Goal: Task Accomplishment & Management: Manage account settings

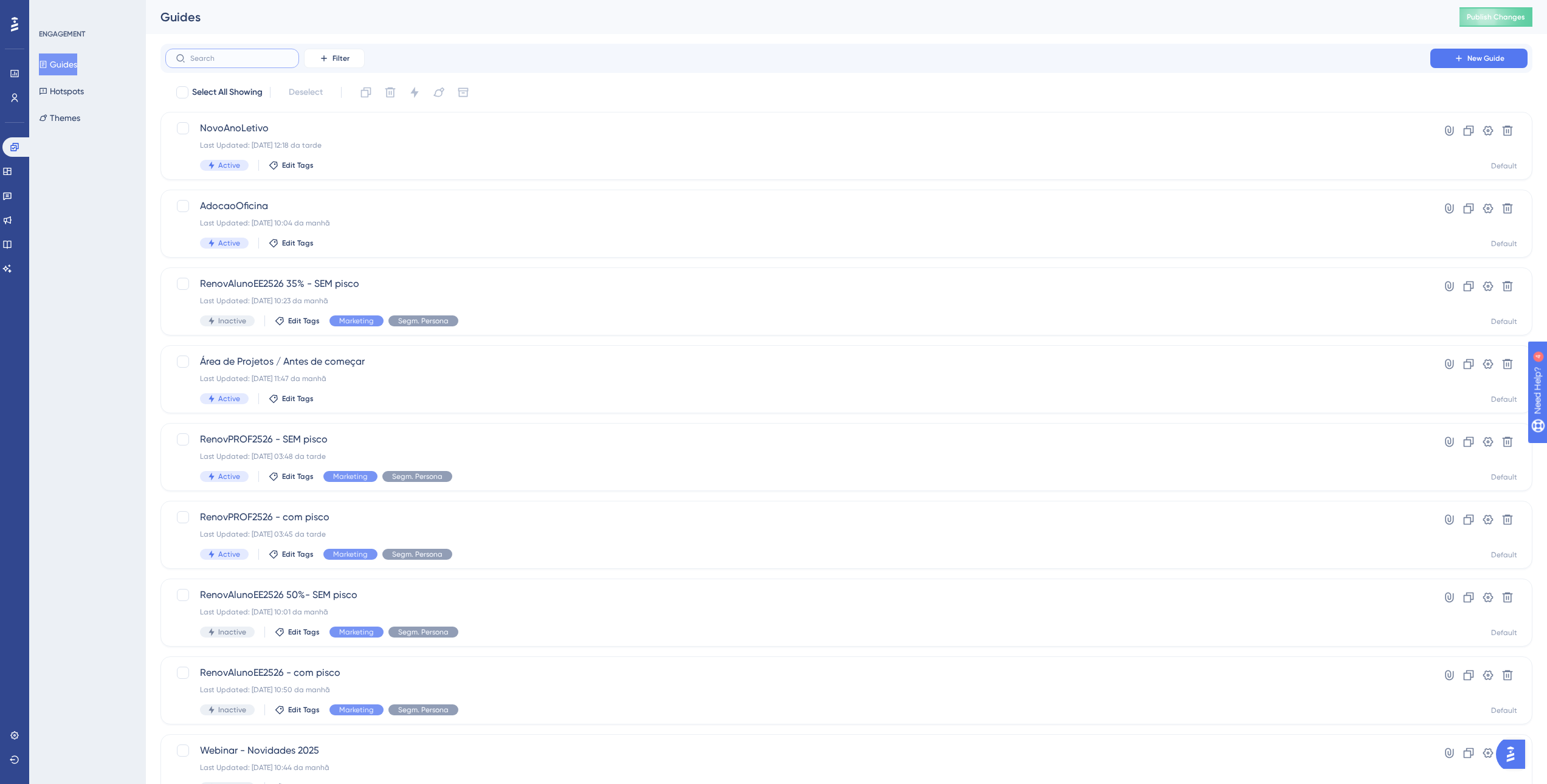
click at [247, 58] on input "text" at bounding box center [239, 58] width 98 height 9
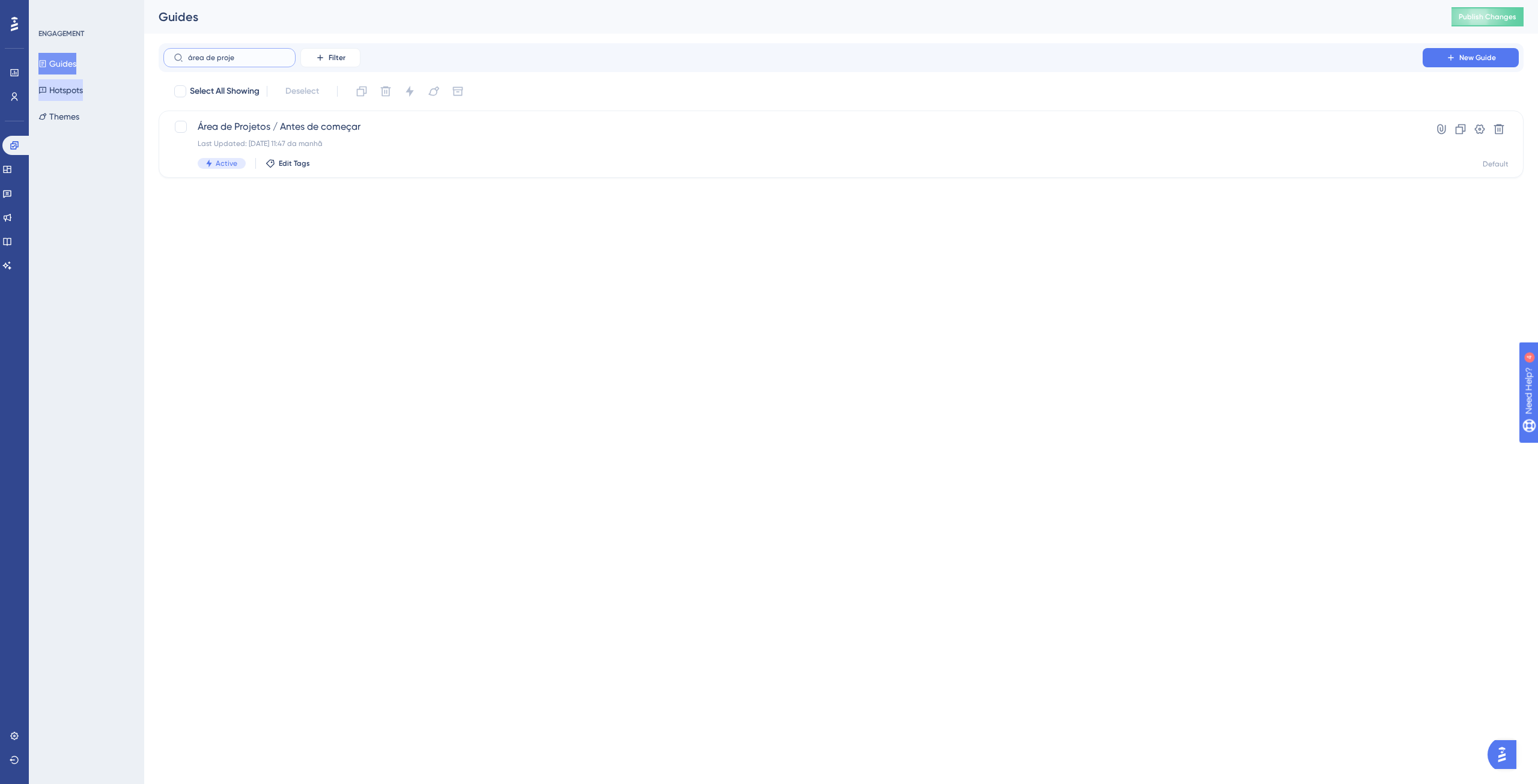
type input "área de proje"
click at [61, 89] on button "Hotspots" at bounding box center [61, 90] width 45 height 22
click at [11, 170] on icon at bounding box center [6, 169] width 8 height 7
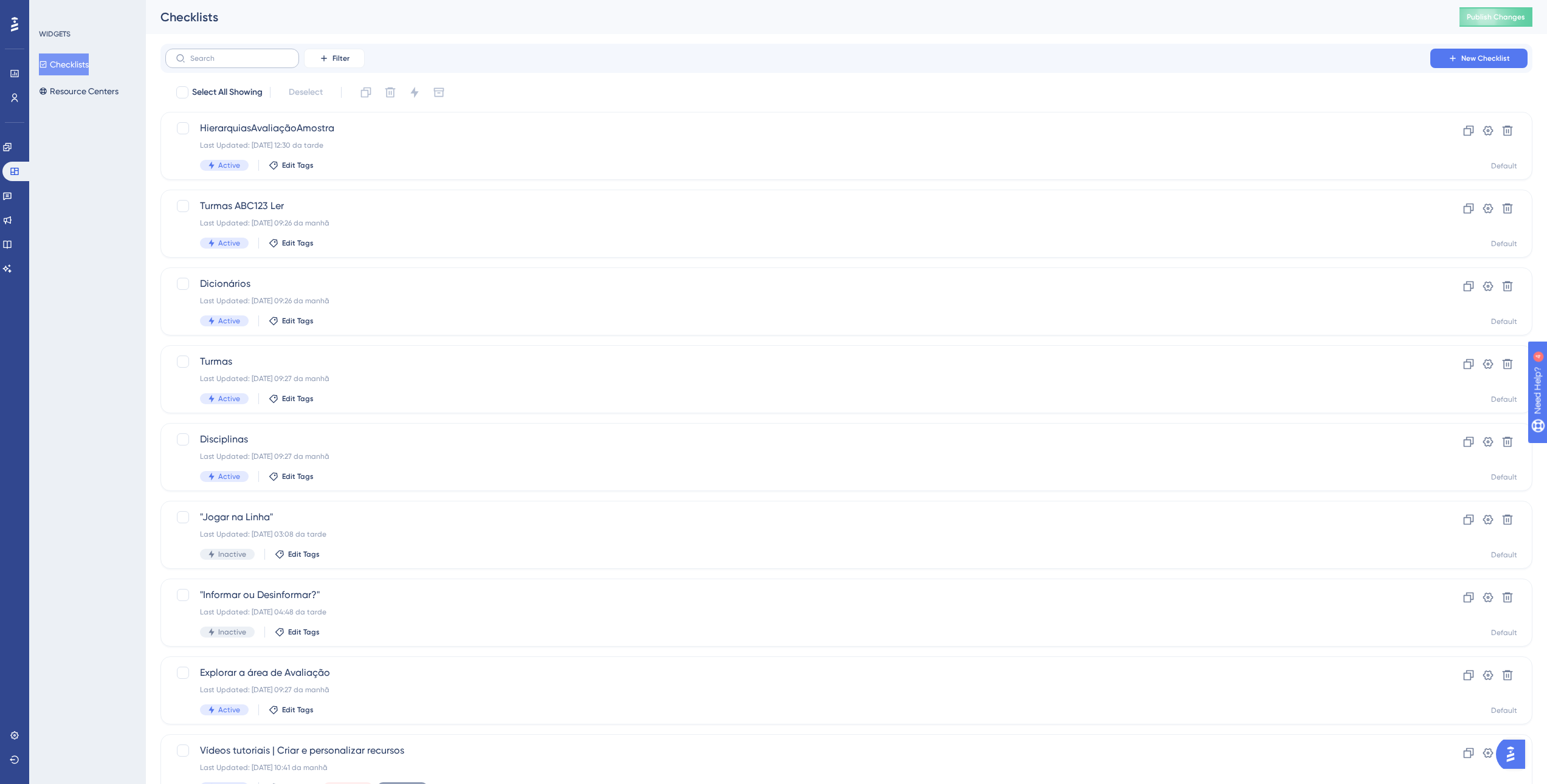
click at [207, 66] on label at bounding box center [232, 58] width 134 height 20
click at [207, 63] on input "text" at bounding box center [239, 58] width 98 height 9
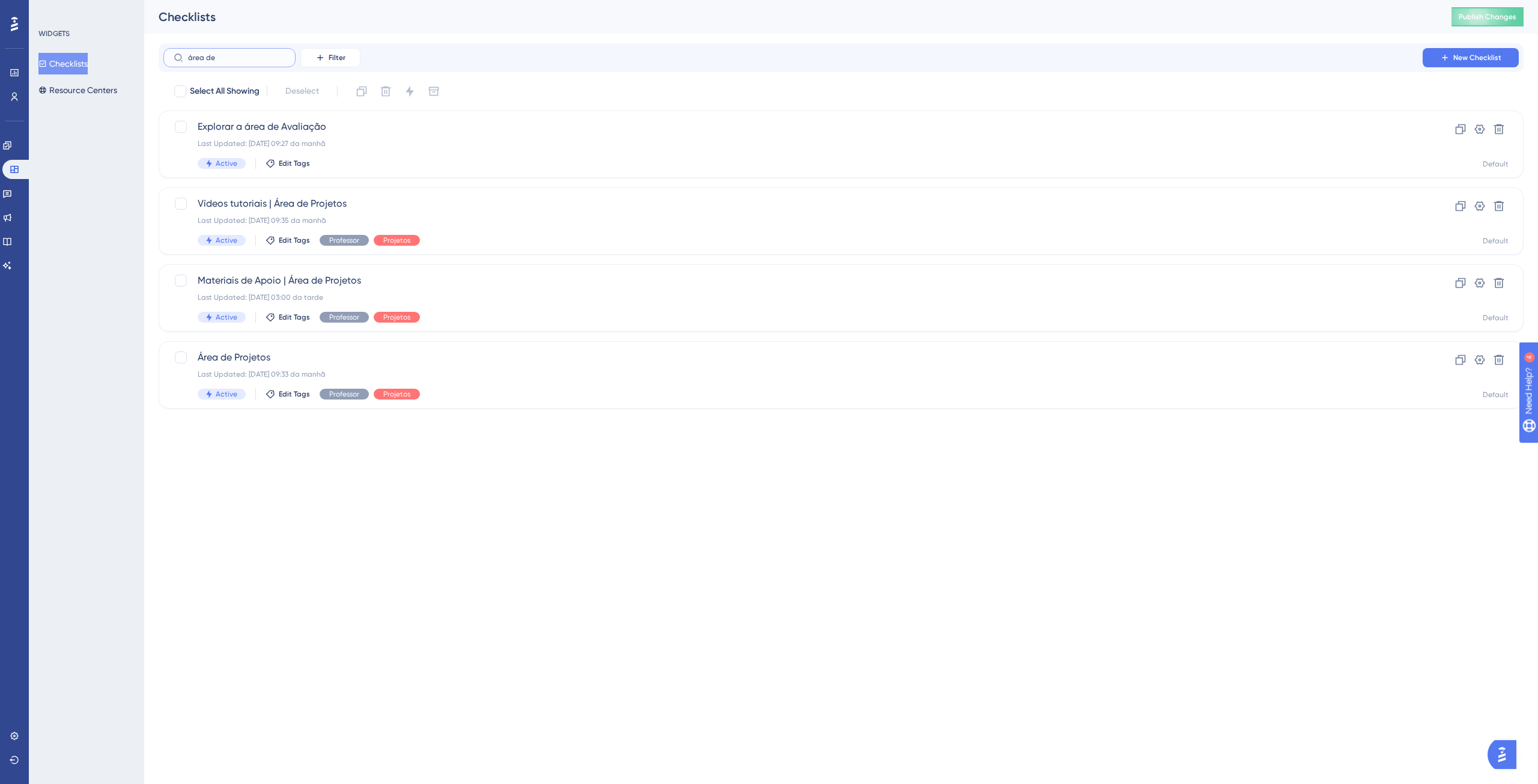
type input "área ded"
checkbox input "true"
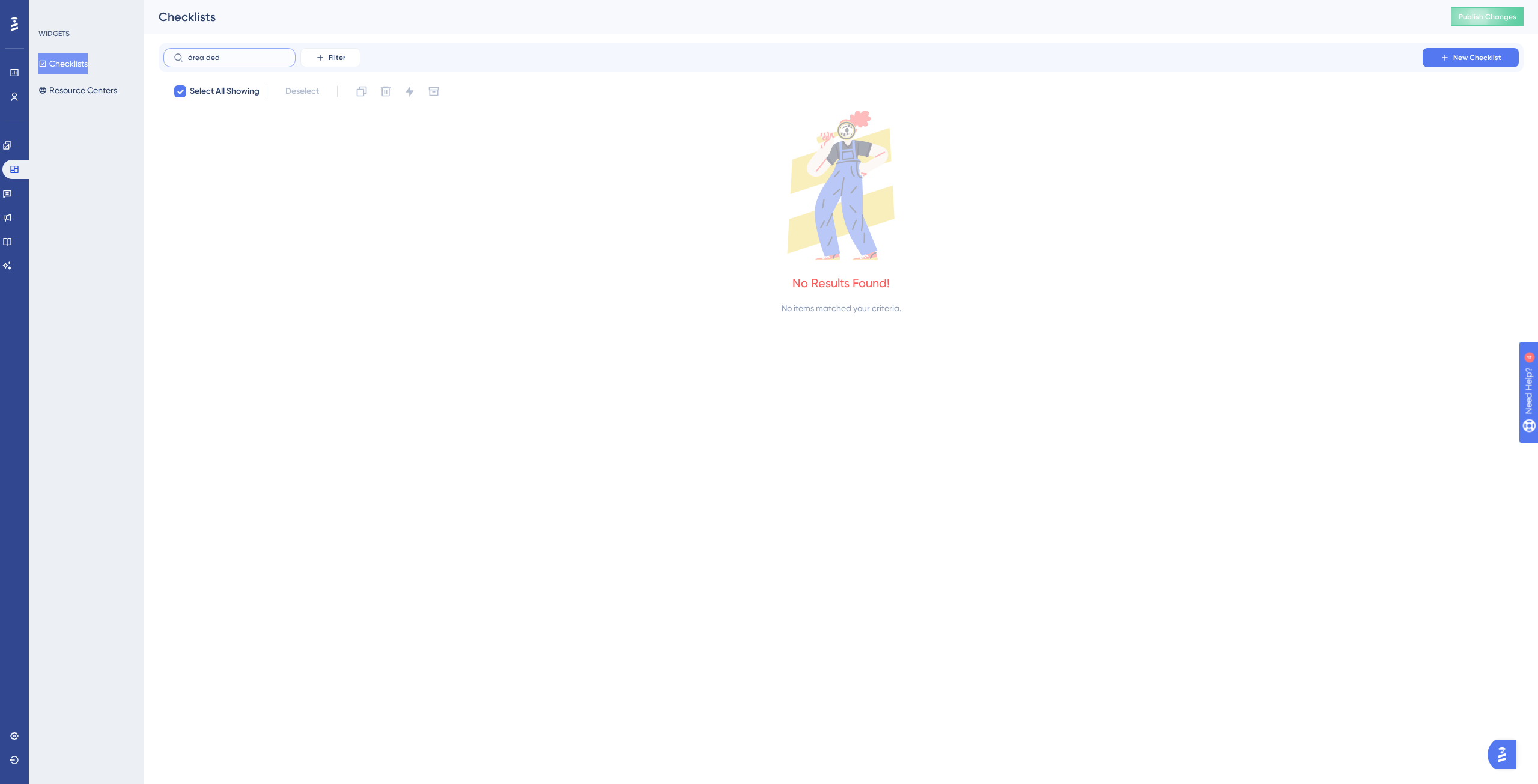
type input "área de"
checkbox input "false"
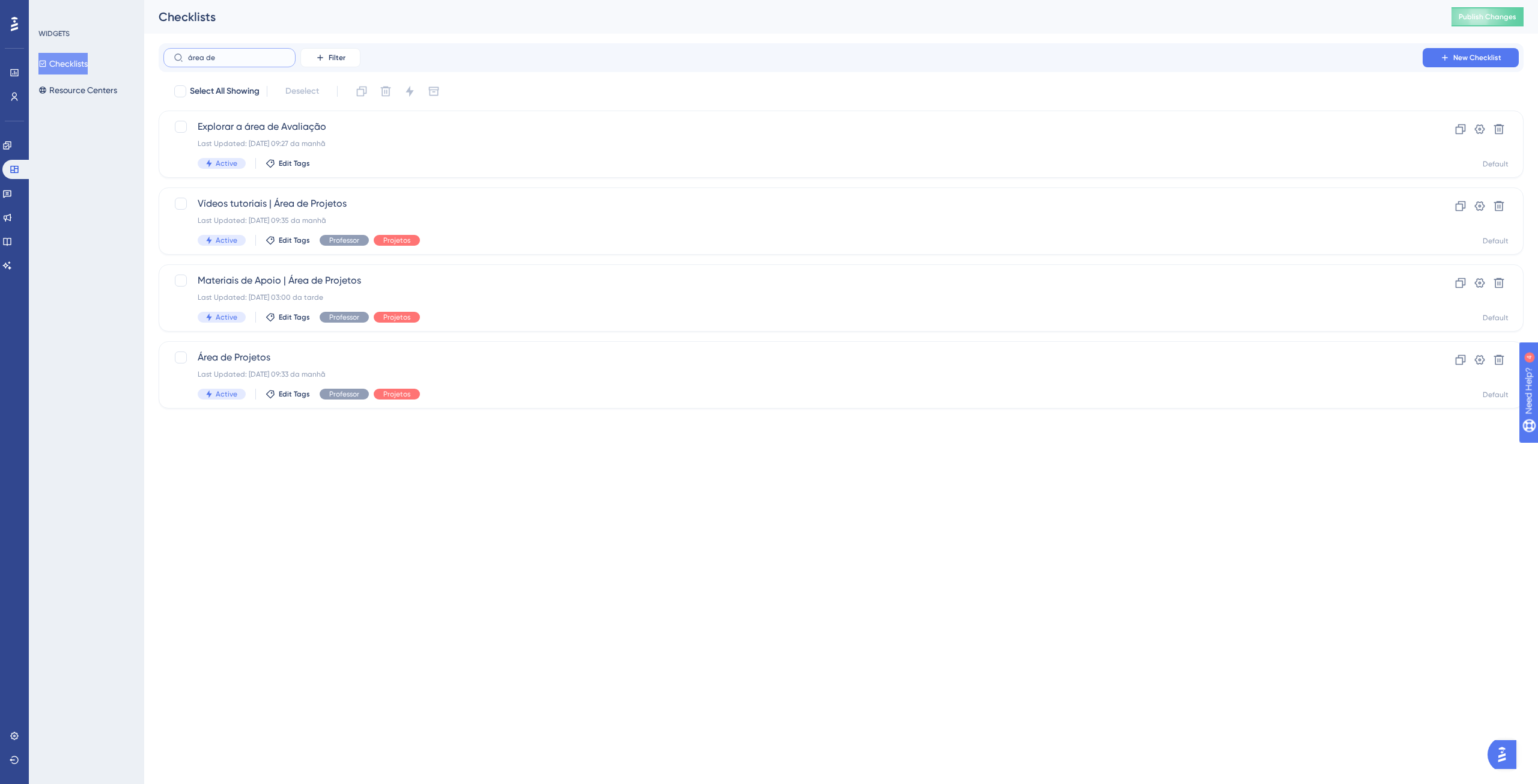
type input "área de"
click at [78, 94] on button "Resource Centers" at bounding box center [77, 90] width 79 height 22
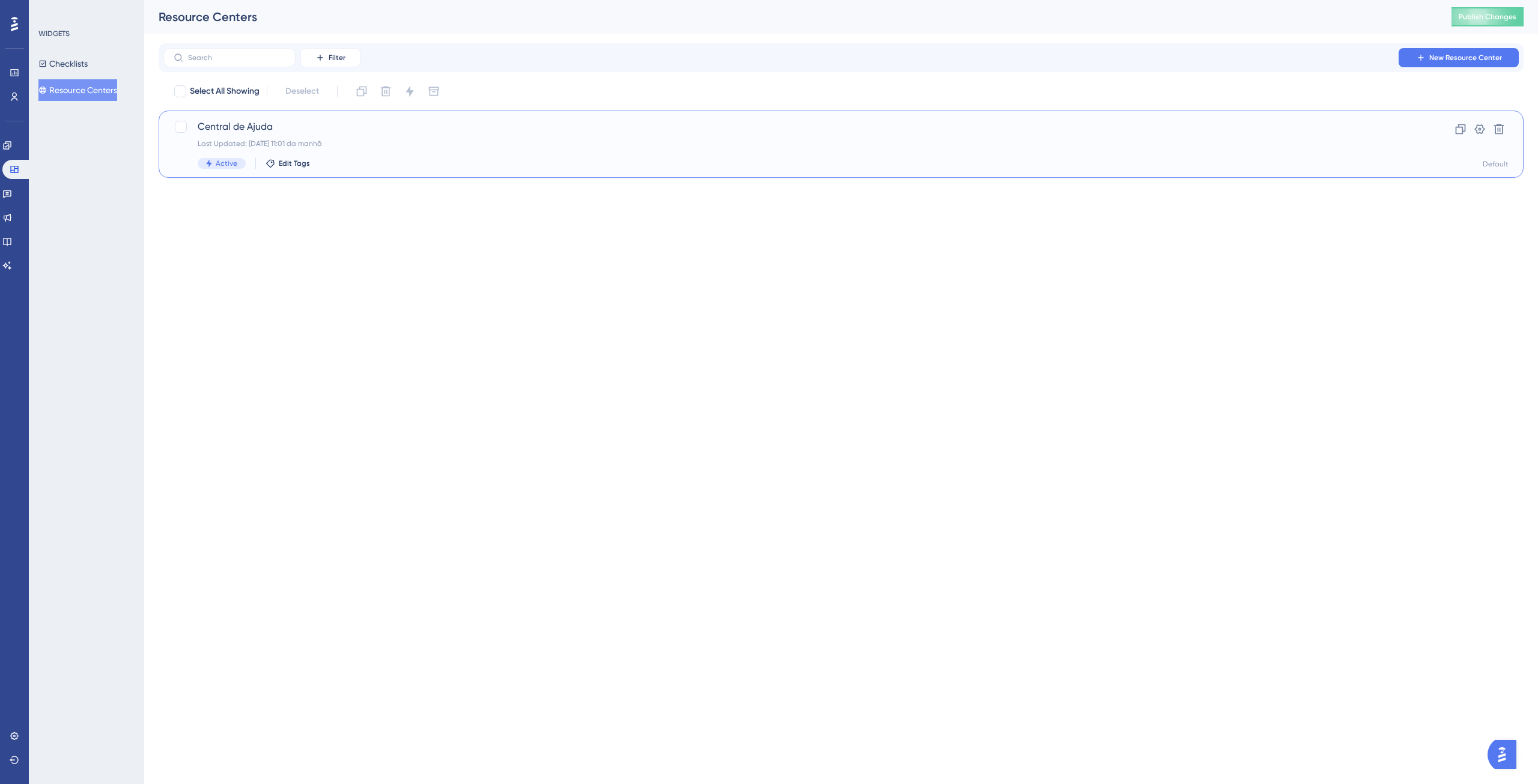
click at [244, 129] on span "Central de Ajuda" at bounding box center [792, 127] width 1191 height 14
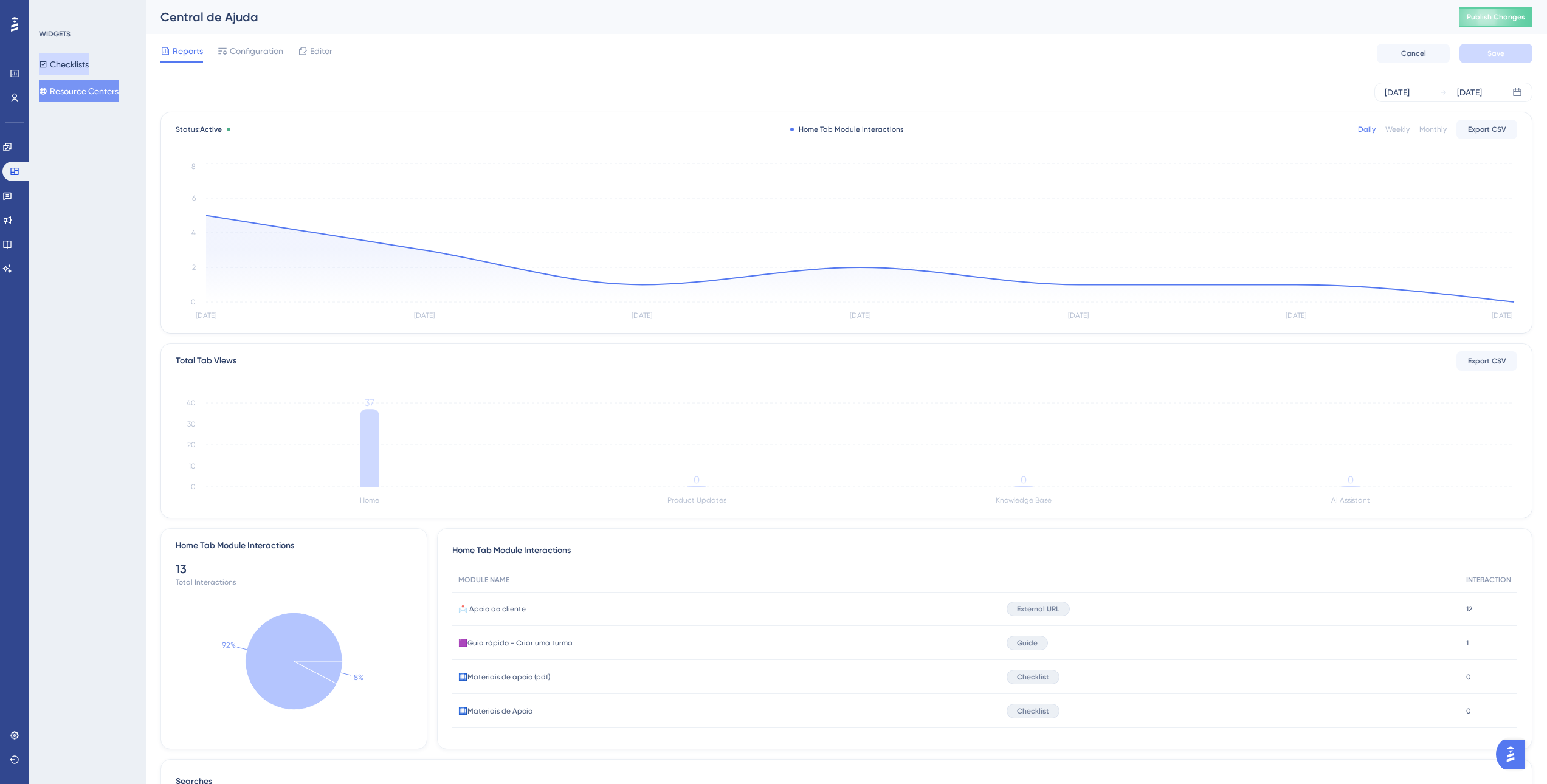
click at [71, 64] on button "Checklists" at bounding box center [63, 64] width 50 height 22
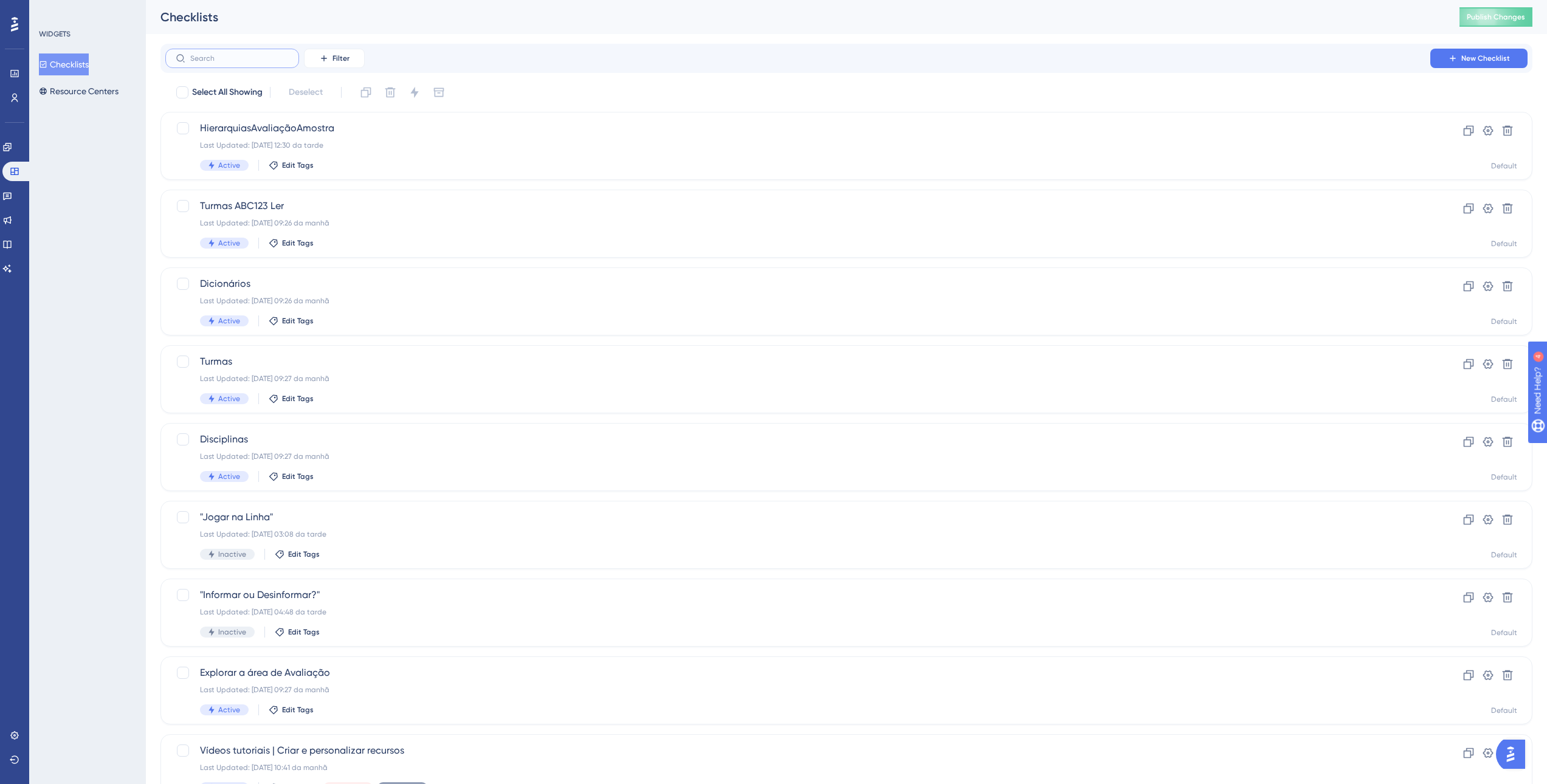
click at [267, 56] on input "text" at bounding box center [239, 58] width 98 height 9
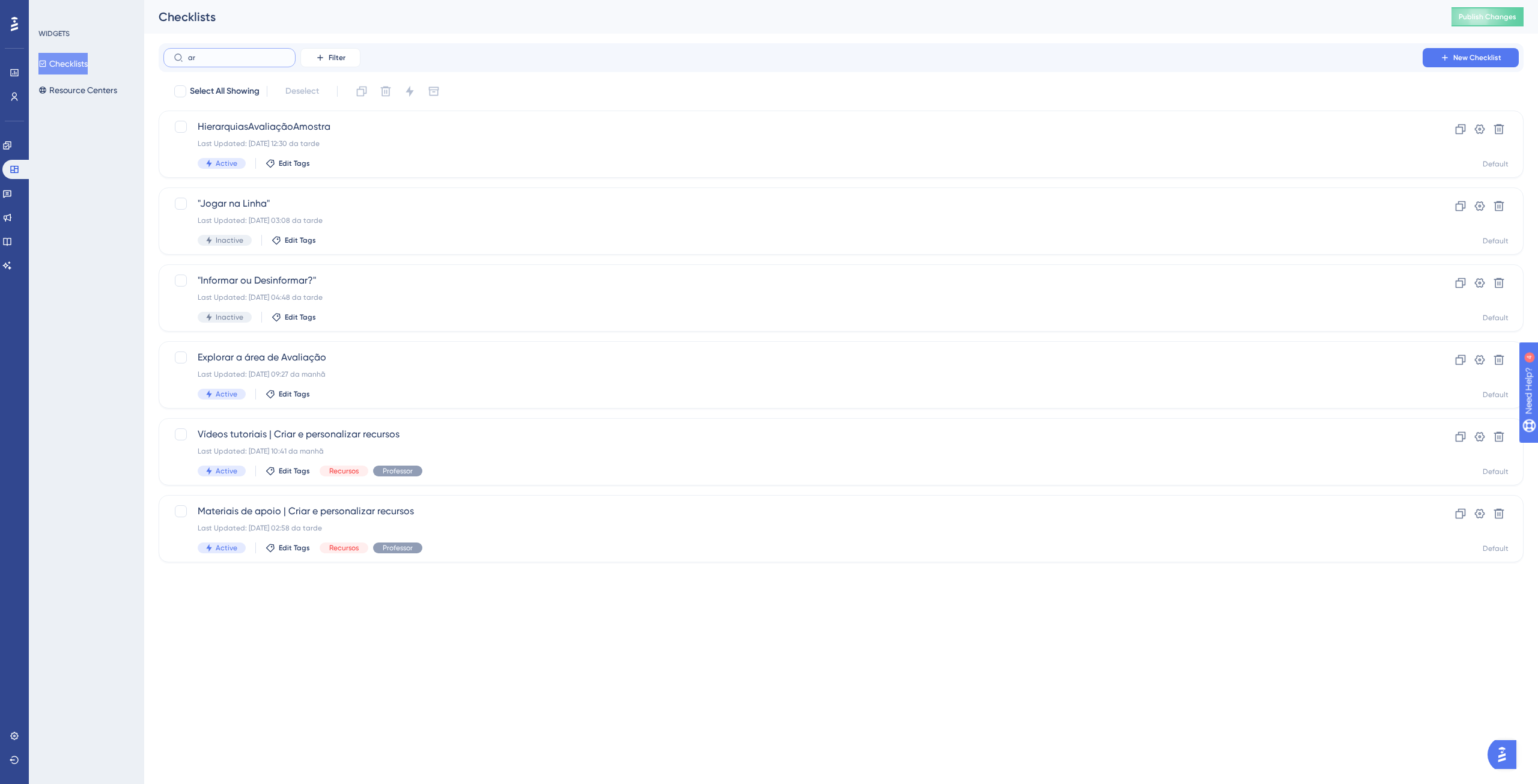
type input "are"
checkbox input "true"
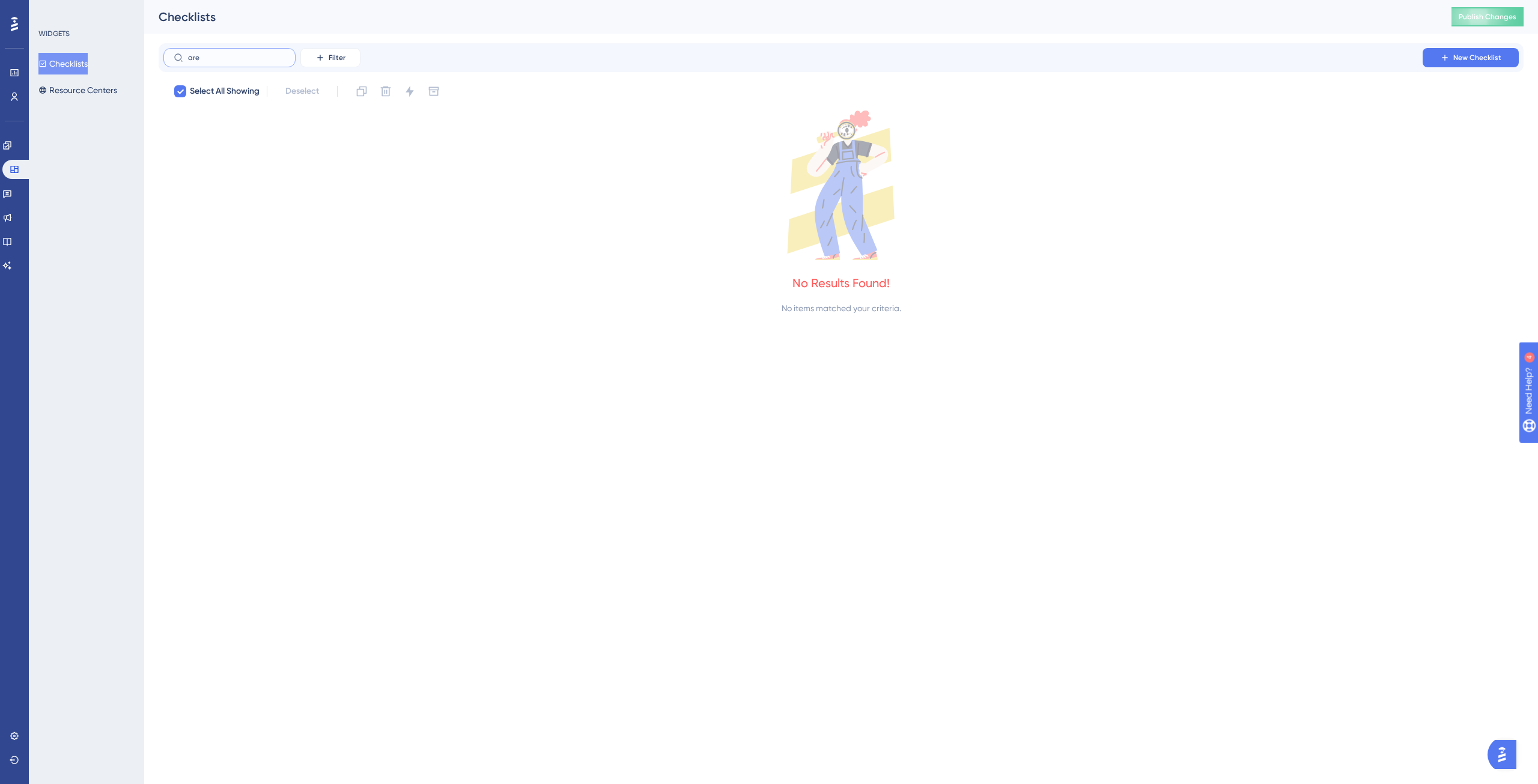
type input "ar"
checkbox input "false"
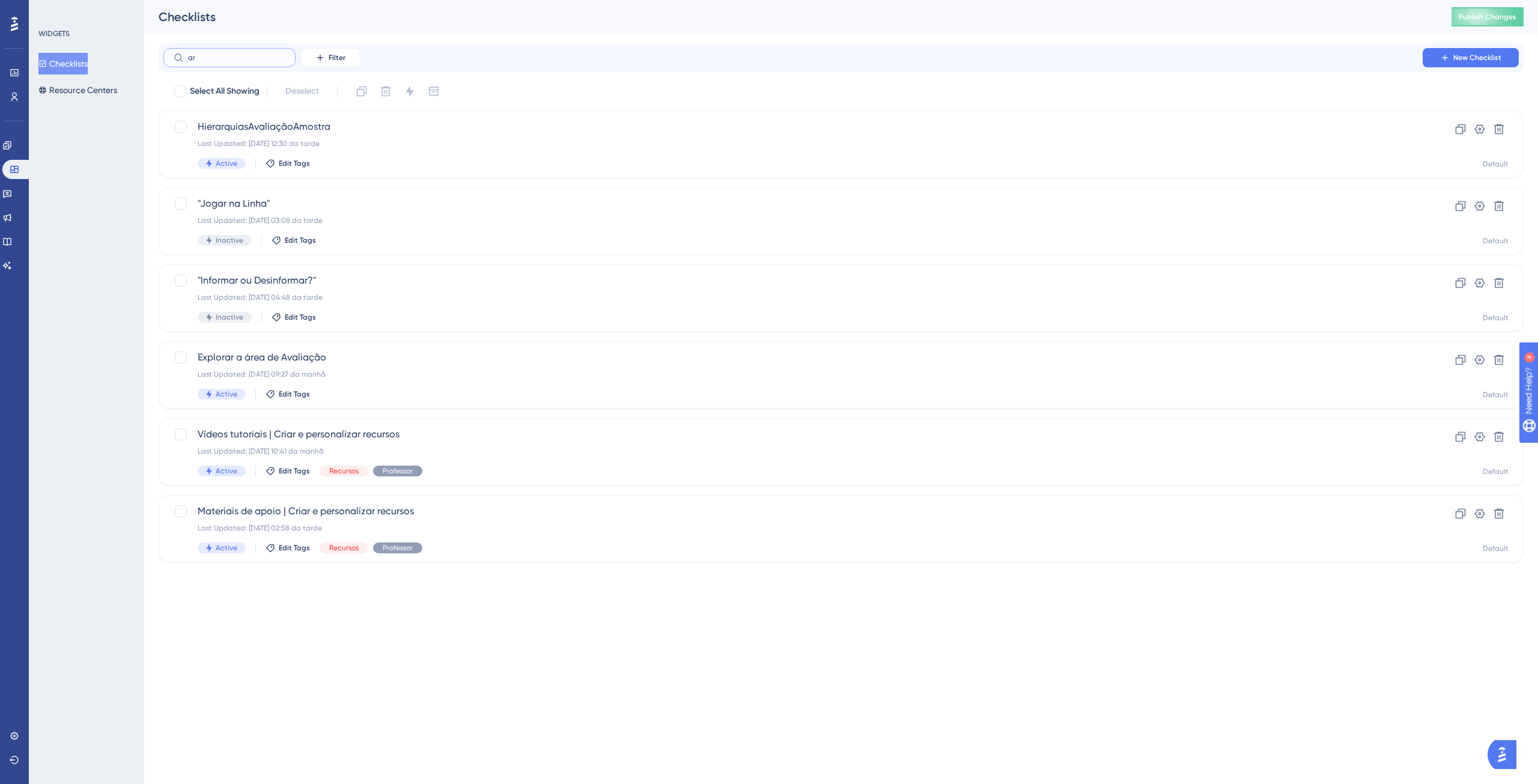
type input "a"
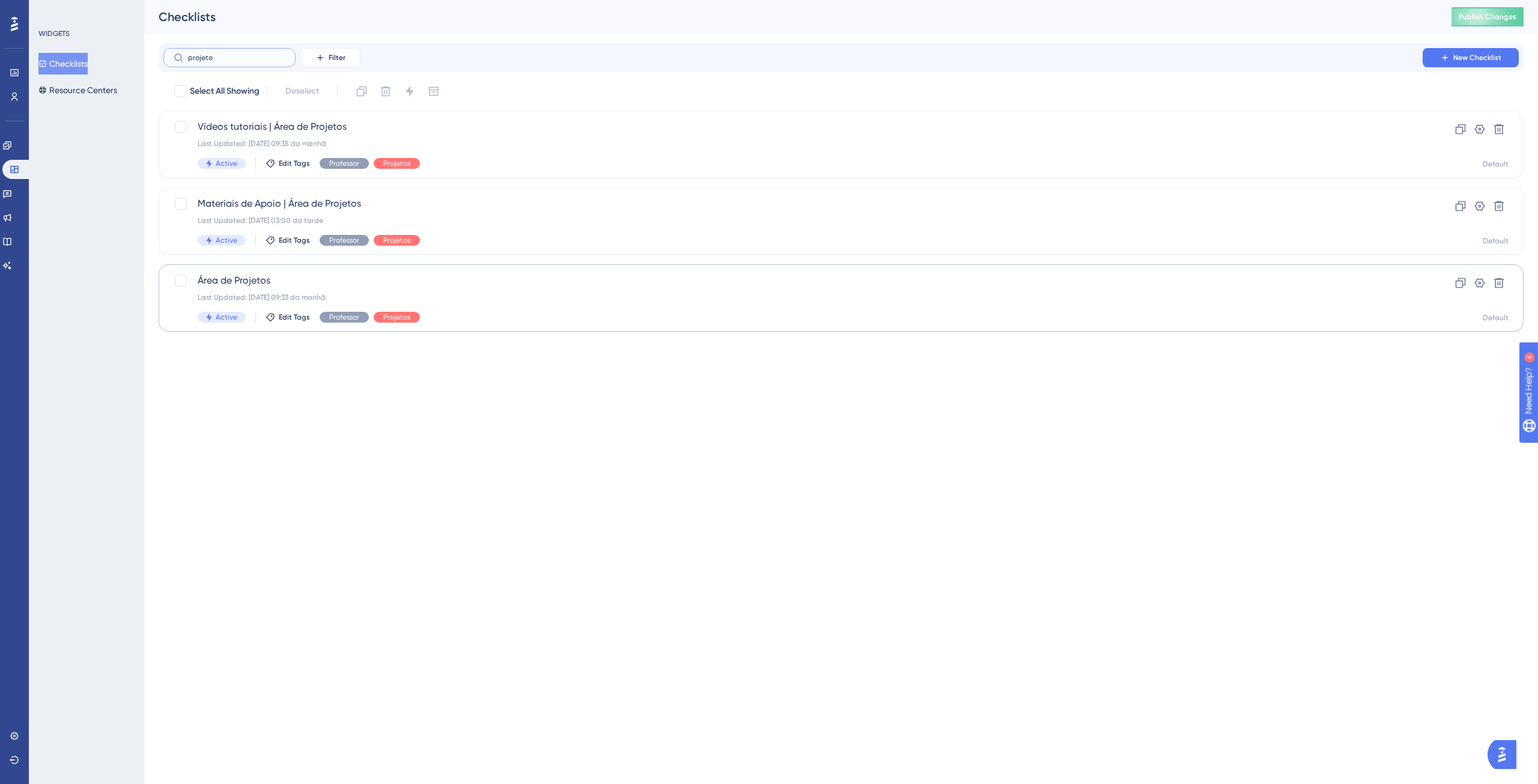
type input "projeto"
click at [238, 276] on span "Área de Projetos" at bounding box center [792, 281] width 1191 height 14
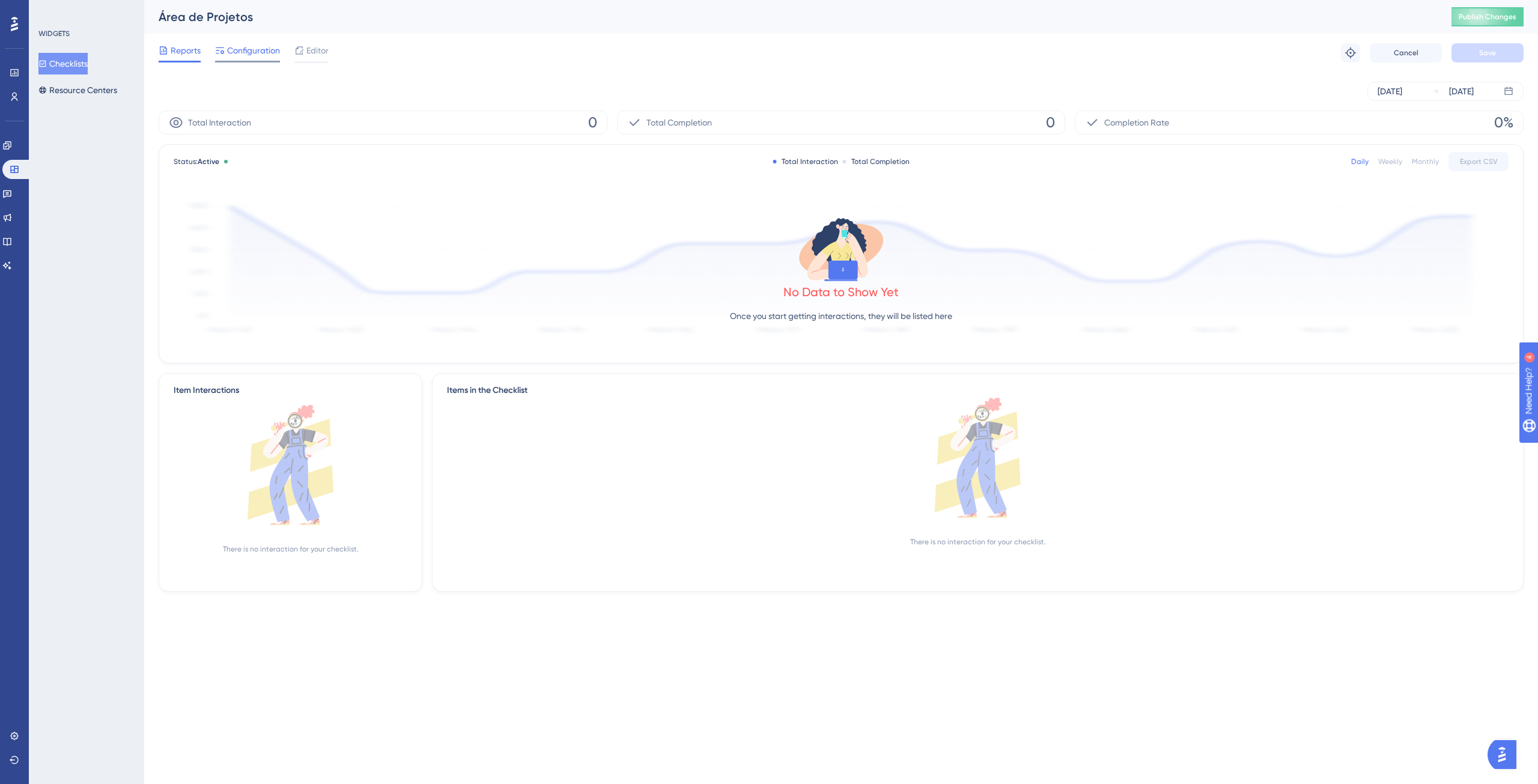
click at [251, 48] on span "Configuration" at bounding box center [253, 50] width 53 height 14
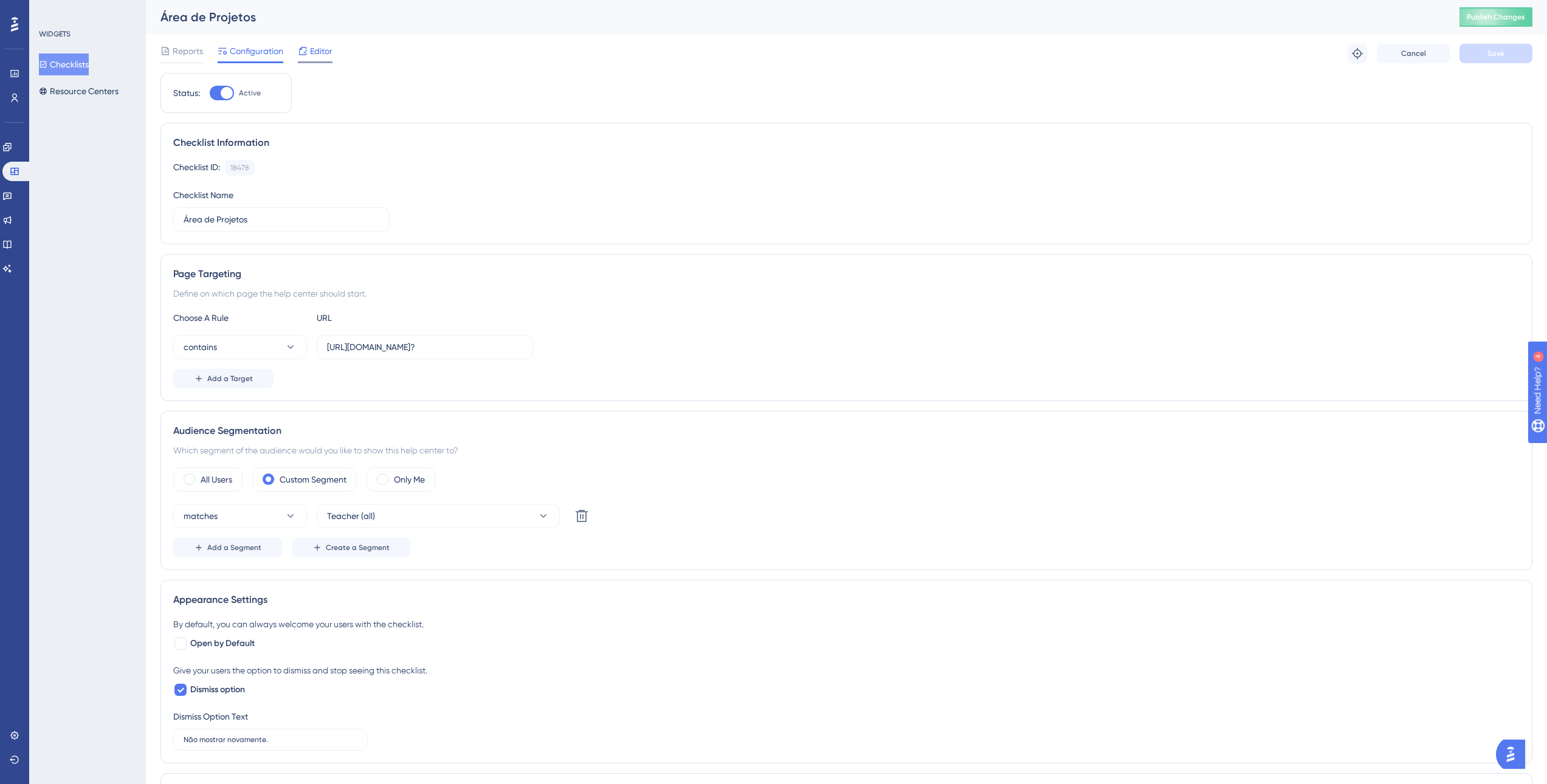
click at [316, 50] on span "Editor" at bounding box center [321, 51] width 23 height 15
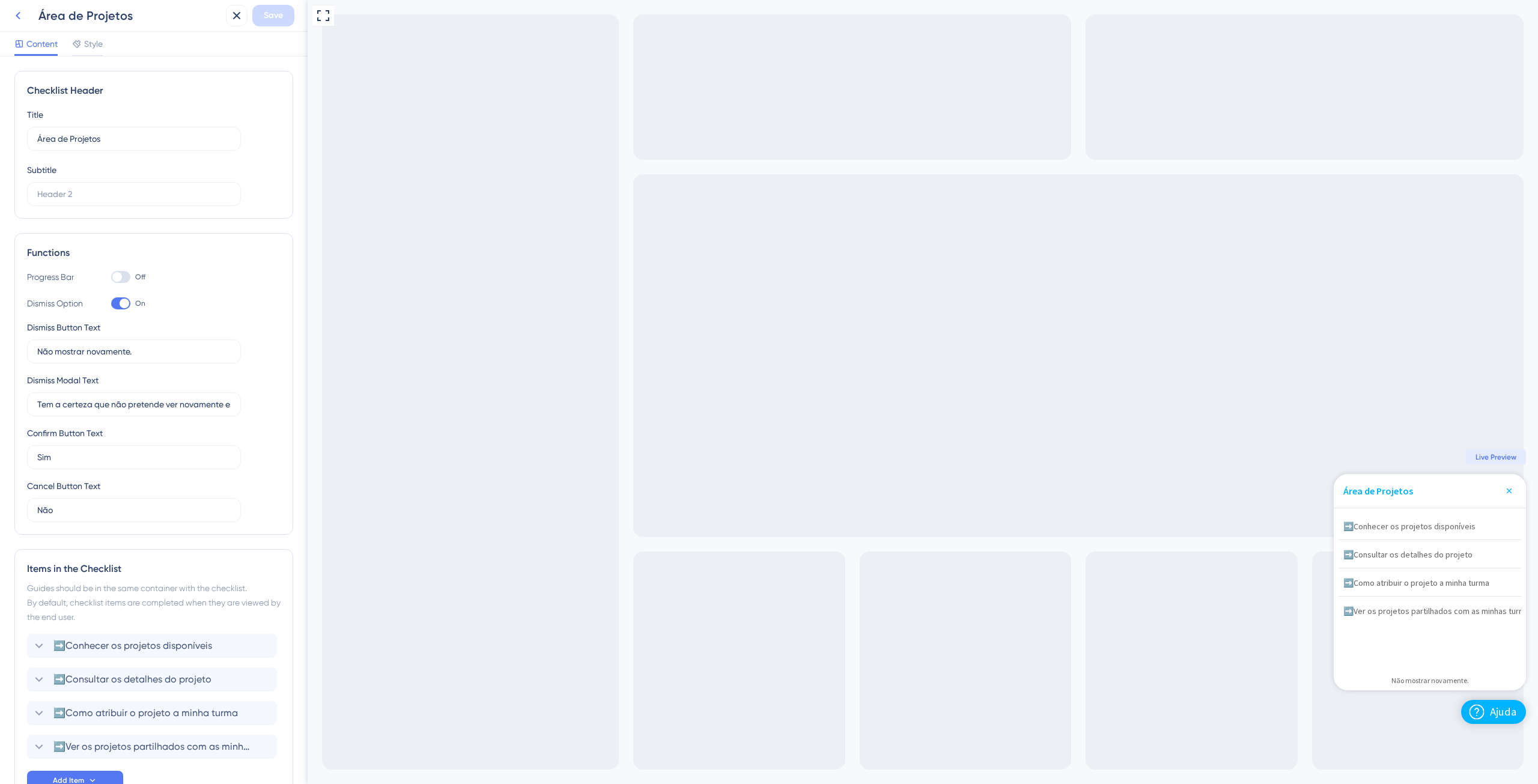
click at [18, 14] on icon at bounding box center [18, 16] width 5 height 8
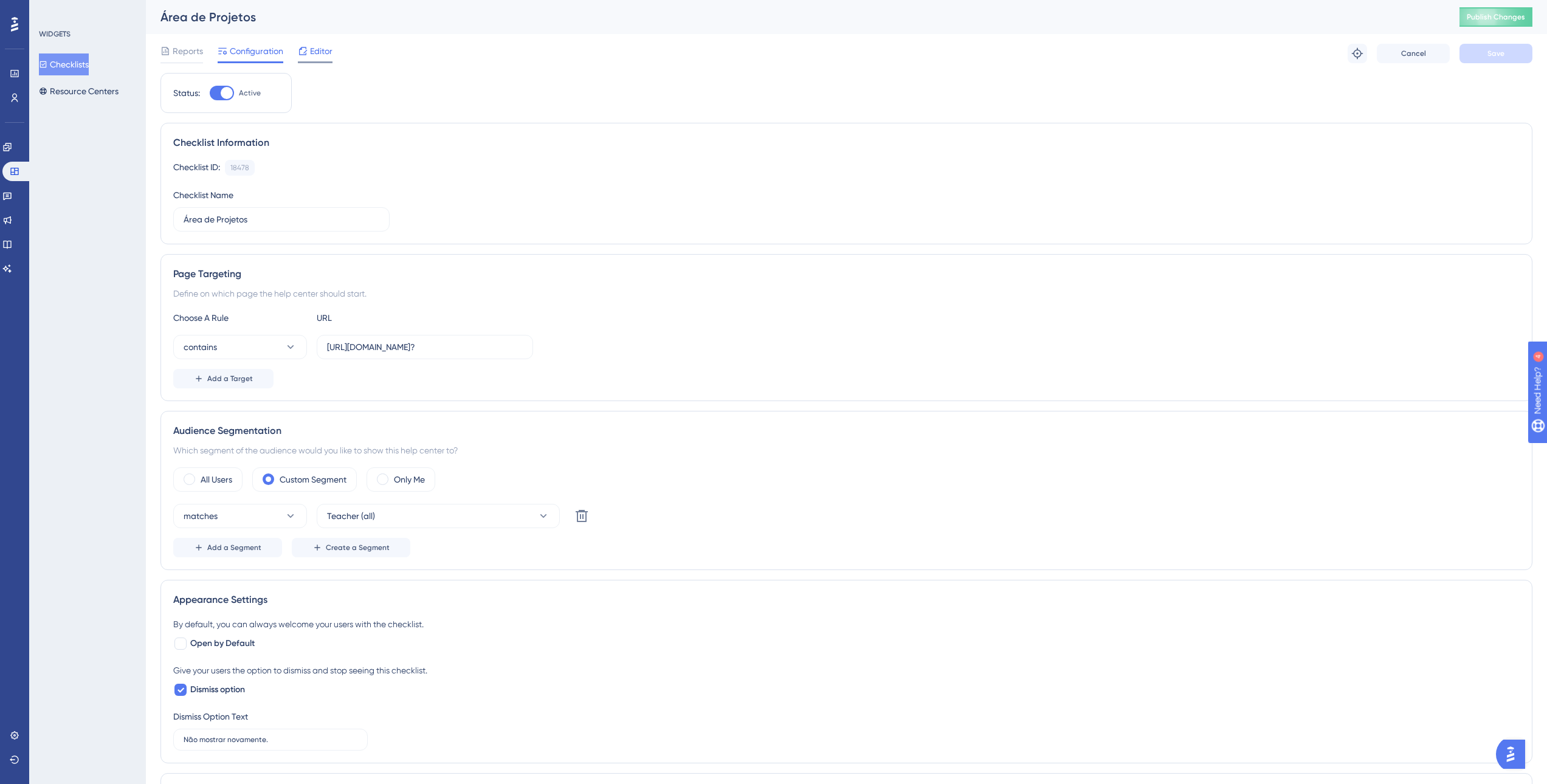
click at [318, 48] on span "Editor" at bounding box center [321, 51] width 23 height 15
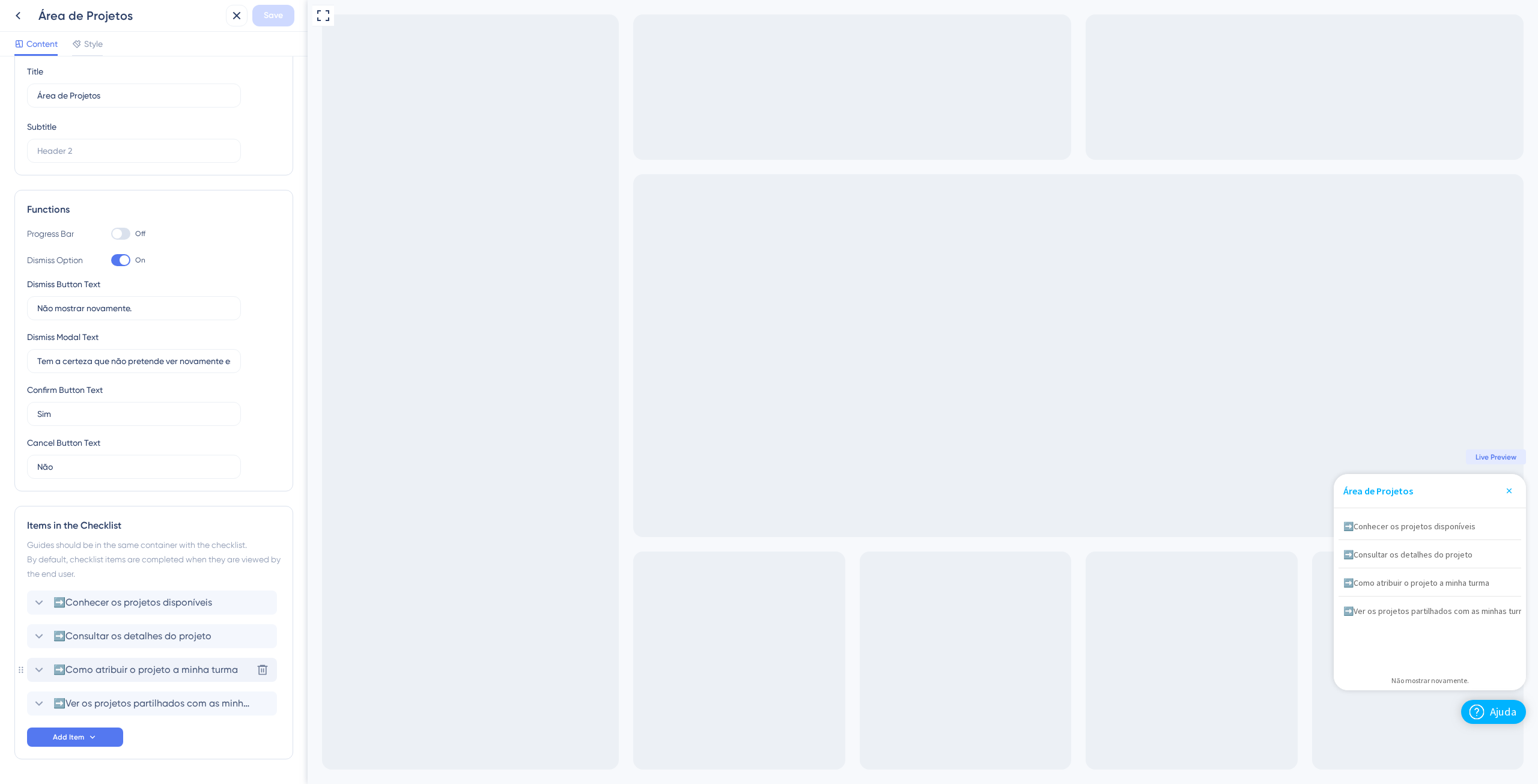
scroll to position [81, 0]
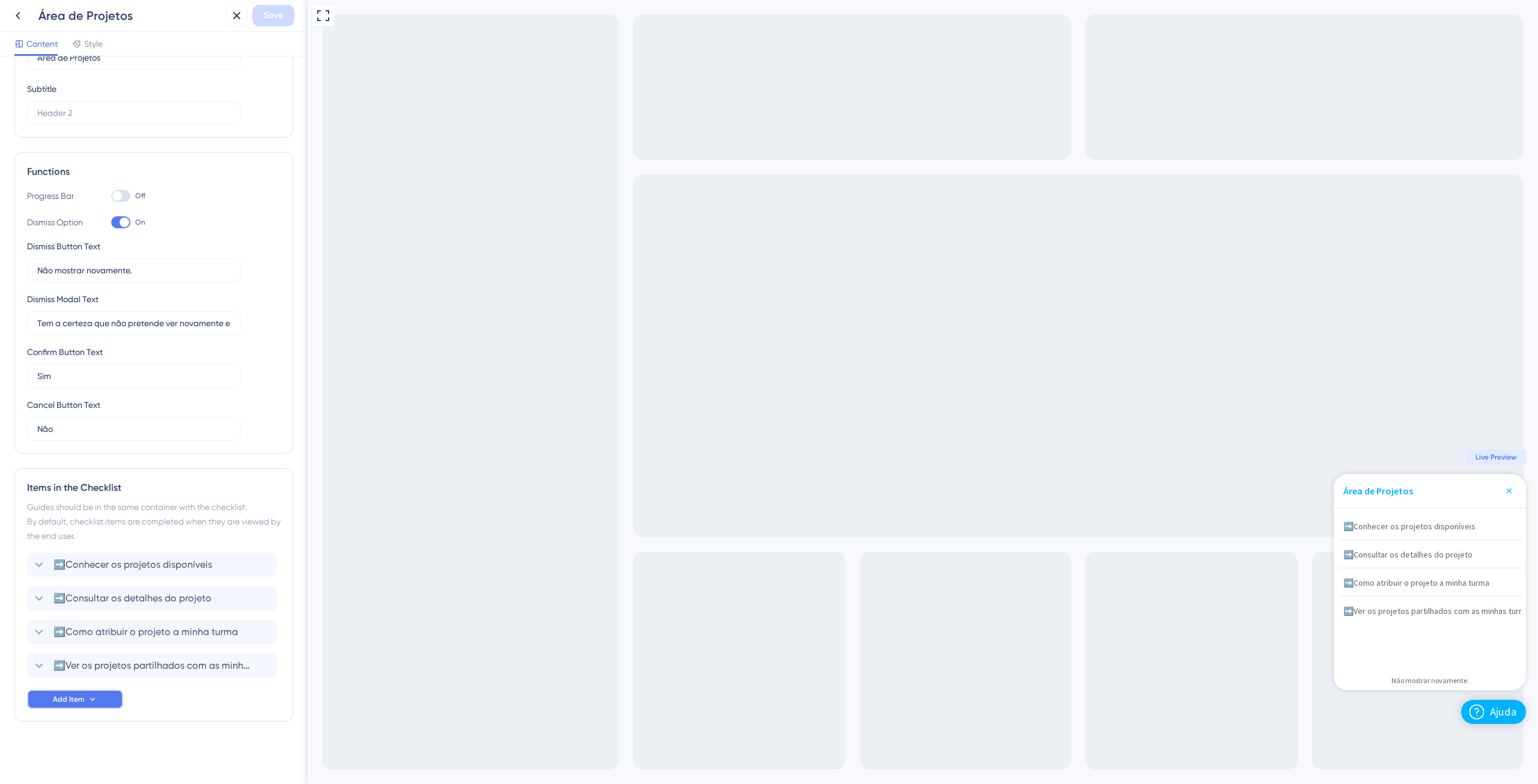
click at [73, 698] on span "Add Item" at bounding box center [68, 698] width 31 height 9
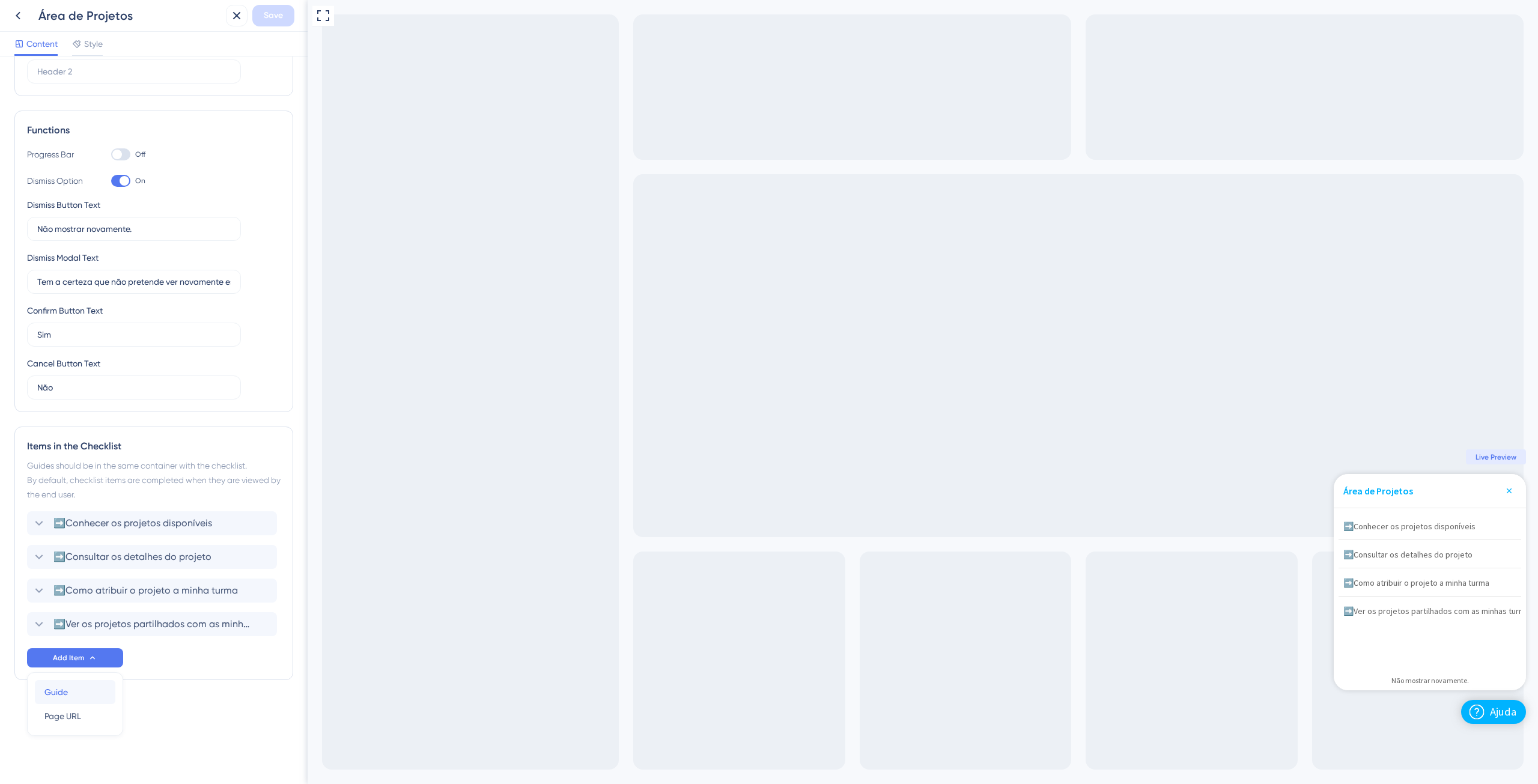
click at [53, 690] on span "Guide" at bounding box center [56, 692] width 24 height 14
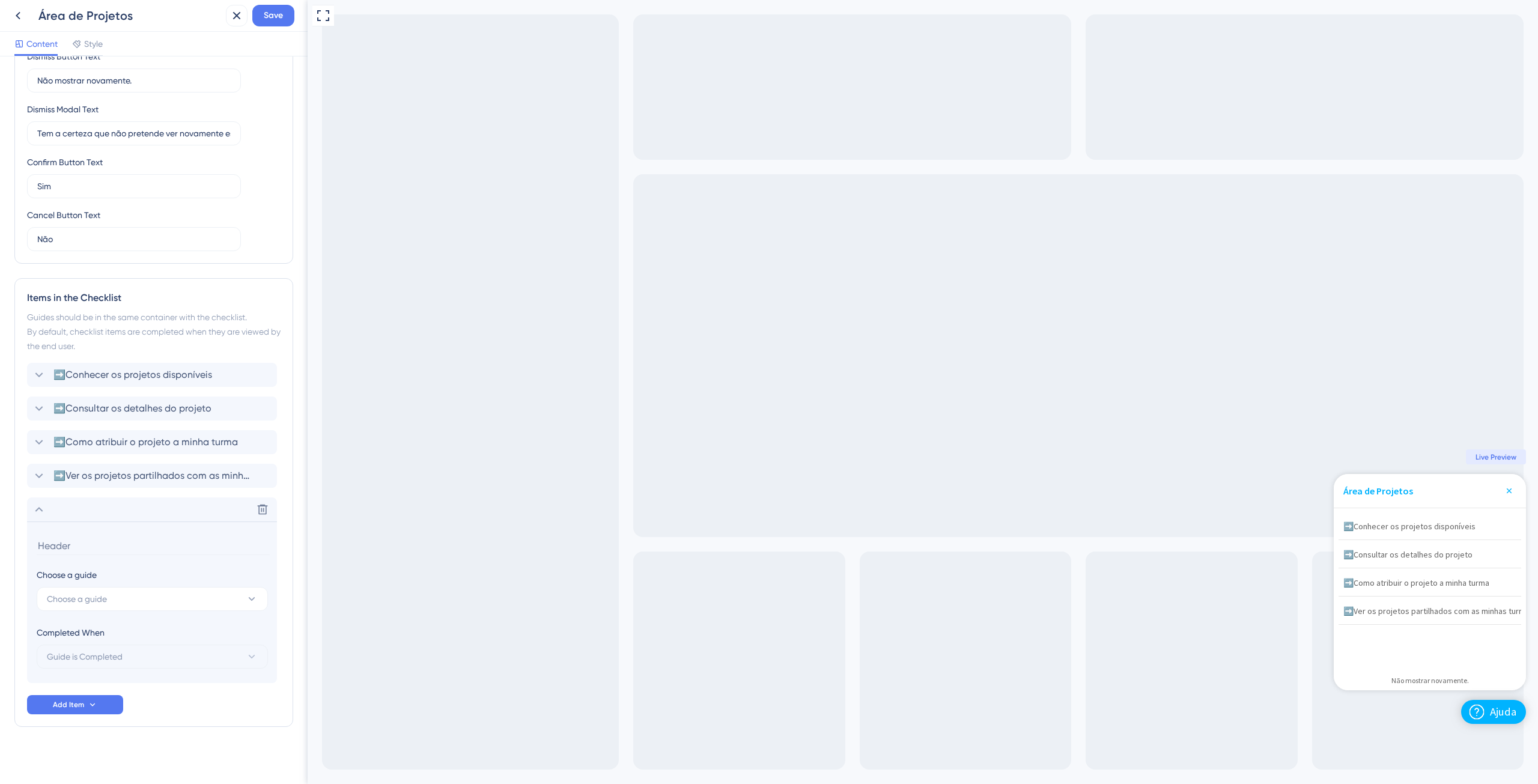
scroll to position [276, 0]
click at [81, 588] on span "Choose a guide" at bounding box center [76, 593] width 60 height 14
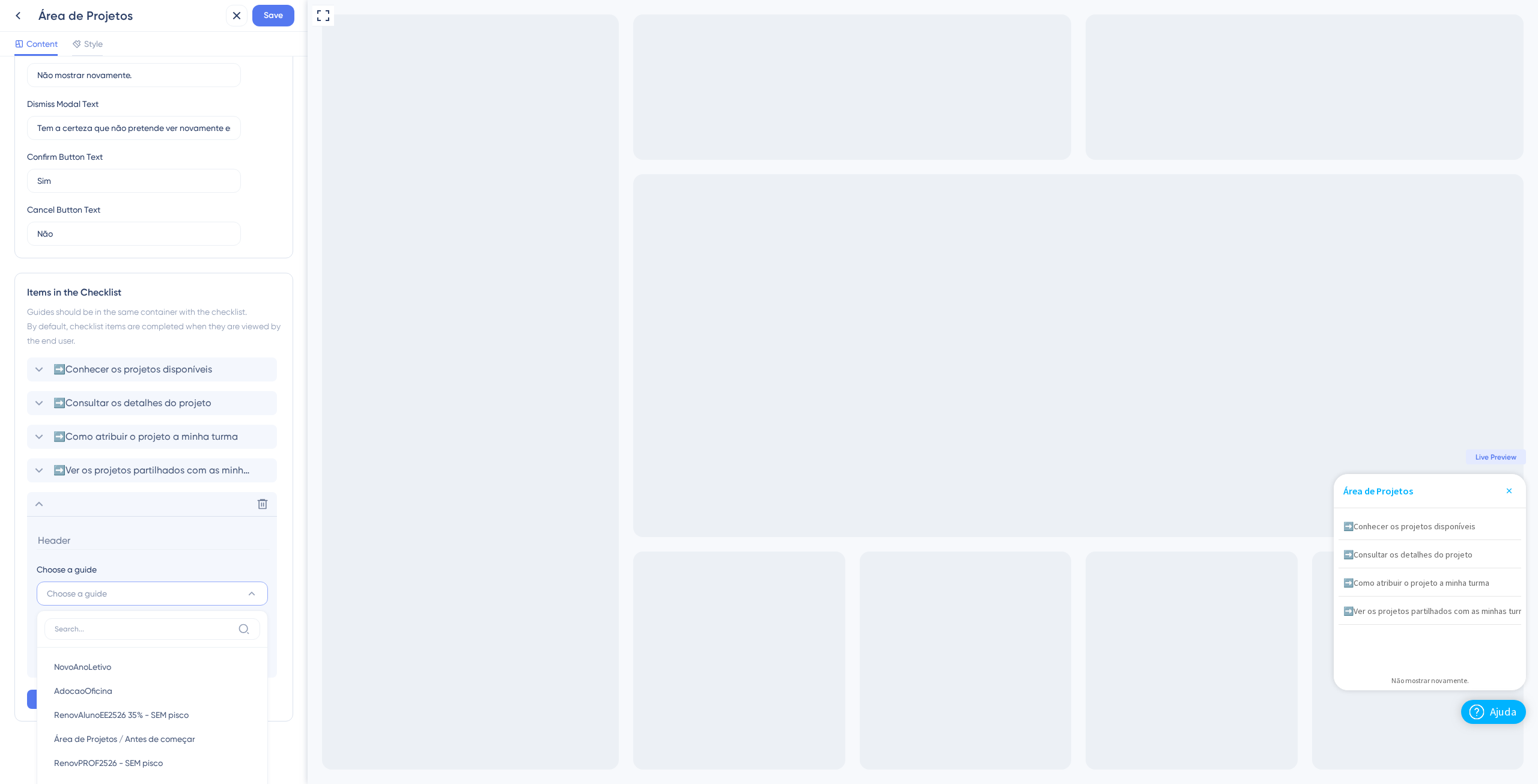
scroll to position [536, 0]
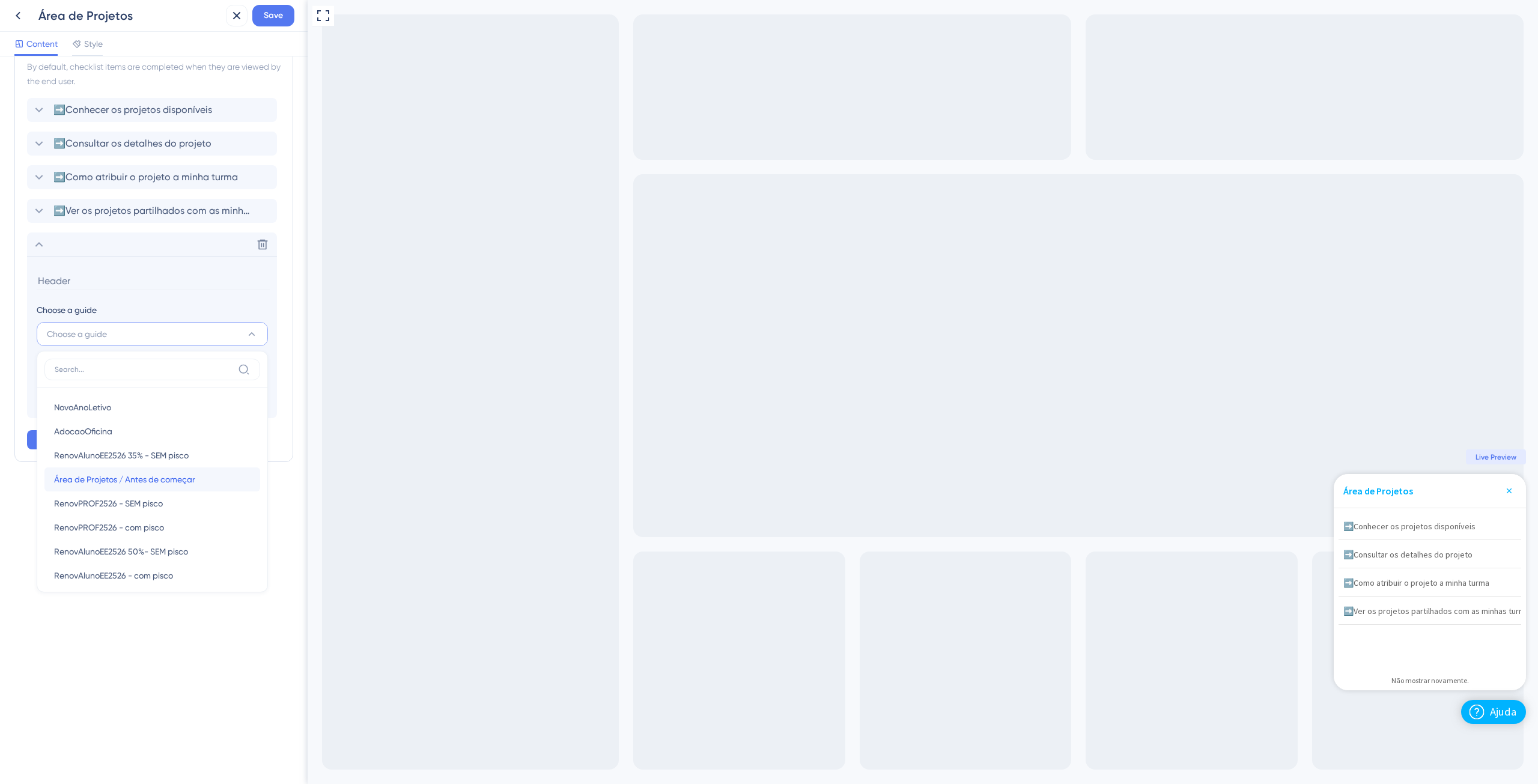
click at [104, 477] on span "Área de Projetos / Antes de começar" at bounding box center [125, 479] width 141 height 14
type input "Área de Projetos / Antes de começar"
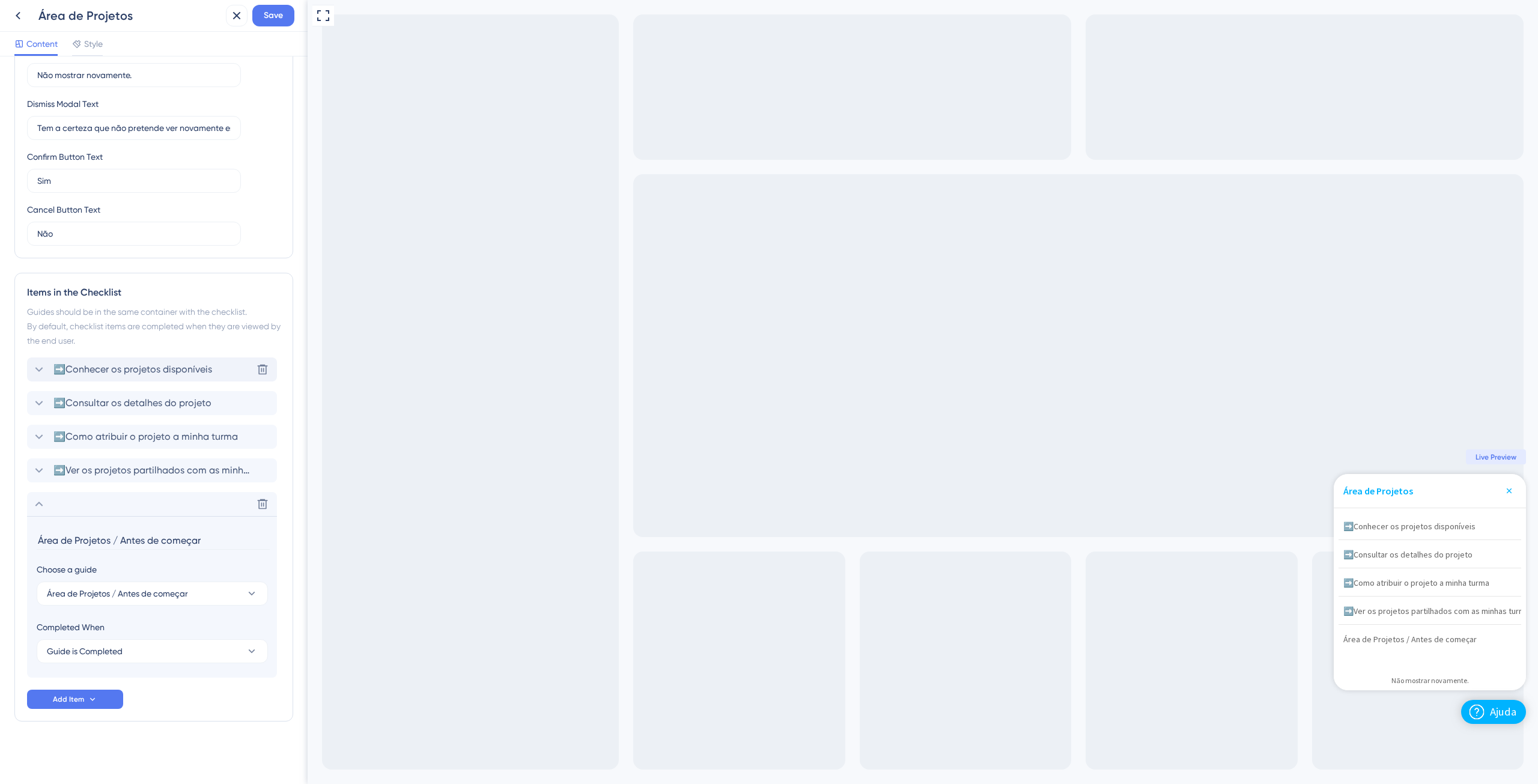
drag, startPoint x: 68, startPoint y: 363, endPoint x: 53, endPoint y: 366, distance: 15.3
click at [53, 366] on div "➡️Conhecer os projetos disponíveis" at bounding box center [122, 369] width 180 height 14
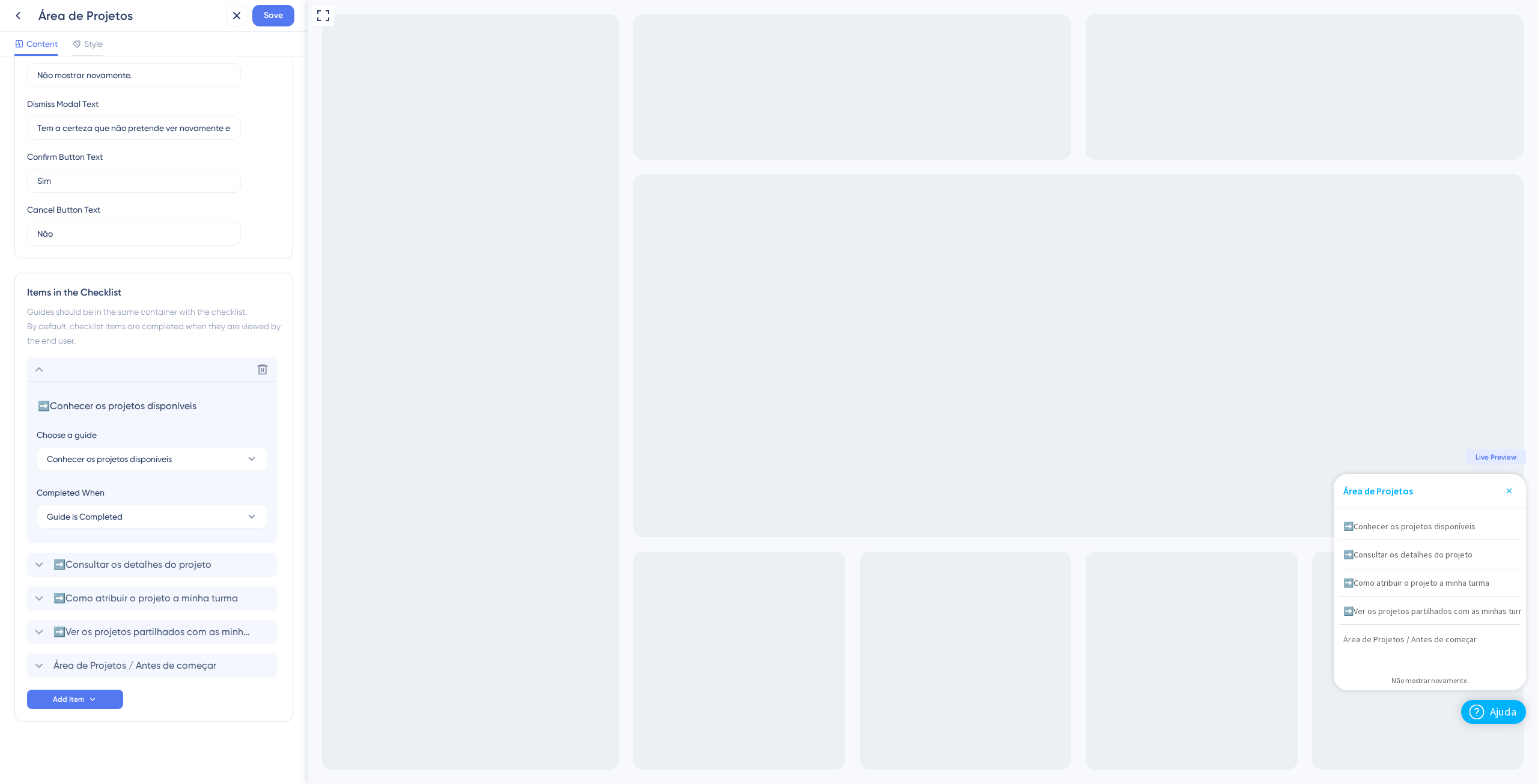
drag, startPoint x: 52, startPoint y: 407, endPoint x: 23, endPoint y: 401, distance: 29.6
click at [23, 401] on div "Items in the Checklist Guides should be in the same container with the checklis…" at bounding box center [153, 497] width 279 height 449
click at [246, 422] on section "➡️Conhecer os projetos disponíveis Choose a guide Conhecer os projetos disponív…" at bounding box center [152, 462] width 250 height 161
click at [87, 666] on span "Área de Projetos / Antes de começar" at bounding box center [135, 665] width 163 height 14
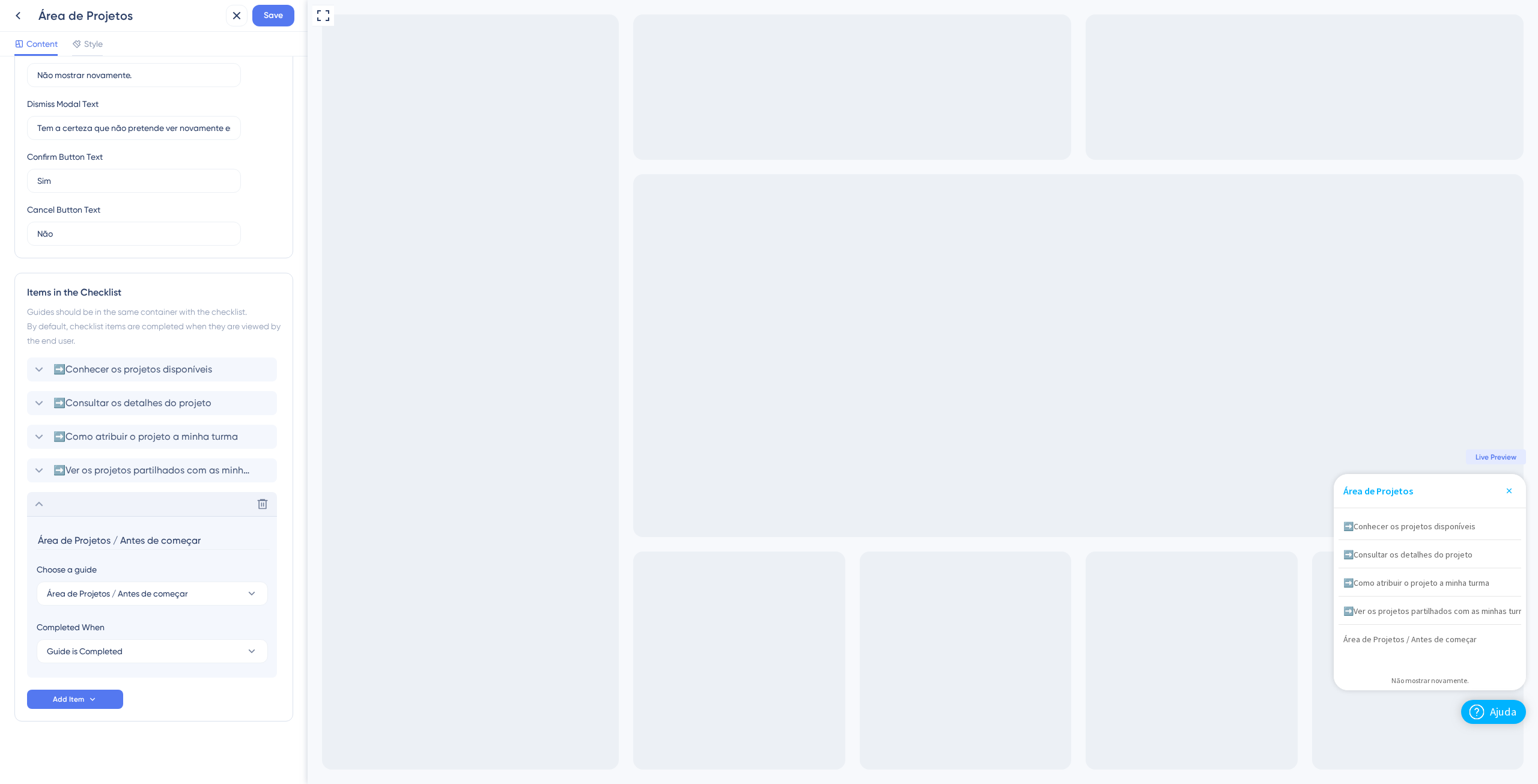
click at [36, 535] on section "Área de Projetos / Antes de começar Choose a guide Área de Projetos / Antes de …" at bounding box center [152, 597] width 250 height 161
click at [38, 541] on input "Área de Projetos / Antes de começar" at bounding box center [153, 540] width 233 height 19
paste input "➡️"
type input "➡️O que fazer antes de começar"
click at [189, 627] on div "Completed When" at bounding box center [152, 627] width 231 height 14
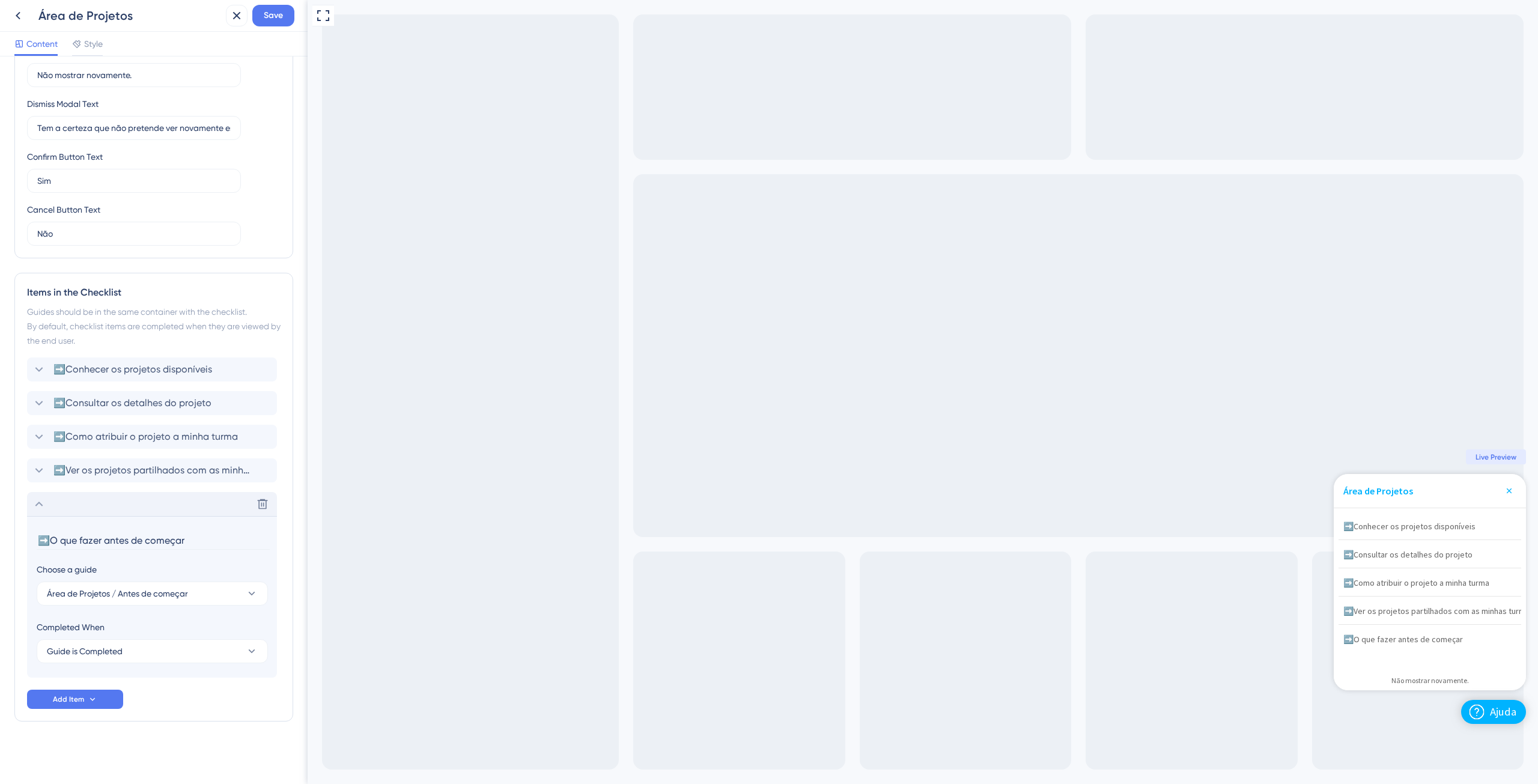
click at [201, 695] on div "➡️Conhecer os projetos disponíveis ➡️Consultar os detalhes do projeto ➡️Como at…" at bounding box center [154, 533] width 254 height 351
click at [37, 508] on icon at bounding box center [39, 504] width 14 height 14
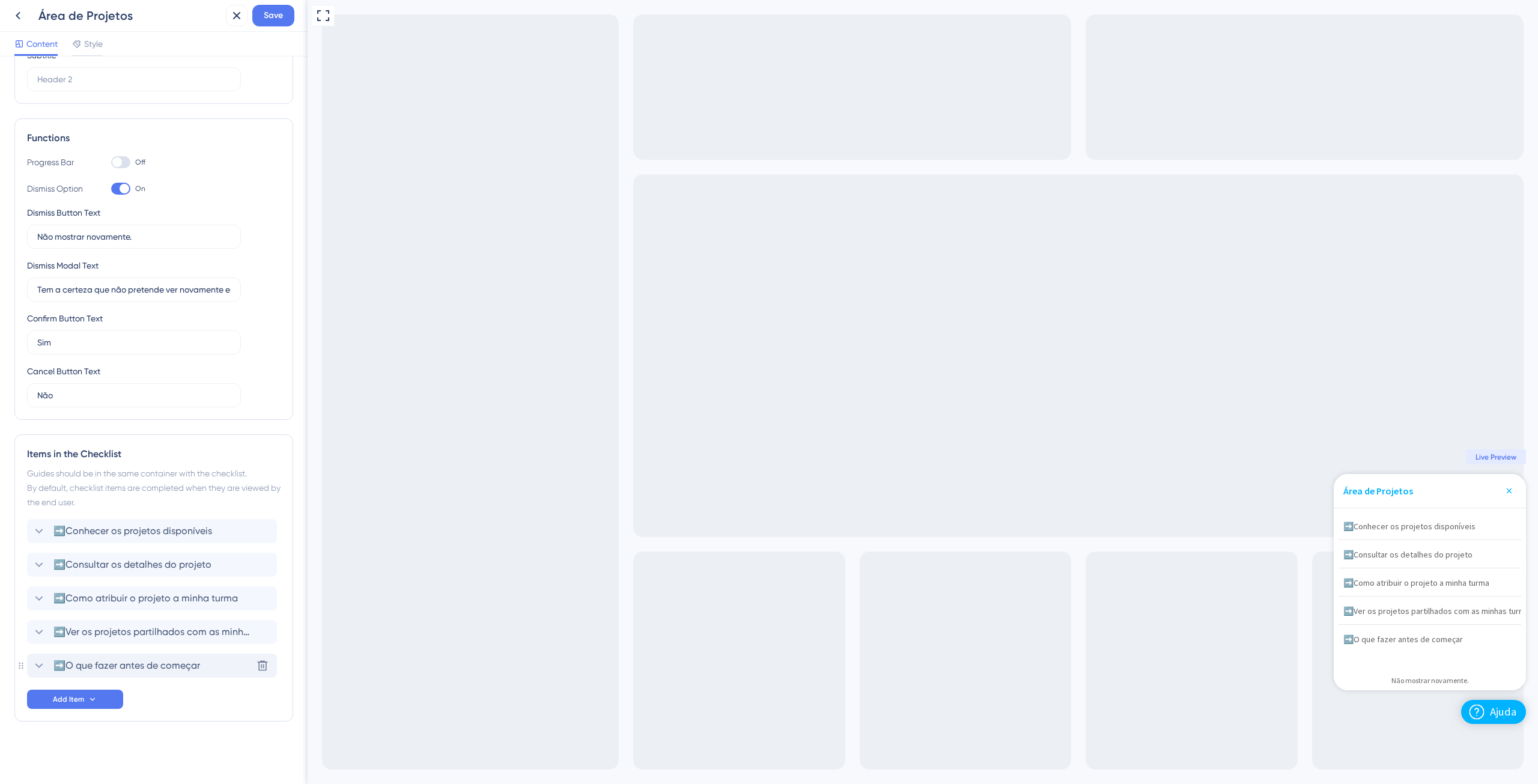
scroll to position [114, 0]
click at [72, 537] on span "➡️O que fazer antes de começar" at bounding box center [127, 531] width 147 height 14
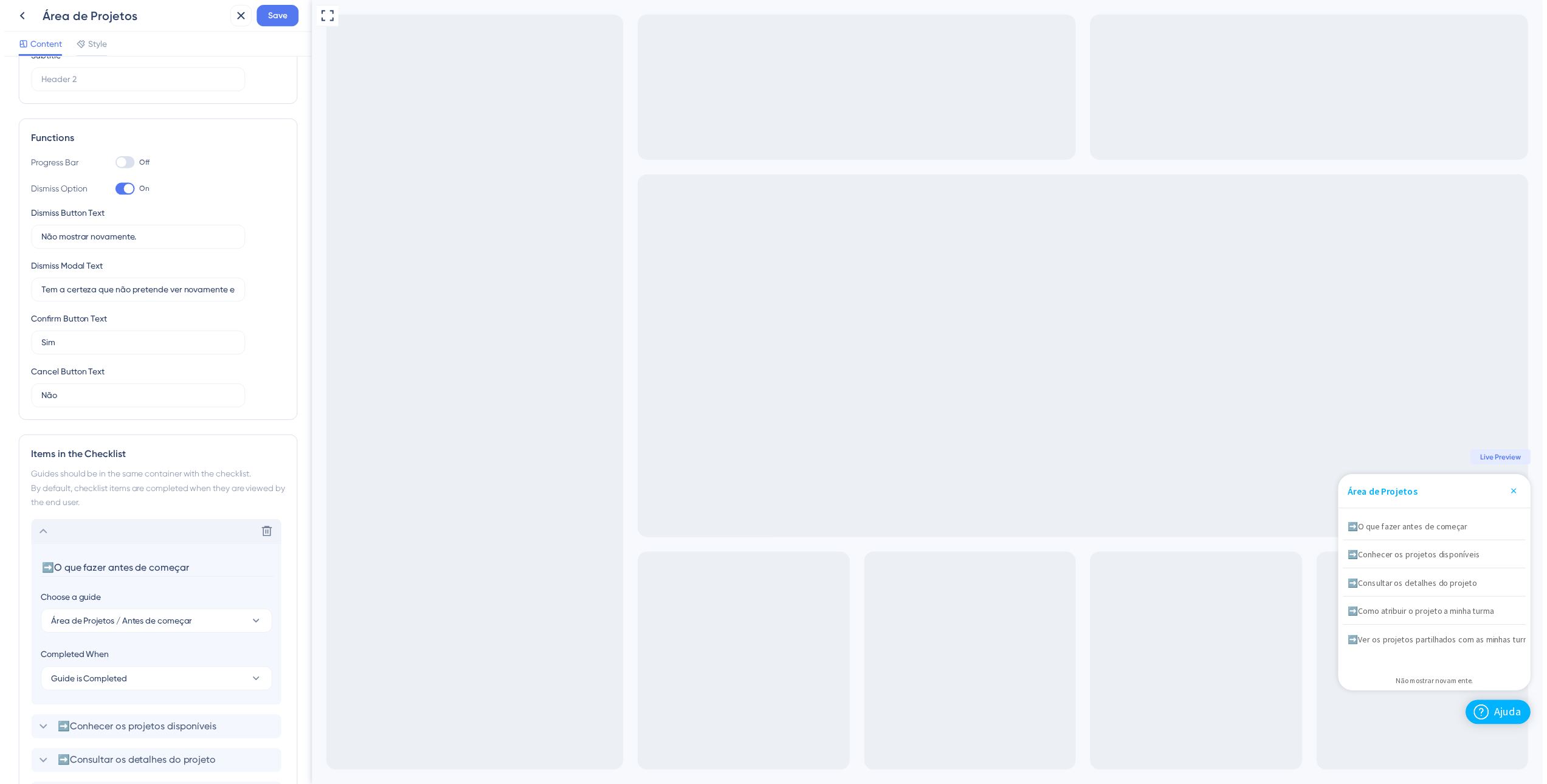
scroll to position [280, 0]
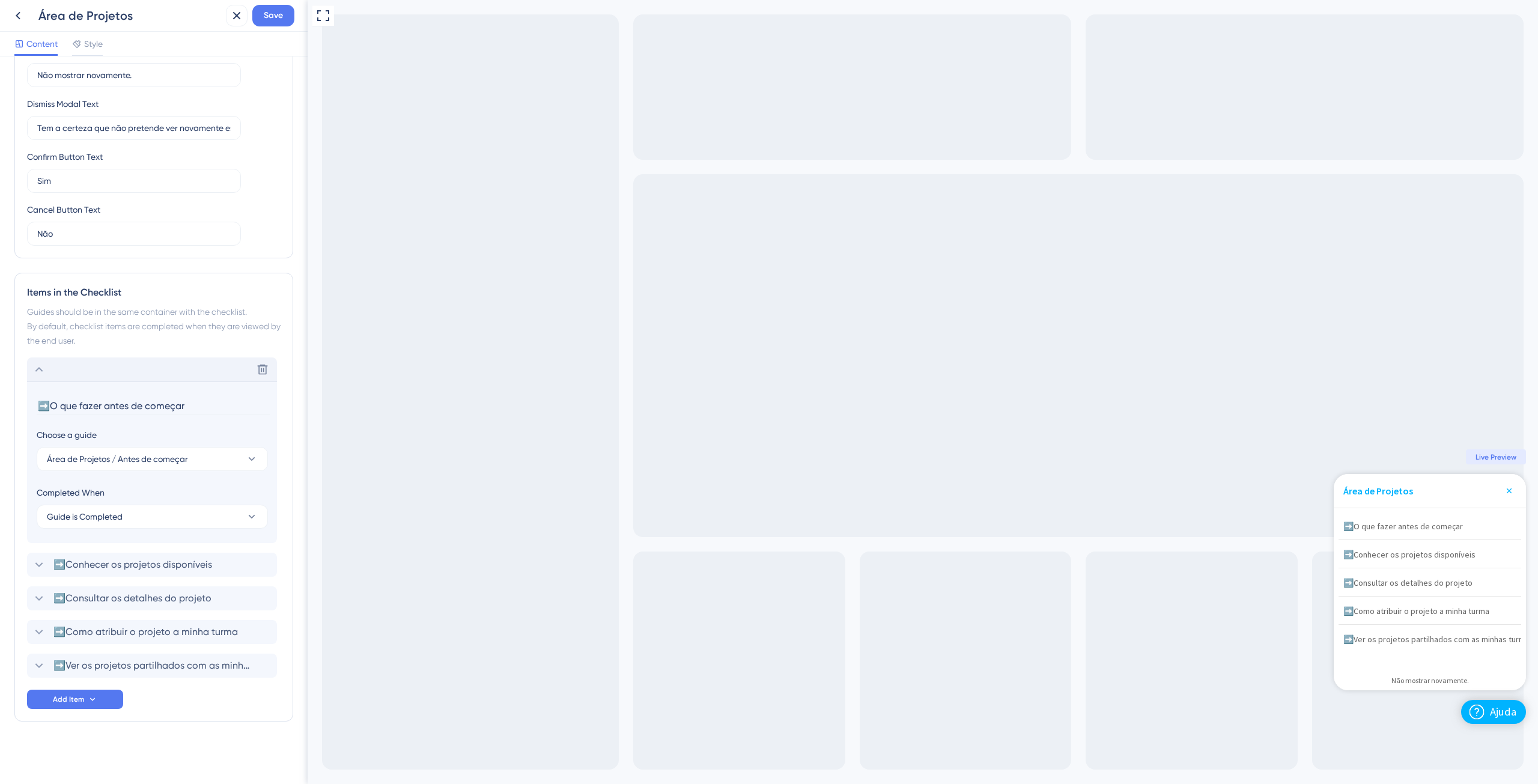
click at [50, 400] on input "➡️O que fazer antes de começar" at bounding box center [153, 406] width 233 height 19
type input "➡️O que fazer antes de começar"
click at [211, 741] on div "Checklist Header Title Área de Projetos Subtitle Functions Progress Bar Off Dis…" at bounding box center [153, 282] width 279 height 975
click at [238, 762] on div "Checklist Header Title Área de Projetos Subtitle Functions Progress Bar Off Dis…" at bounding box center [153, 282] width 279 height 975
click at [276, 6] on button "Save" at bounding box center [273, 16] width 42 height 22
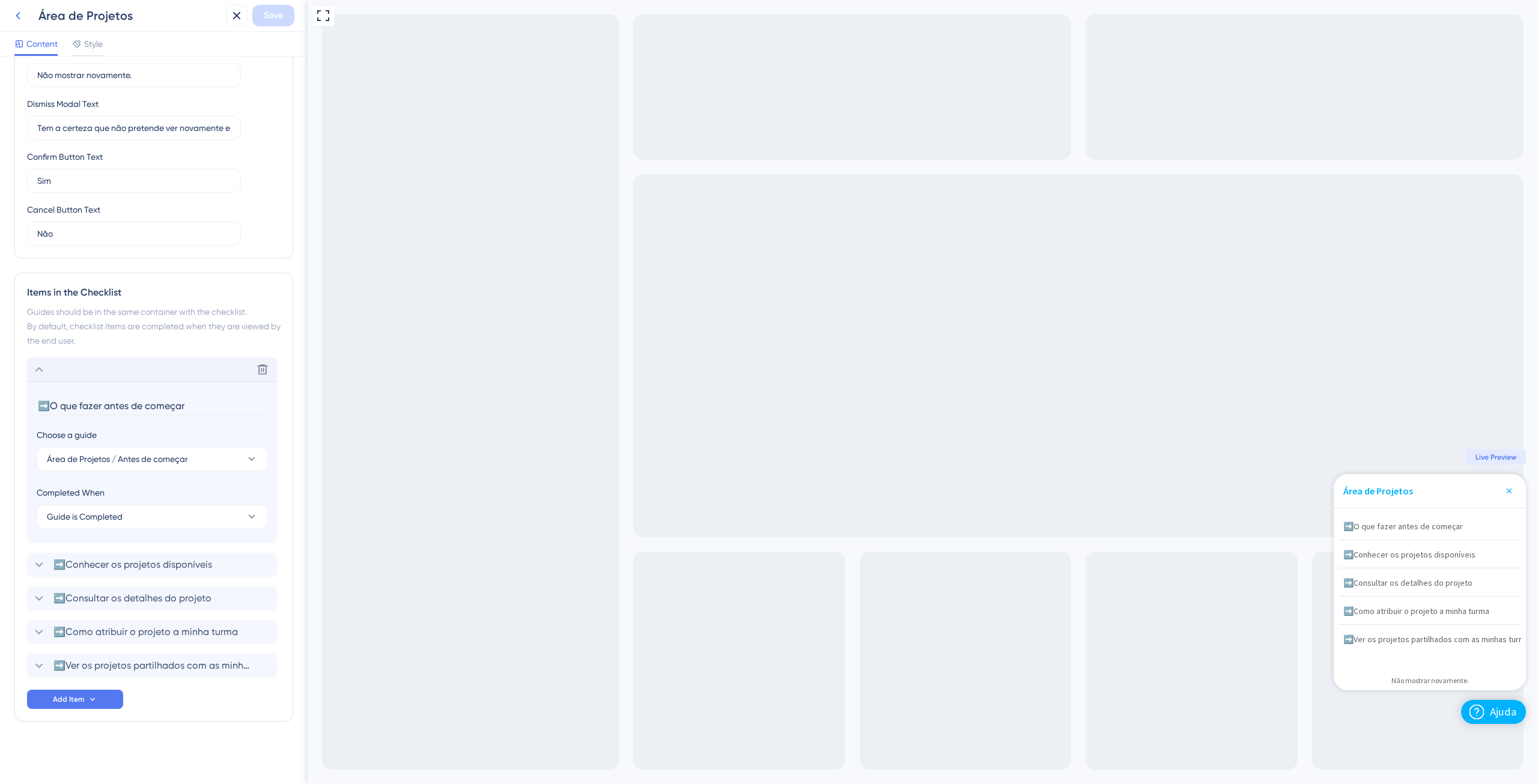
click at [19, 15] on icon at bounding box center [18, 16] width 14 height 14
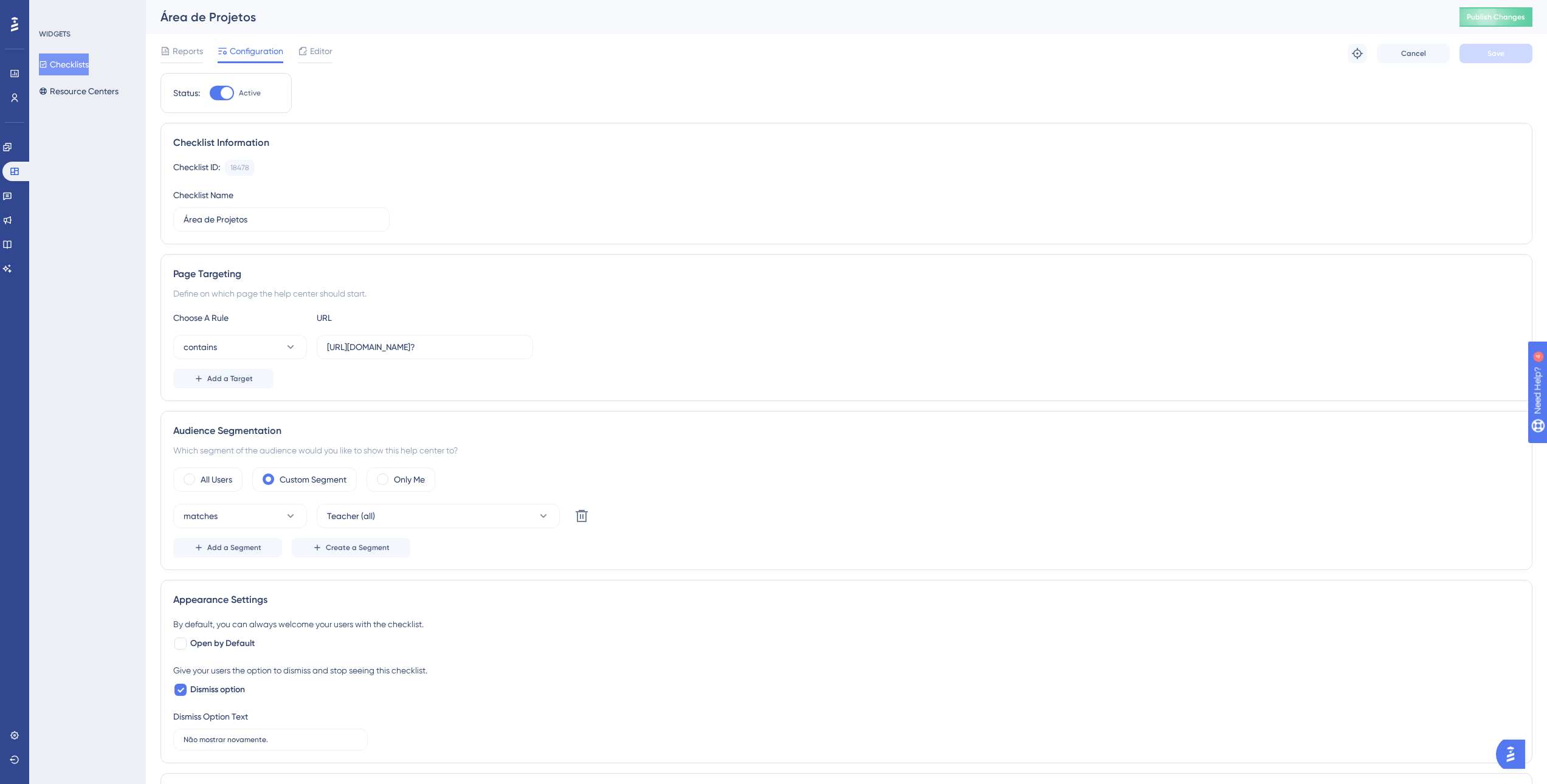
click at [66, 60] on button "Checklists" at bounding box center [63, 64] width 50 height 22
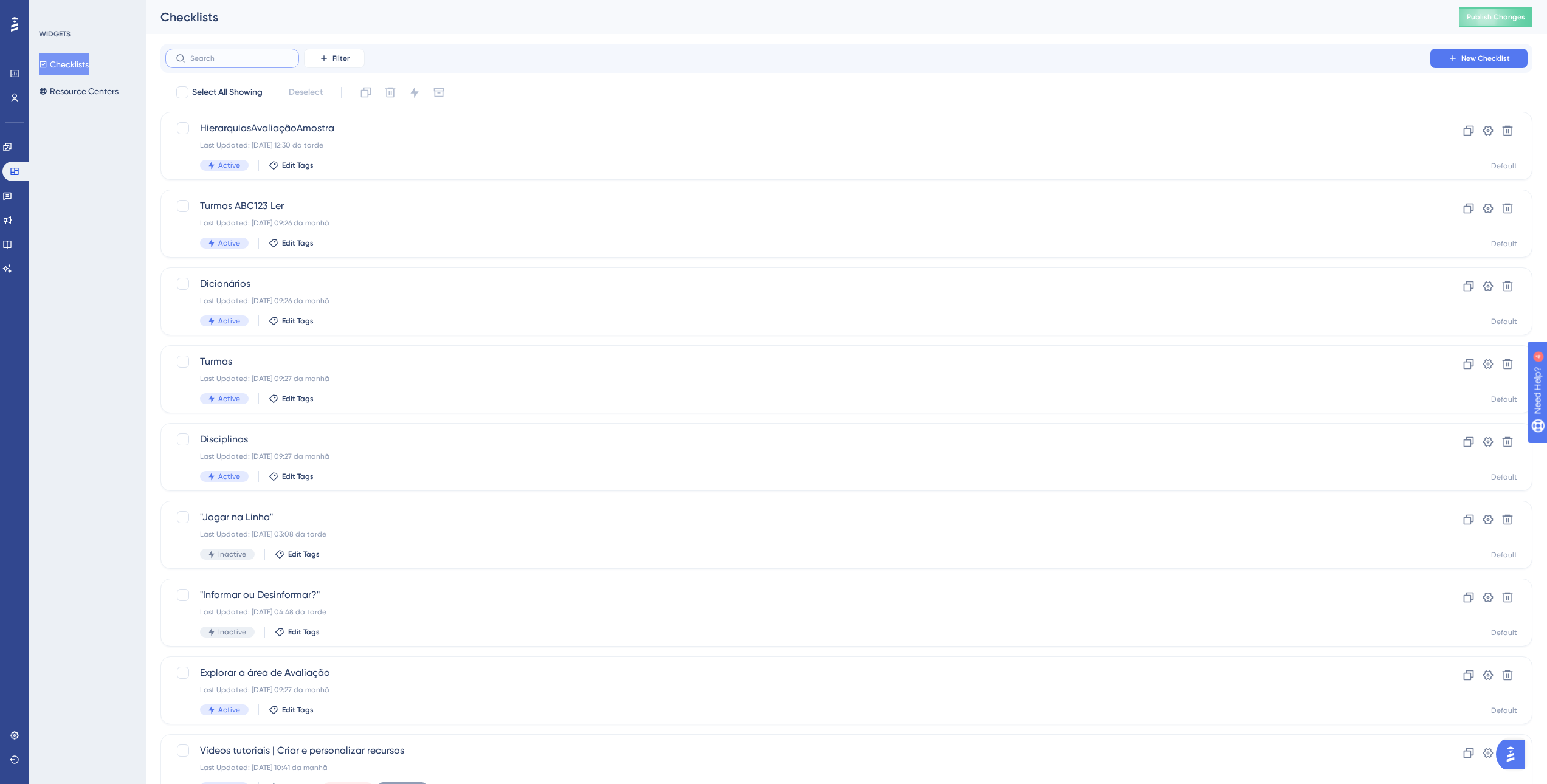
click at [249, 59] on input "text" at bounding box center [239, 58] width 98 height 9
type input "an"
checkbox input "true"
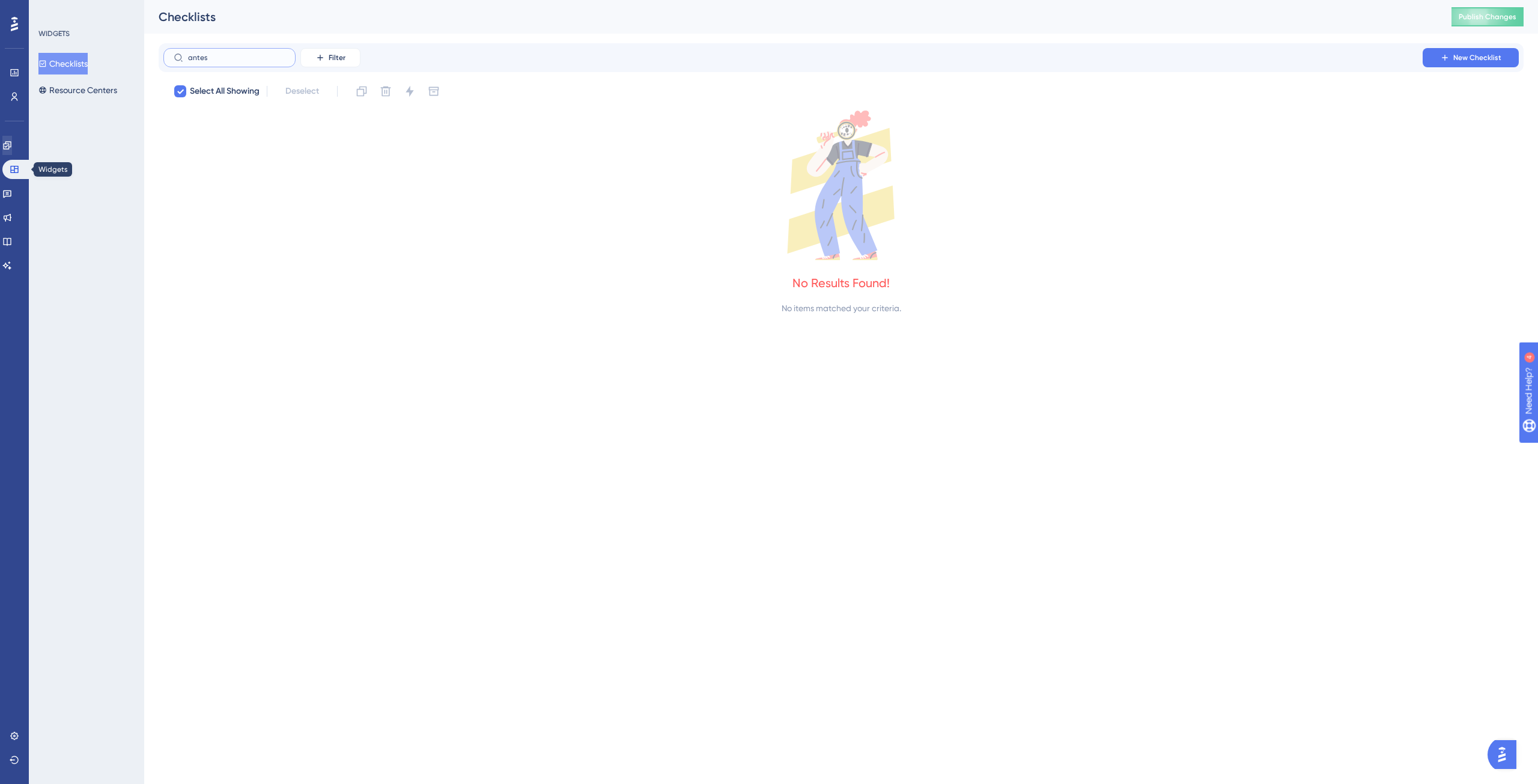
type input "antes"
click at [12, 142] on icon at bounding box center [6, 145] width 9 height 9
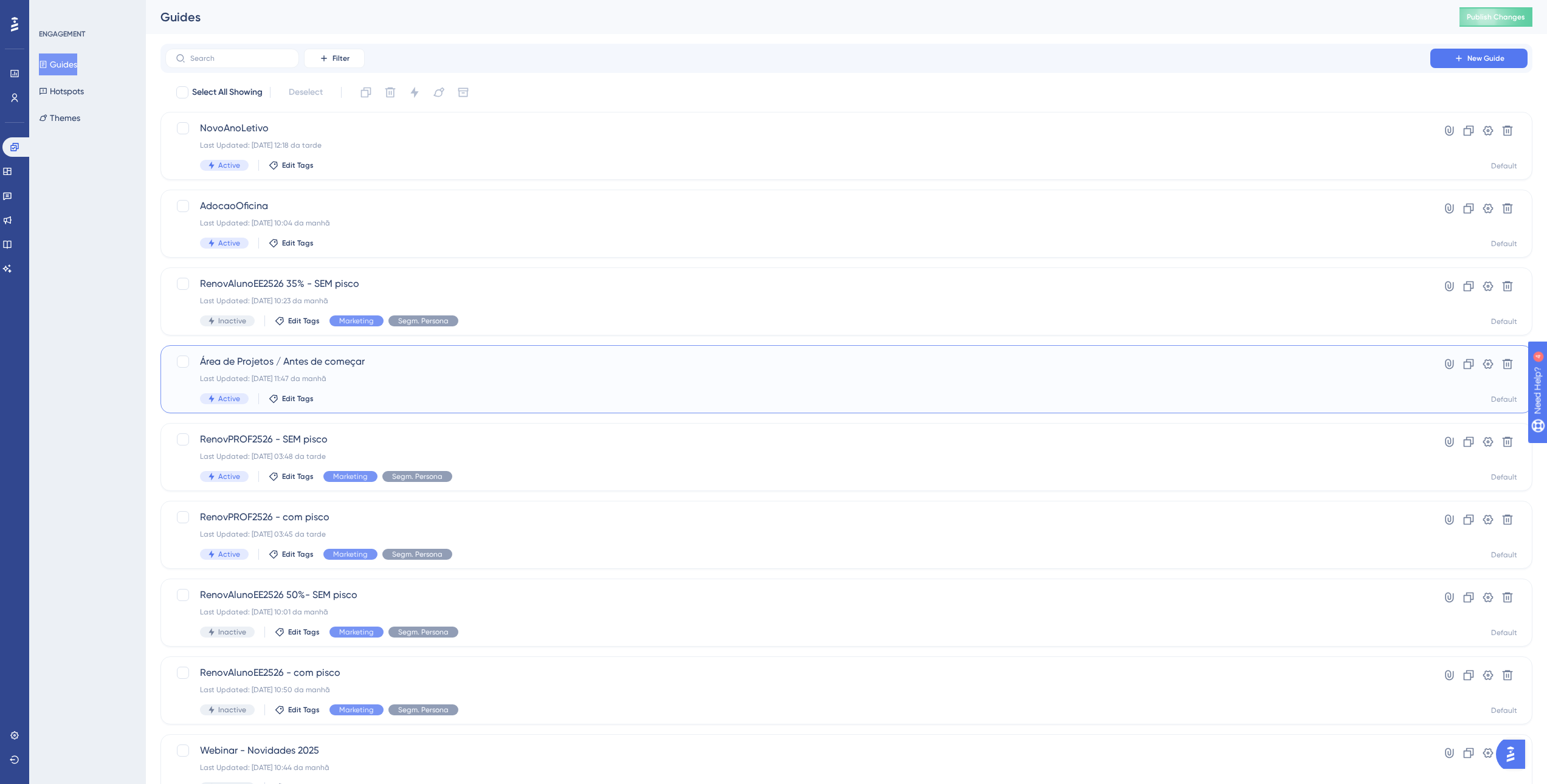
click at [238, 363] on span "Área de Projetos / Antes de começar" at bounding box center [797, 361] width 1196 height 15
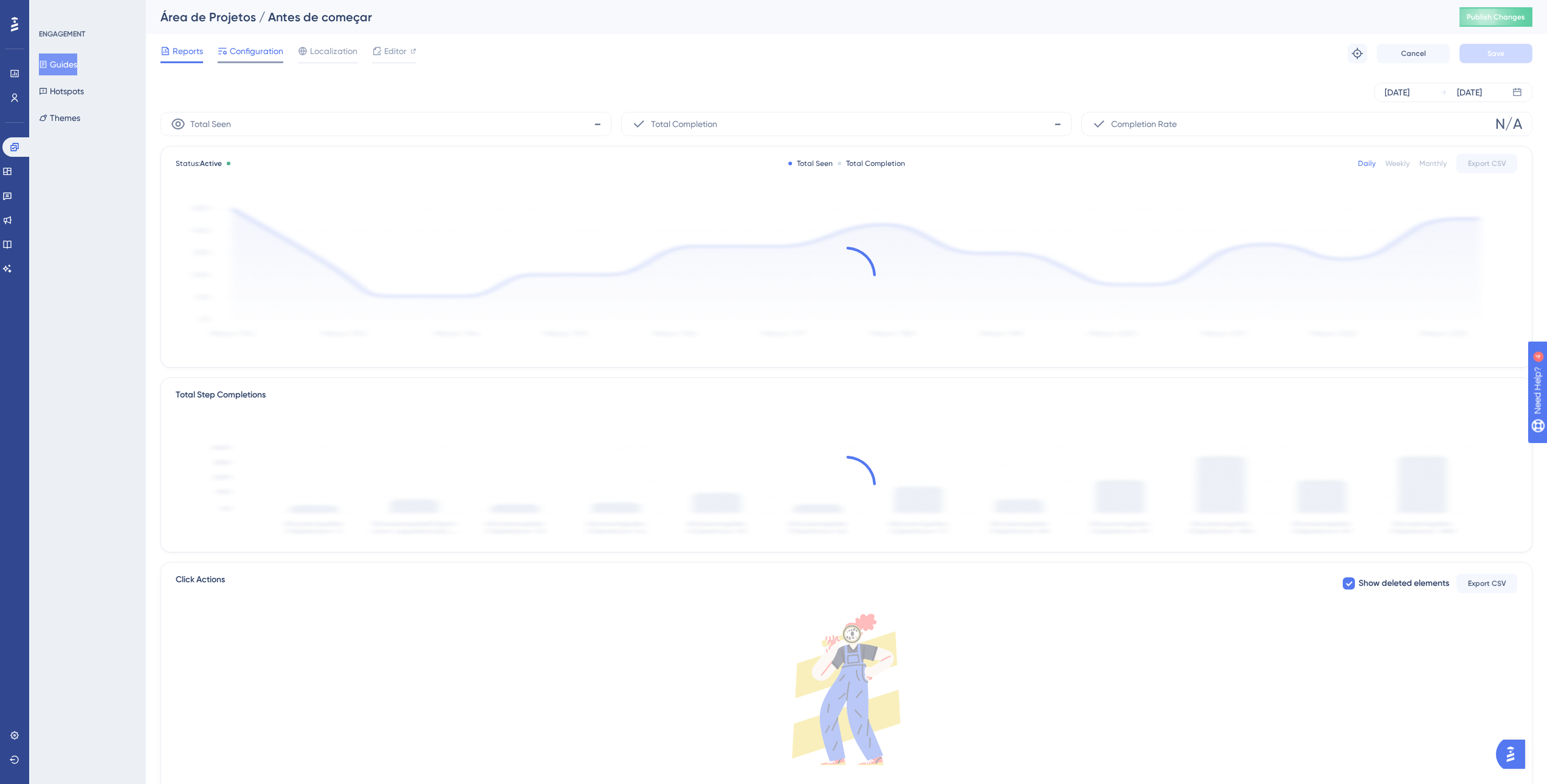
click at [275, 57] on span "Configuration" at bounding box center [256, 51] width 53 height 15
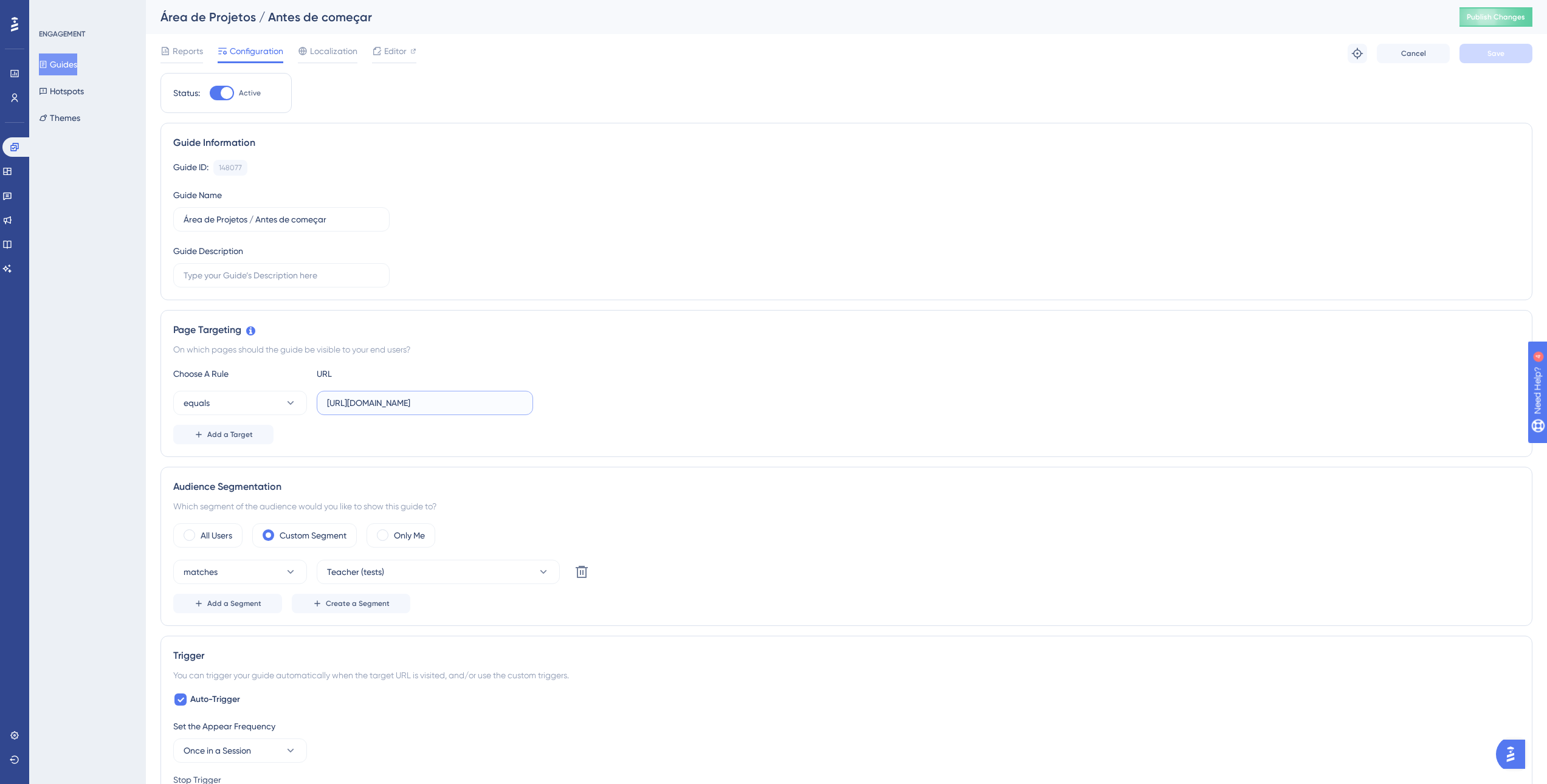
click at [502, 404] on input "[URL][DOMAIN_NAME]" at bounding box center [425, 403] width 196 height 13
click at [63, 56] on button "Guides" at bounding box center [58, 64] width 39 height 22
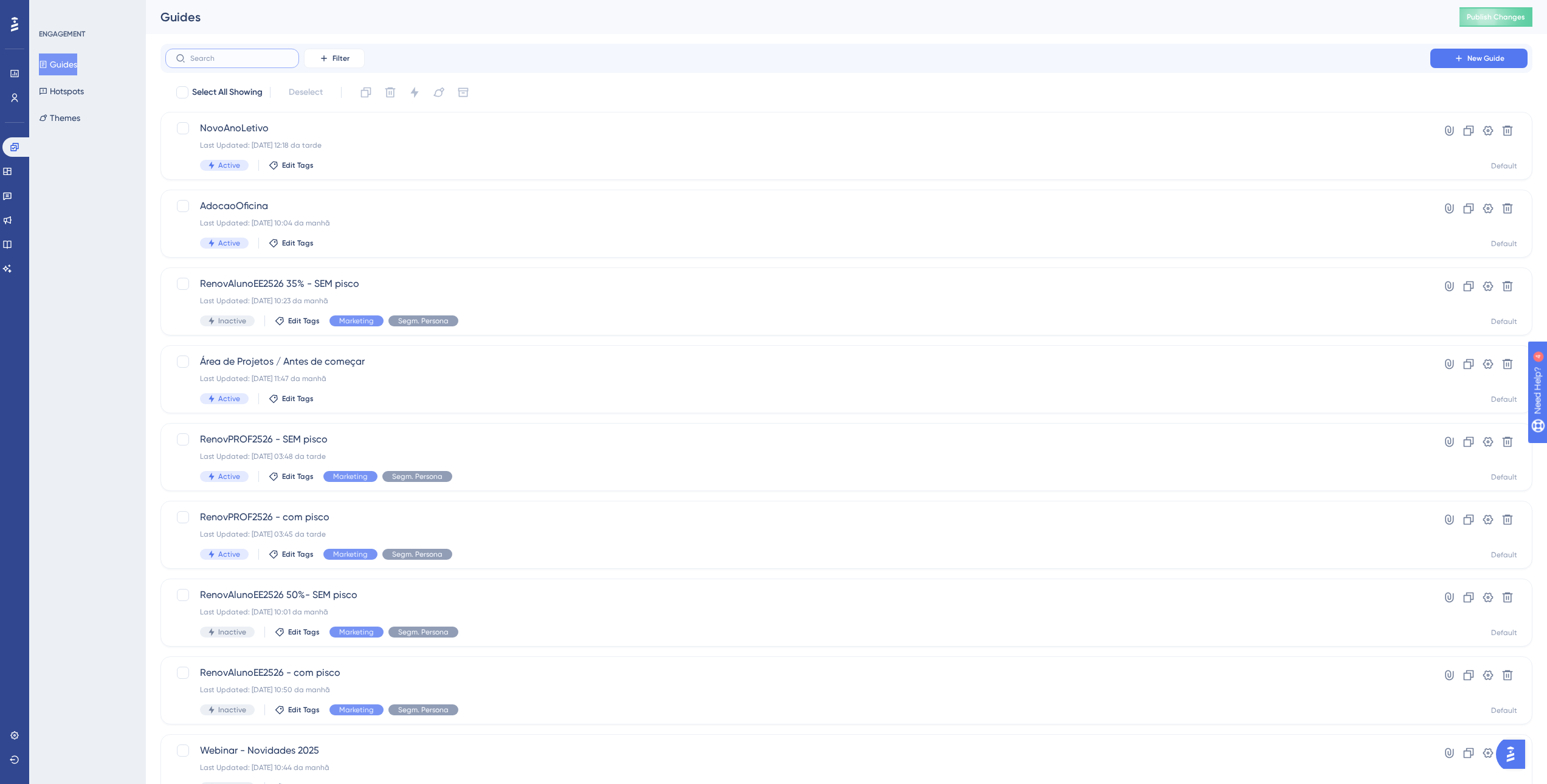
click at [222, 59] on input "text" at bounding box center [239, 58] width 98 height 9
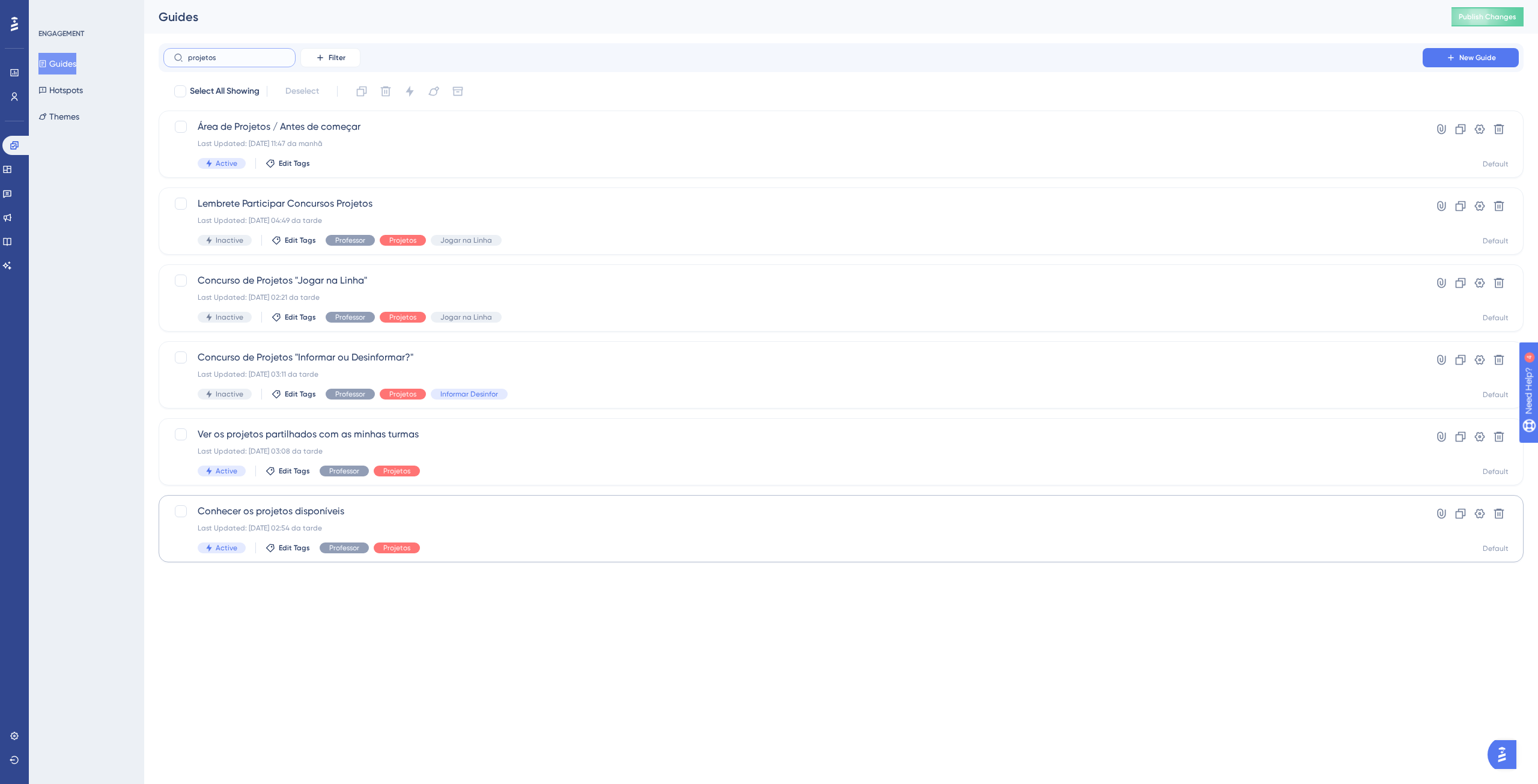
type input "projetos"
click at [245, 511] on span "Conhecer os projetos disponíveis" at bounding box center [792, 511] width 1191 height 14
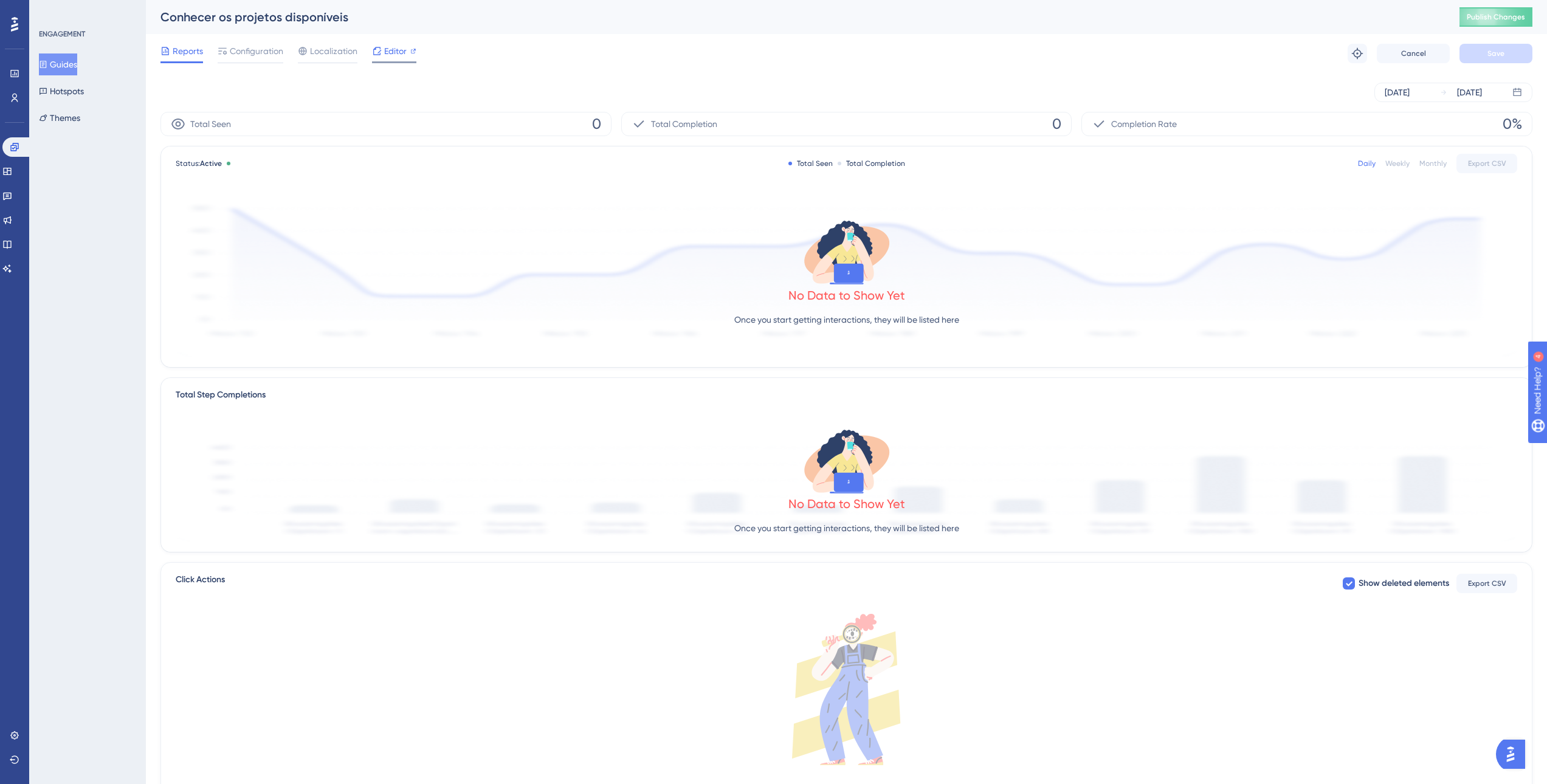
click at [391, 53] on span "Editor" at bounding box center [395, 51] width 23 height 15
click at [248, 50] on span "Configuration" at bounding box center [256, 51] width 53 height 15
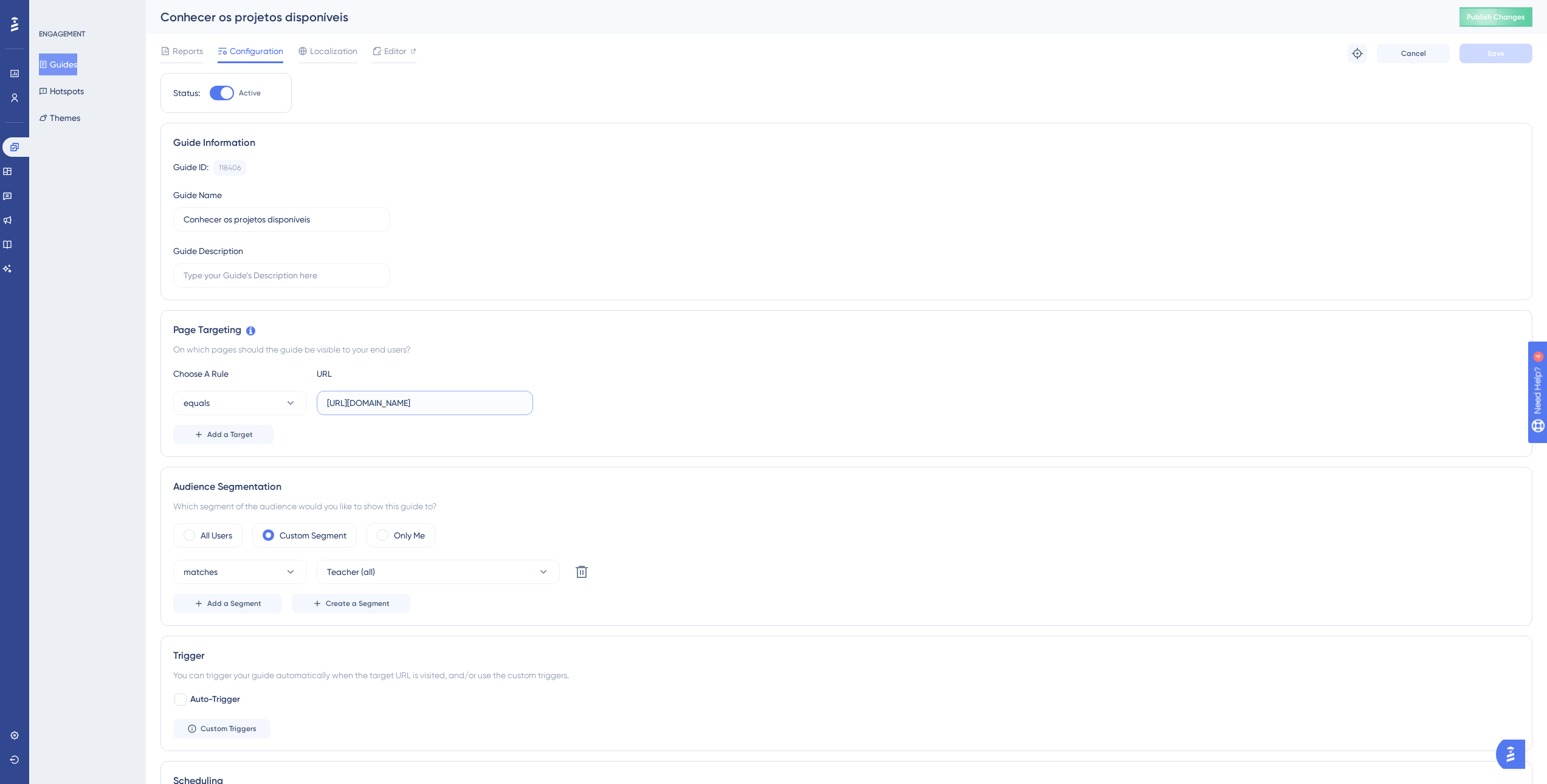
click at [485, 405] on input "[URL][DOMAIN_NAME]" at bounding box center [425, 403] width 196 height 13
click at [75, 67] on button "Guides" at bounding box center [58, 64] width 39 height 22
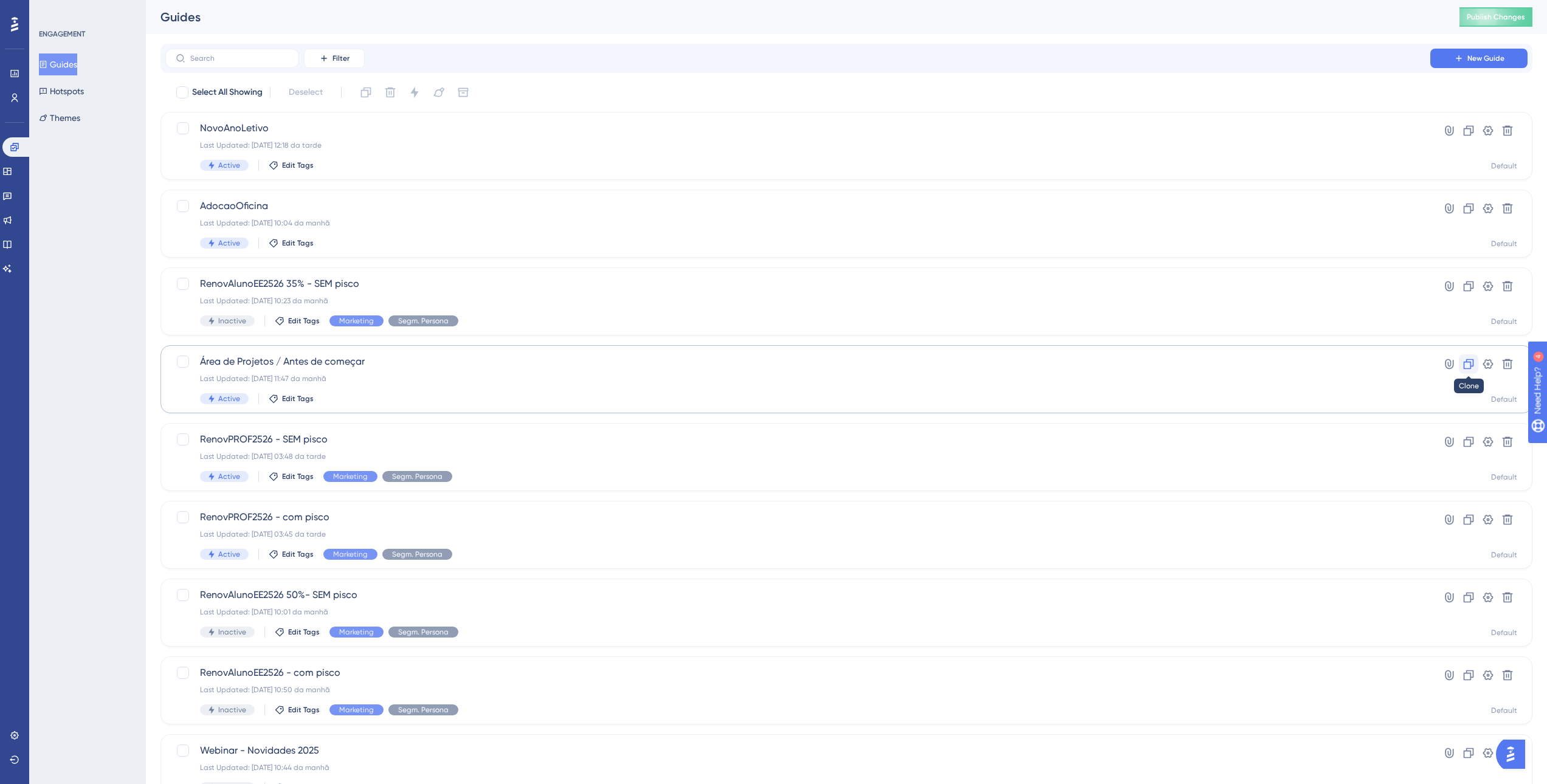
click at [1468, 361] on icon at bounding box center [1468, 364] width 12 height 12
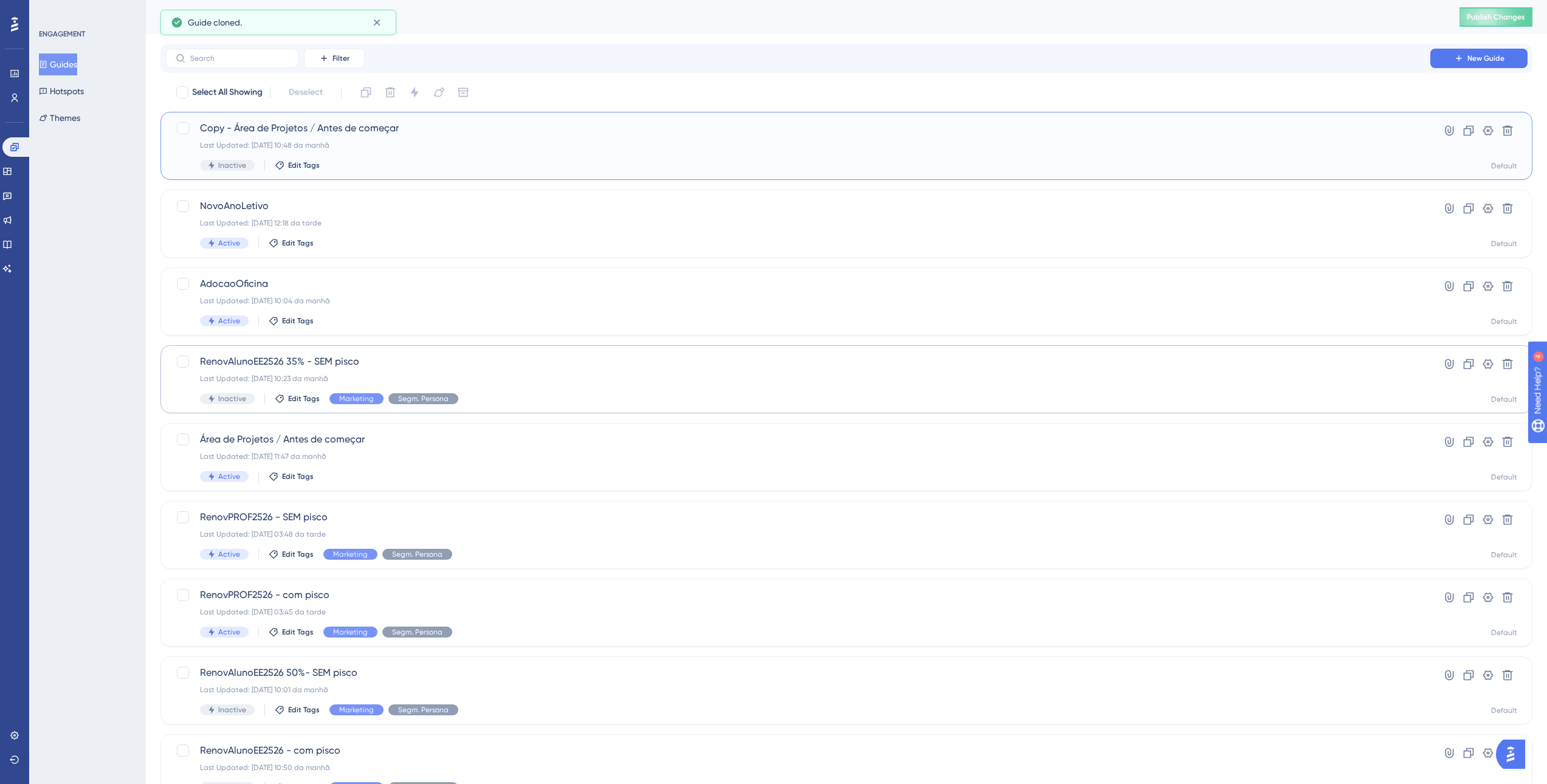
click at [243, 131] on span "Copy - Área de Projetos / Antes de começar" at bounding box center [797, 128] width 1196 height 15
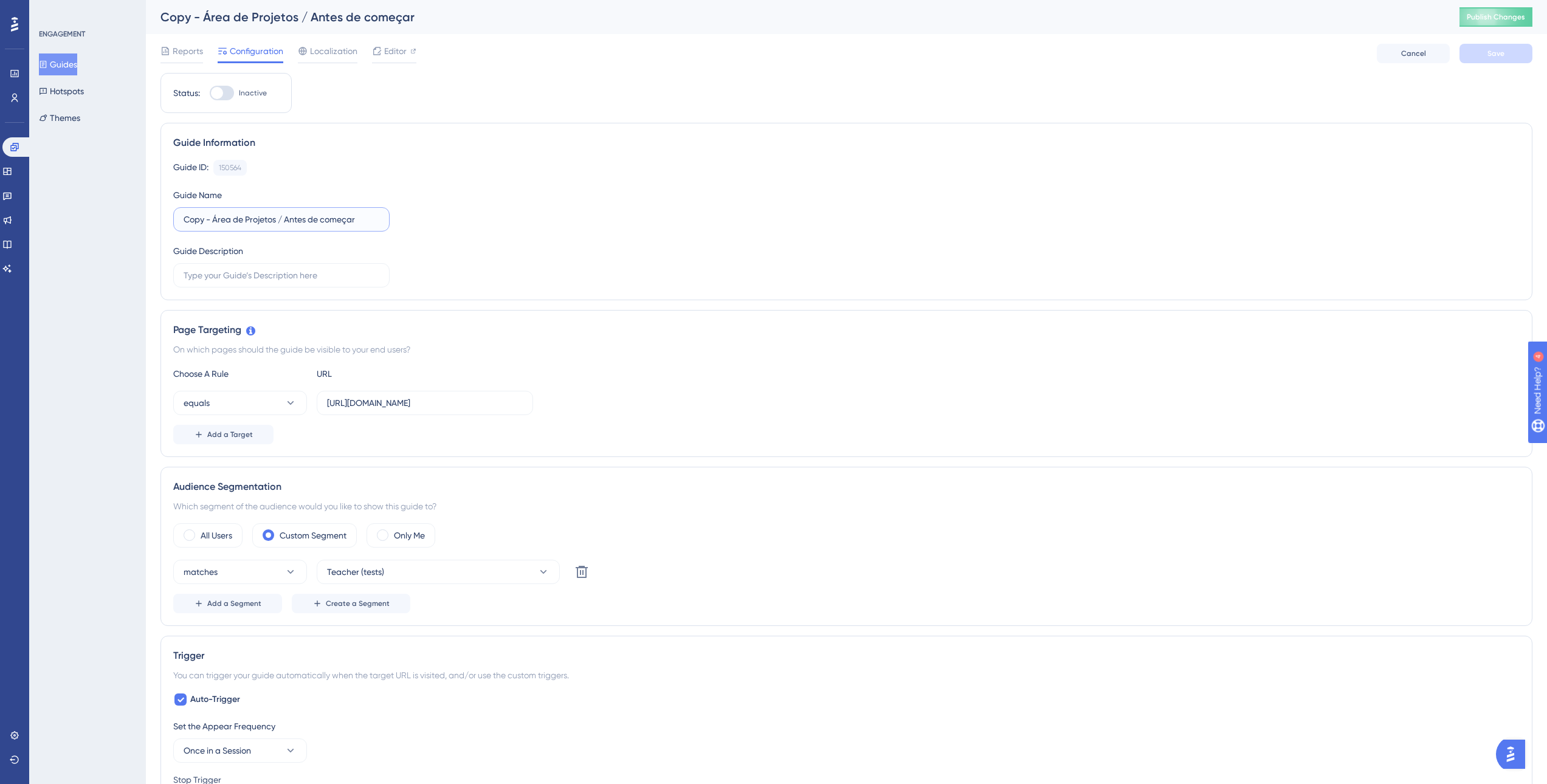
click at [201, 224] on input "Copy - Área de Projetos / Antes de começar" at bounding box center [281, 219] width 196 height 13
drag, startPoint x: 181, startPoint y: 218, endPoint x: 215, endPoint y: 218, distance: 34.0
click at [215, 218] on label "Copy - Área de Projetos / Antes de começar" at bounding box center [281, 219] width 216 height 24
click at [215, 218] on input "Copy - Área de Projetos / Antes de começar" at bounding box center [281, 219] width 196 height 13
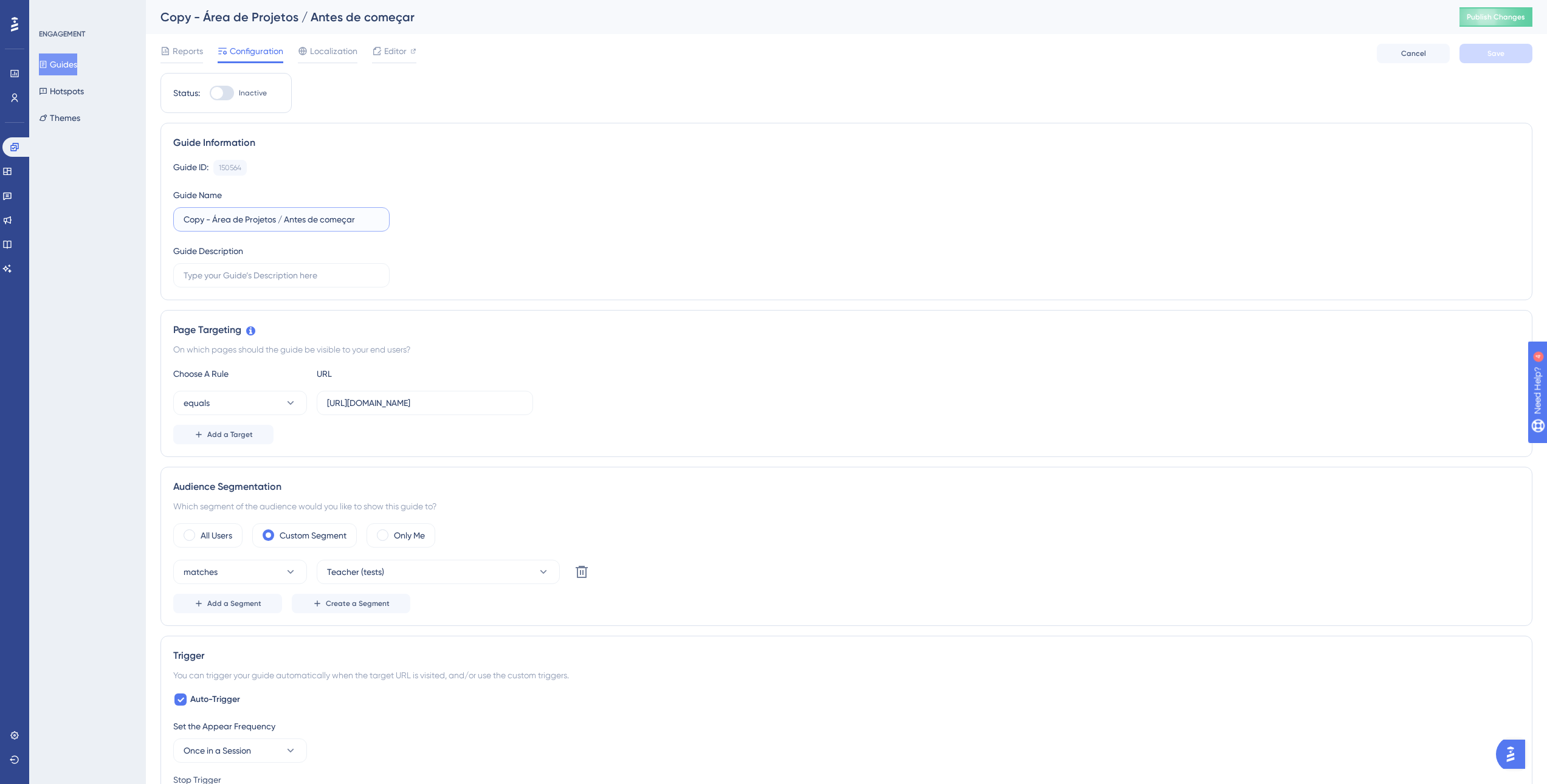
drag, startPoint x: 215, startPoint y: 219, endPoint x: 172, endPoint y: 232, distance: 44.9
click at [170, 220] on div "Guide Information Guide ID: 150564 Copy Guide Name Copy - Área de Projetos / An…" at bounding box center [846, 211] width 1372 height 178
type input "Modal temp / Antes de começar"
click at [604, 222] on div "Guide ID: 150564 Copy Guide Name Modal temp / Antes de começar Guide Description" at bounding box center [847, 223] width 1347 height 128
click at [1499, 50] on span "Save" at bounding box center [1495, 53] width 17 height 9
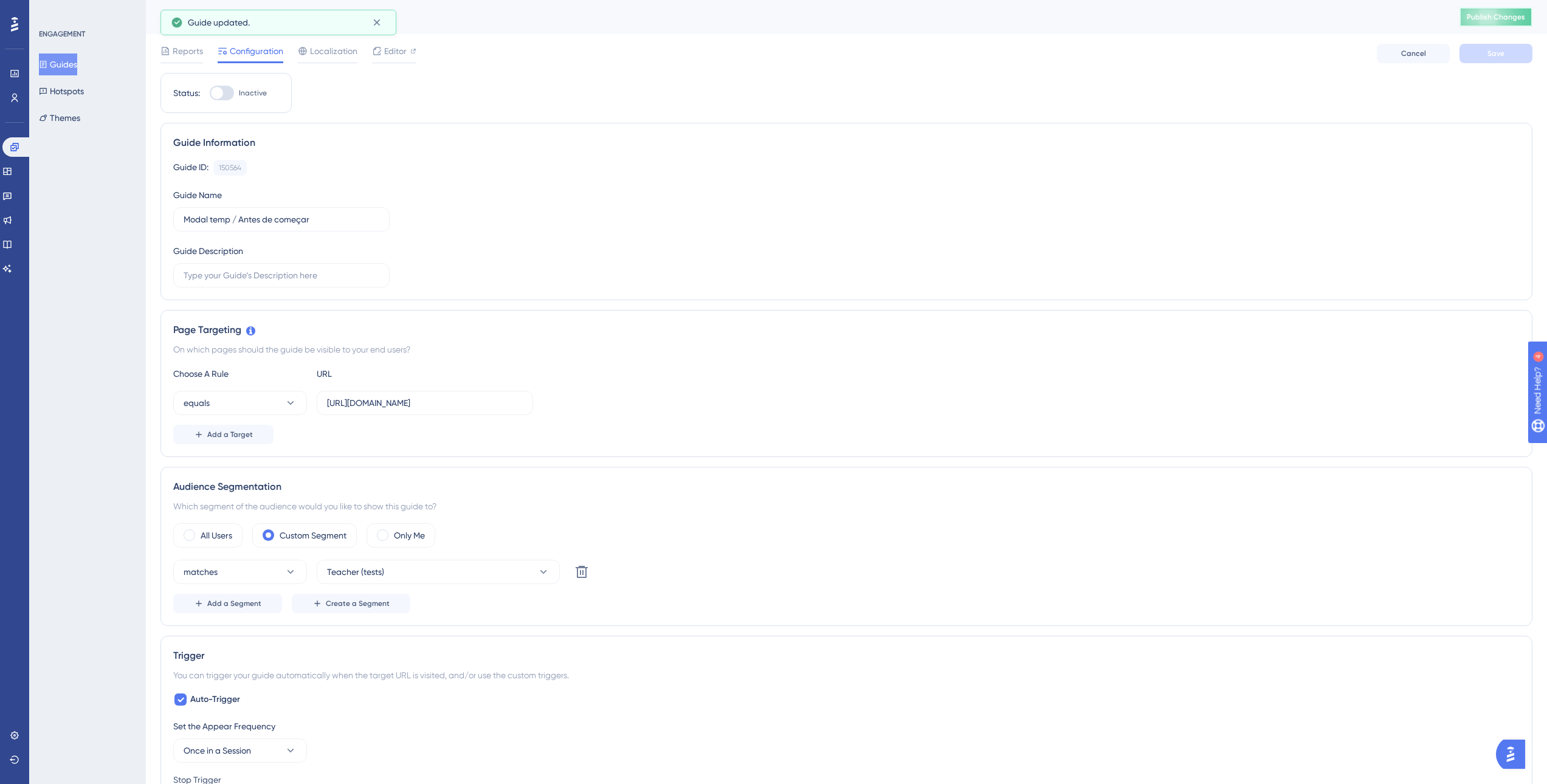
click at [1501, 15] on span "Publish Changes" at bounding box center [1496, 17] width 58 height 9
click at [70, 63] on button "Guides" at bounding box center [58, 64] width 39 height 22
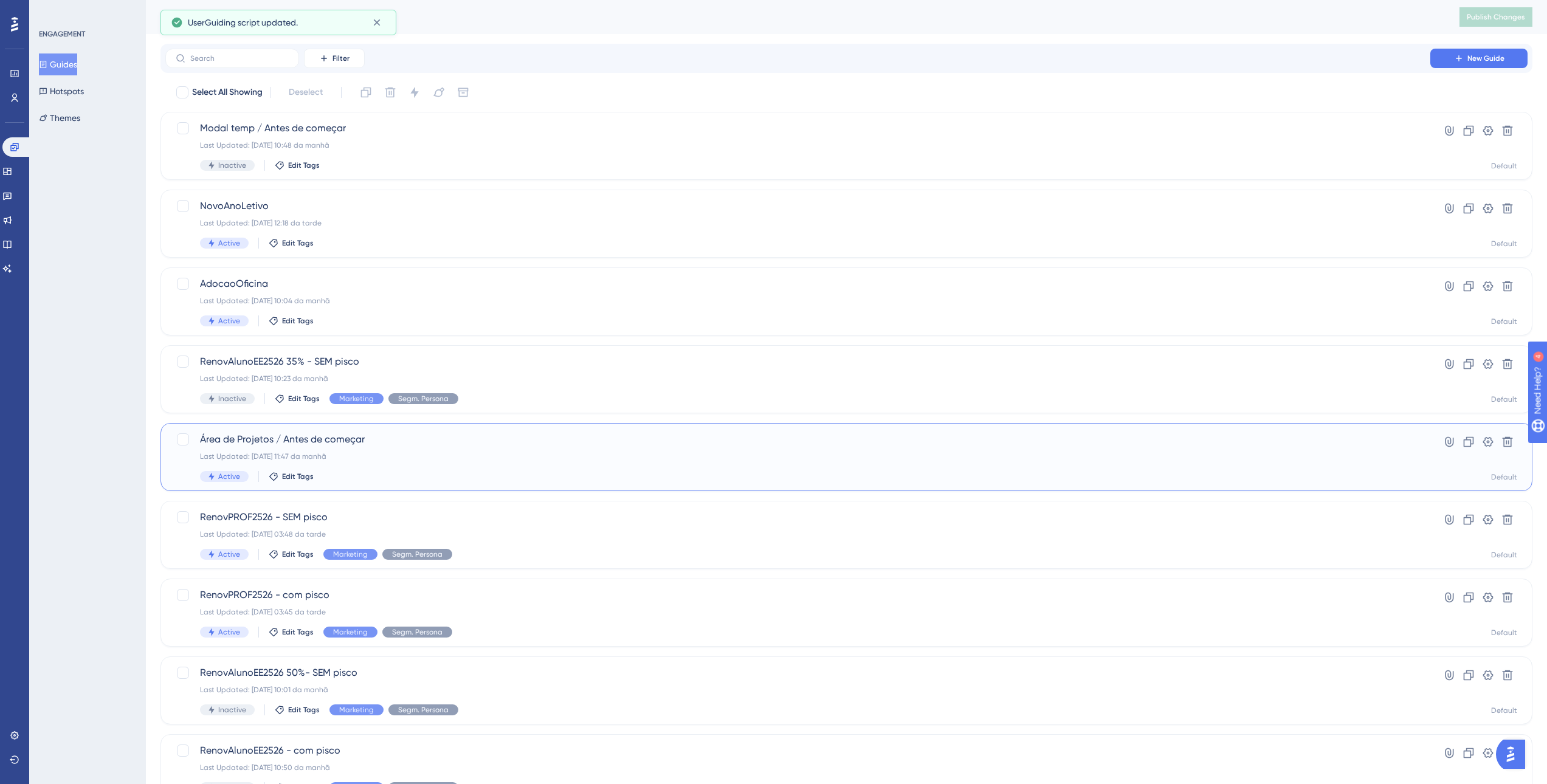
click at [239, 452] on div "Last Updated: [DATE] 11:47 da manhã" at bounding box center [797, 456] width 1196 height 9
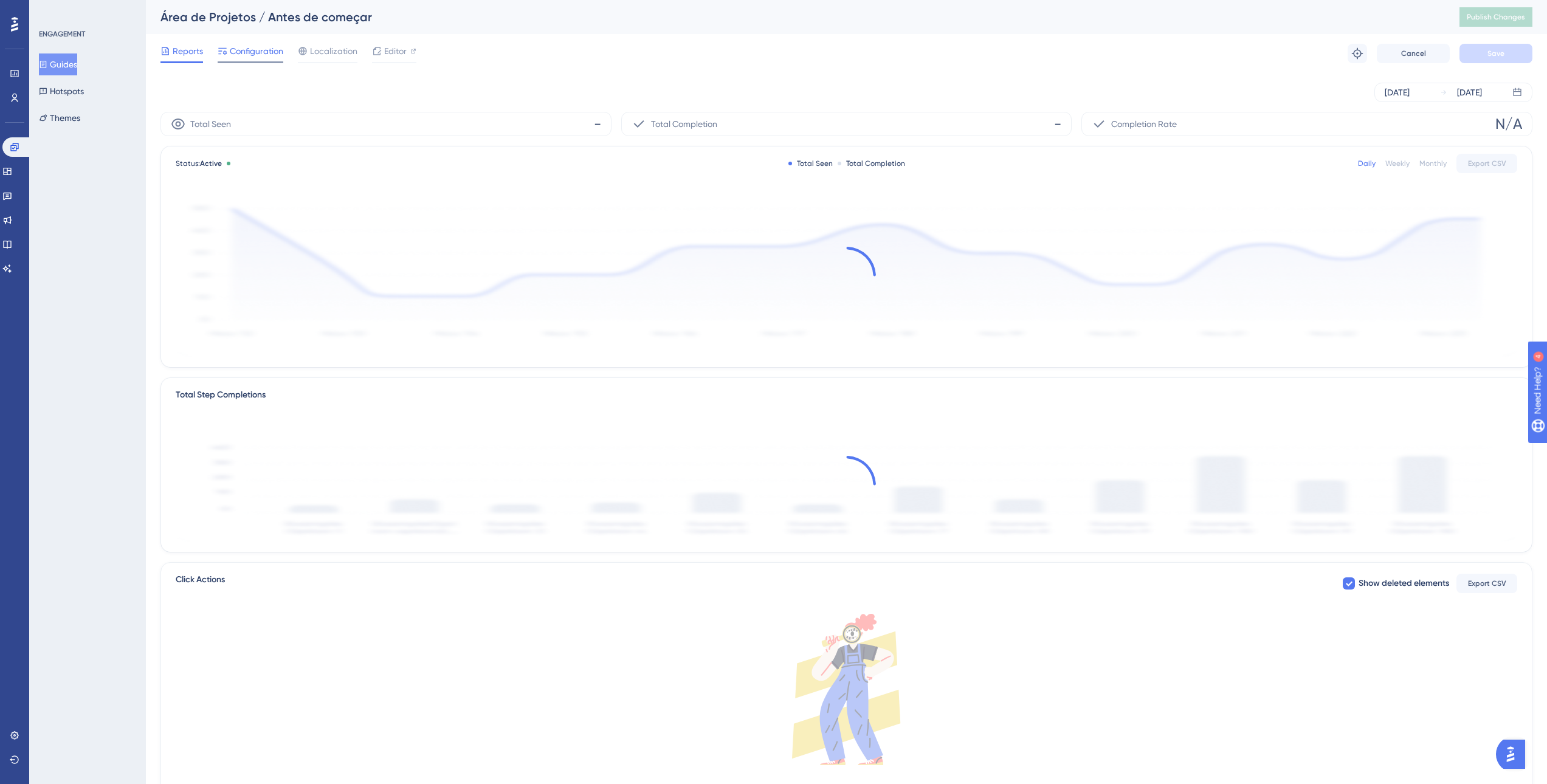
click at [246, 53] on span "Configuration" at bounding box center [256, 51] width 53 height 15
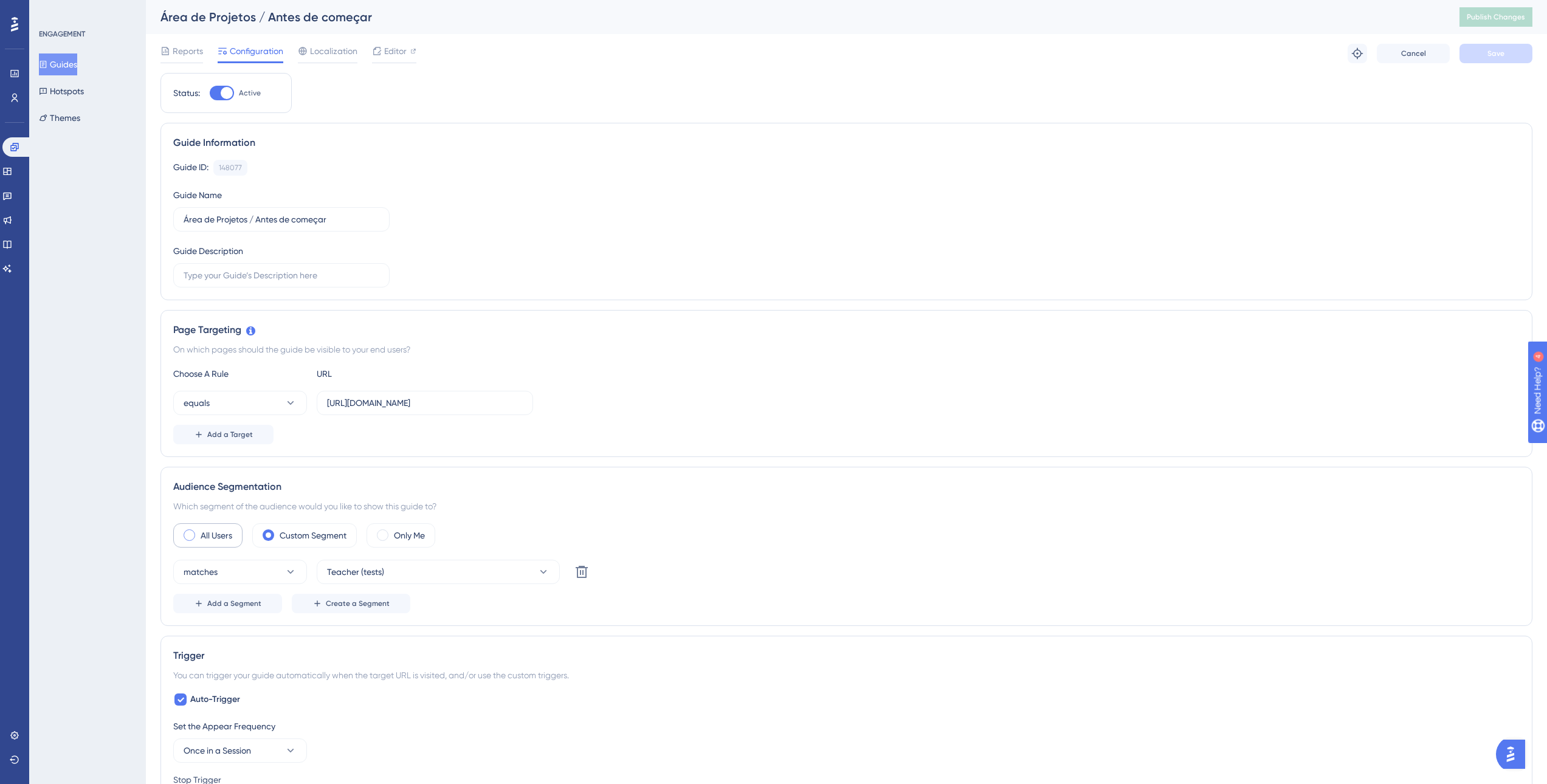
click at [189, 535] on span at bounding box center [189, 536] width 12 height 12
click at [199, 531] on input "radio" at bounding box center [199, 531] width 0 height 0
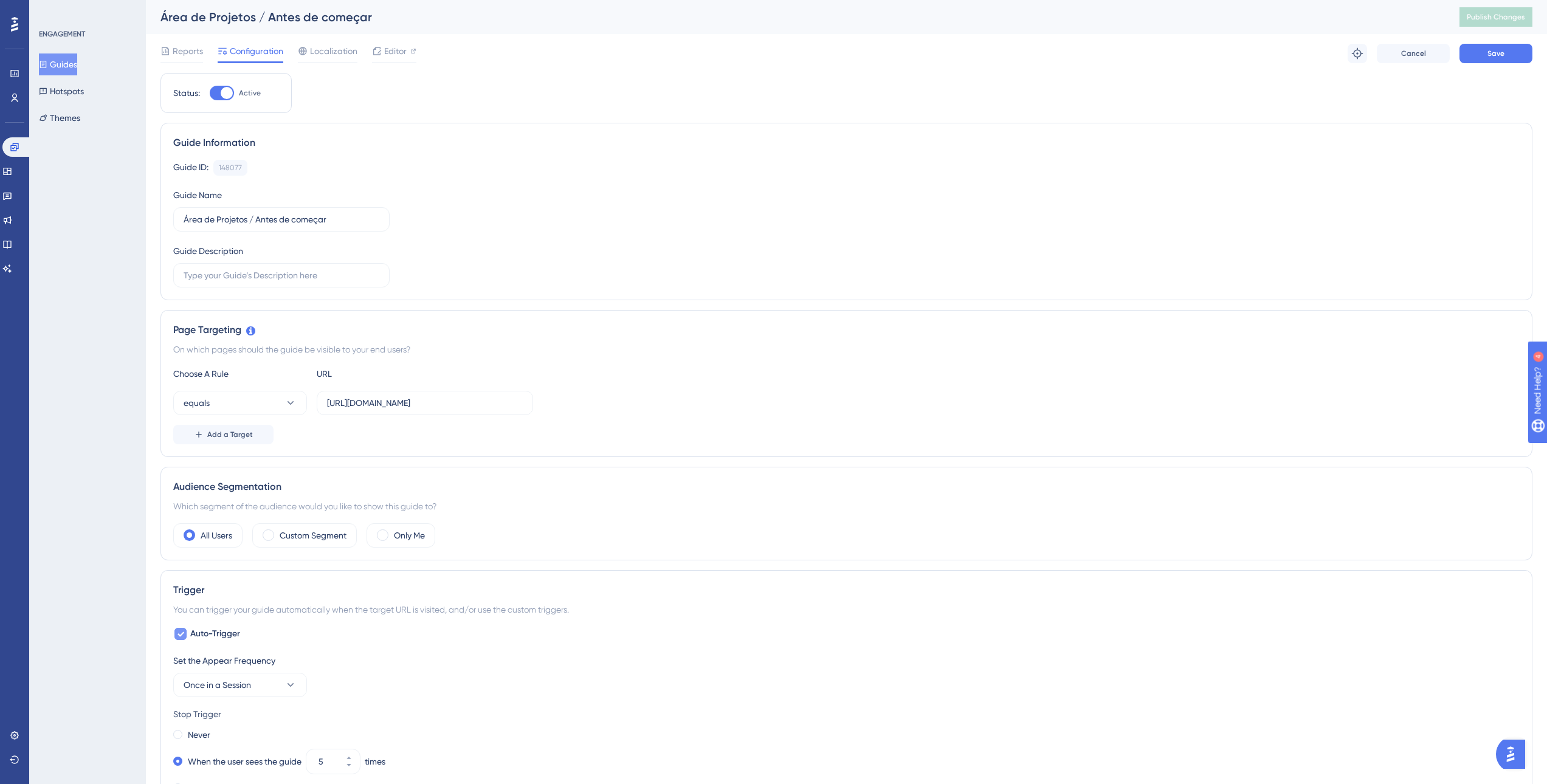
click at [179, 635] on icon at bounding box center [181, 635] width 7 height 5
checkbox input "false"
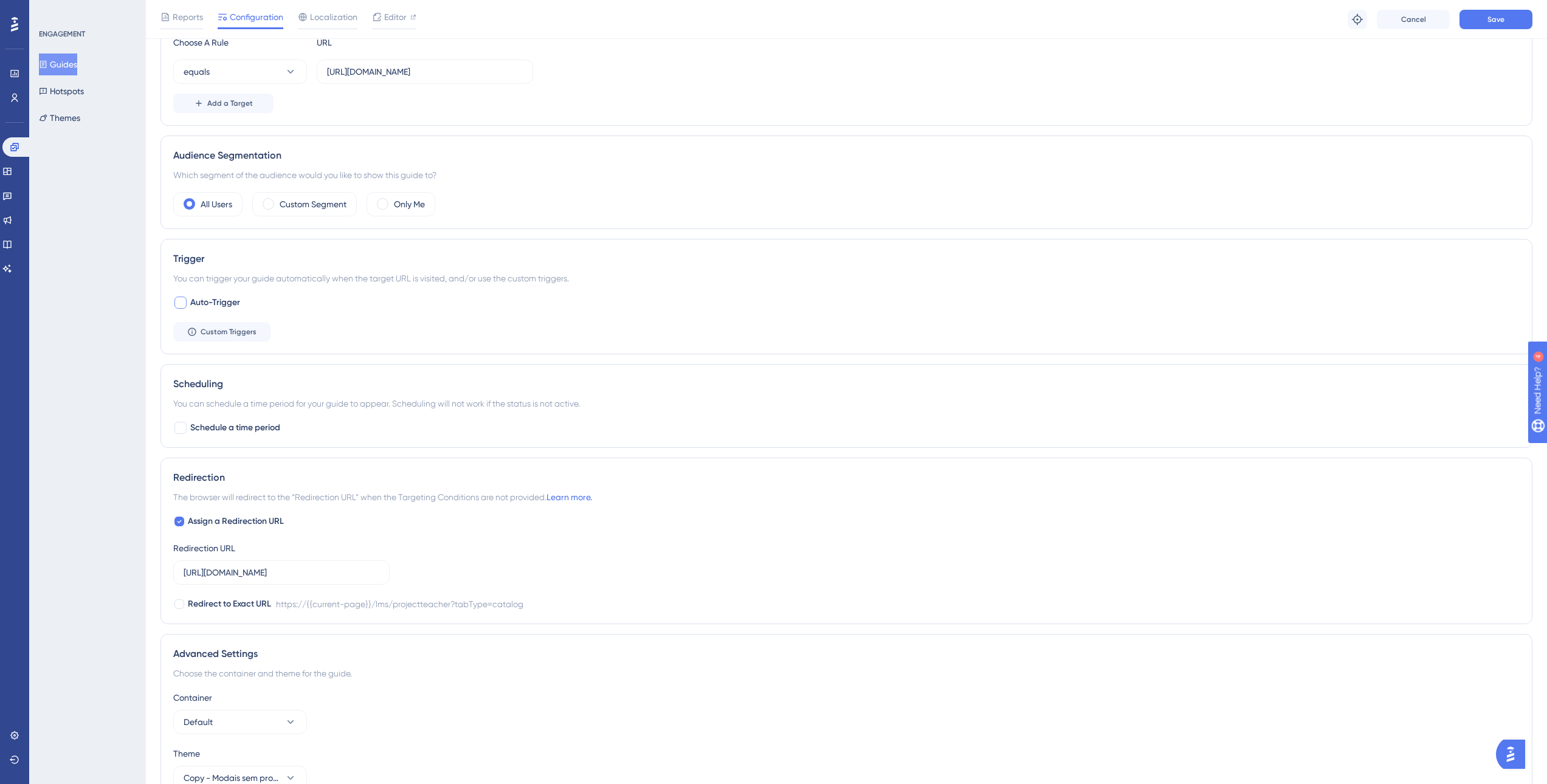
scroll to position [404, 0]
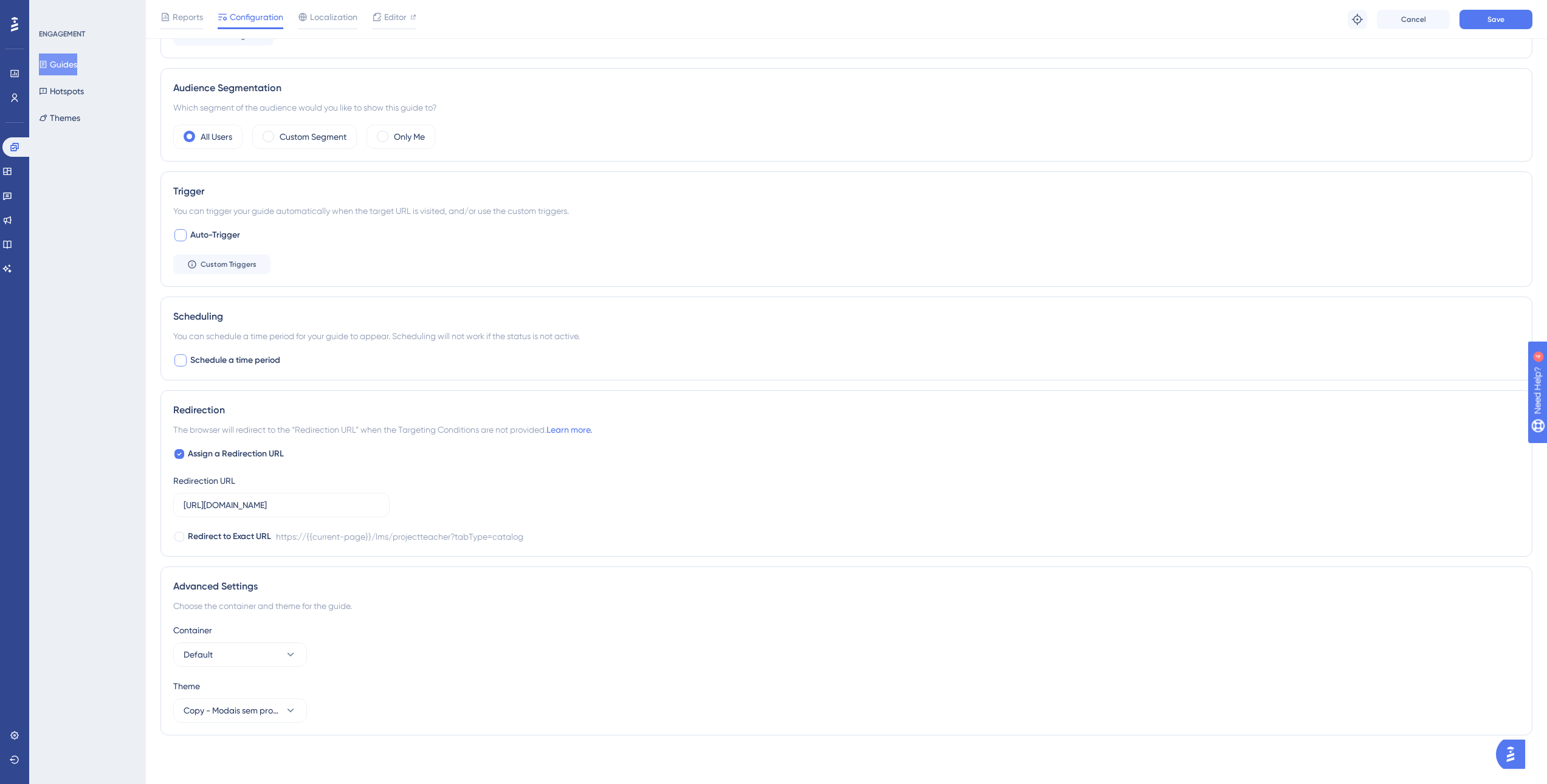
click at [182, 361] on div at bounding box center [180, 360] width 12 height 12
checkbox input "true"
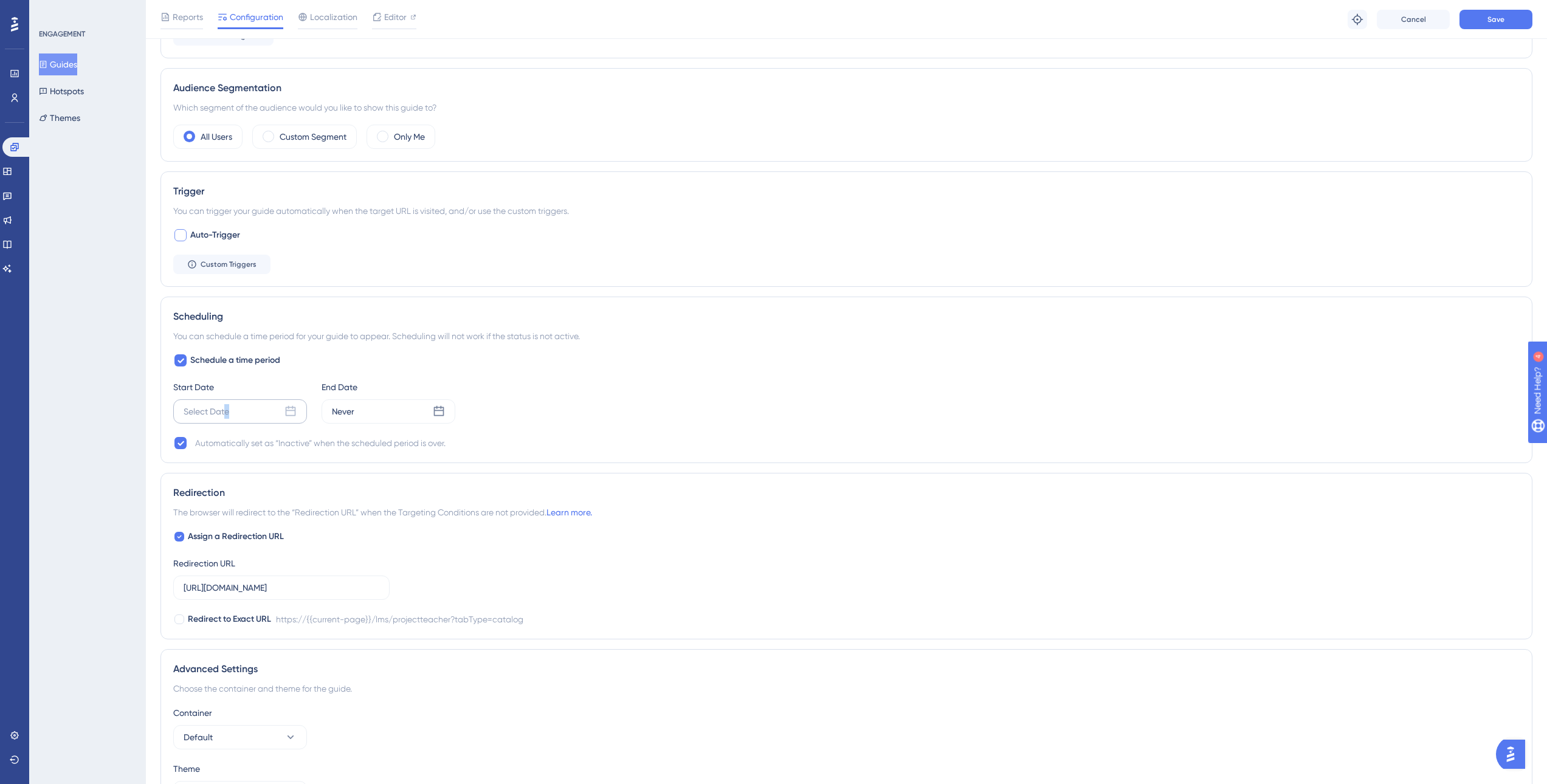
click at [227, 406] on div "Select Date" at bounding box center [206, 412] width 46 height 15
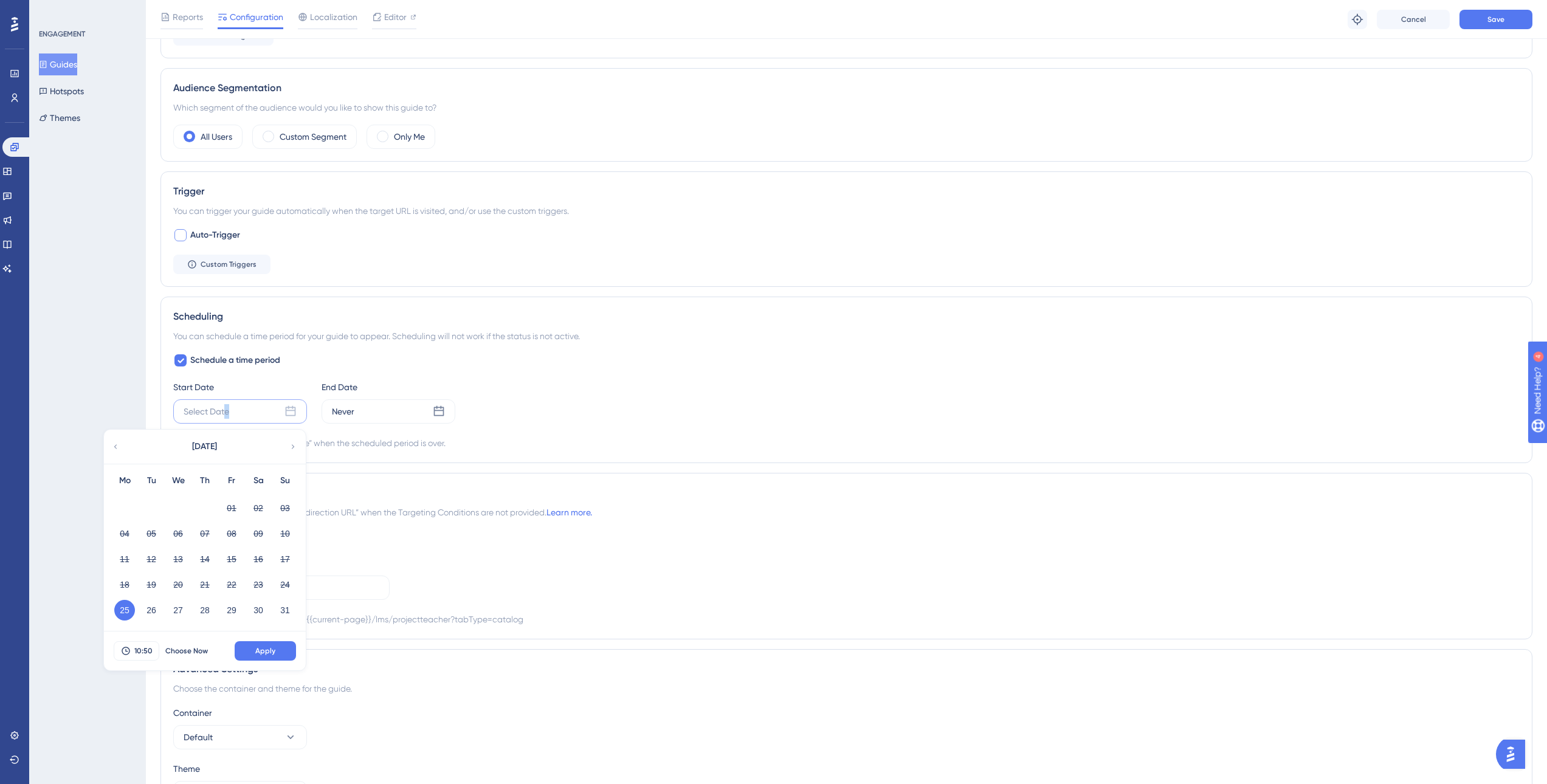
click at [116, 612] on button "25" at bounding box center [125, 610] width 20 height 20
click at [127, 614] on button "25" at bounding box center [125, 610] width 20 height 20
click at [119, 605] on button "25" at bounding box center [125, 610] width 20 height 20
click at [130, 610] on button "25" at bounding box center [125, 610] width 20 height 20
click at [265, 647] on span "Apply" at bounding box center [265, 651] width 20 height 9
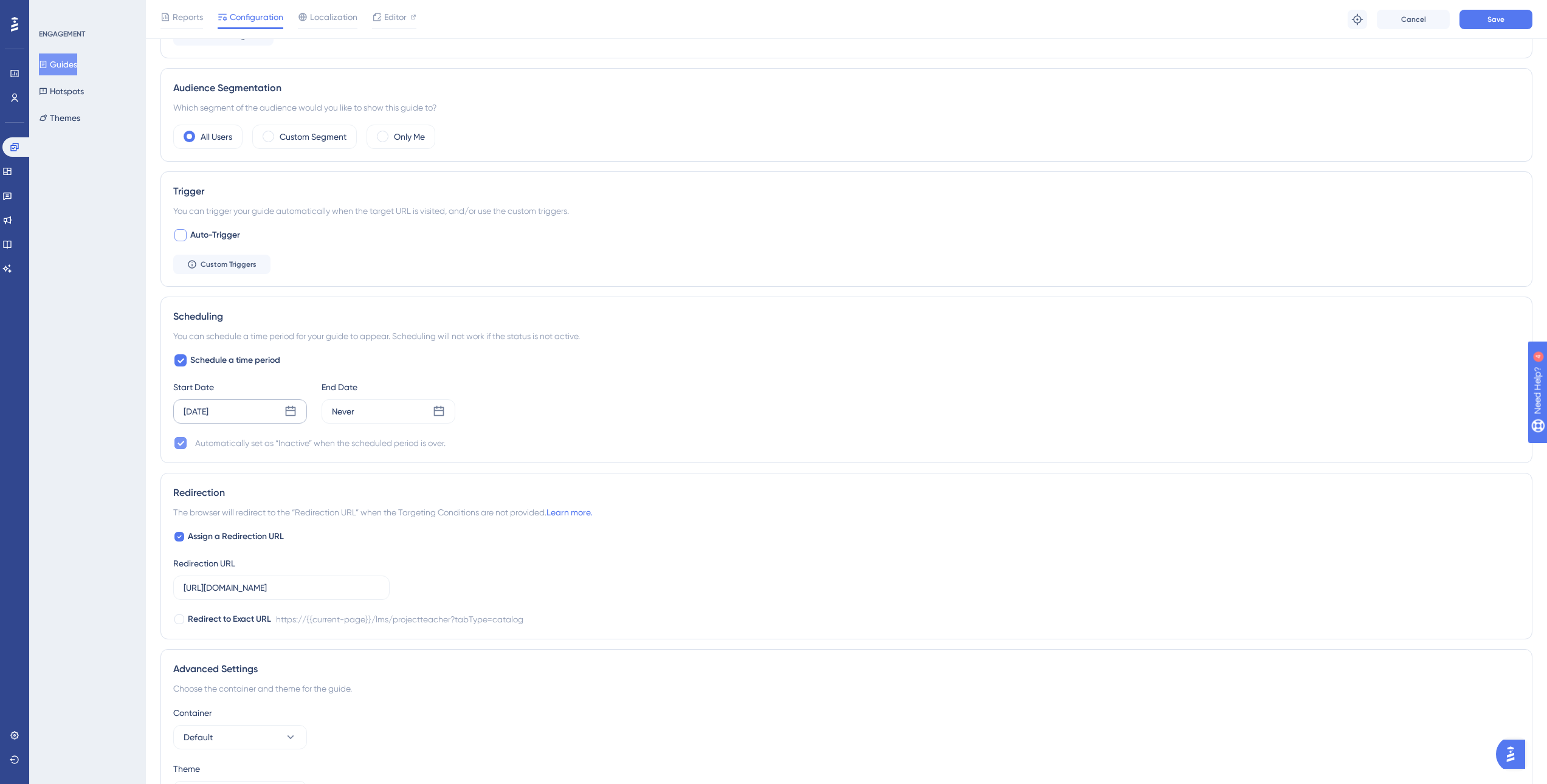
click at [179, 443] on icon at bounding box center [181, 444] width 7 height 5
checkbox input "false"
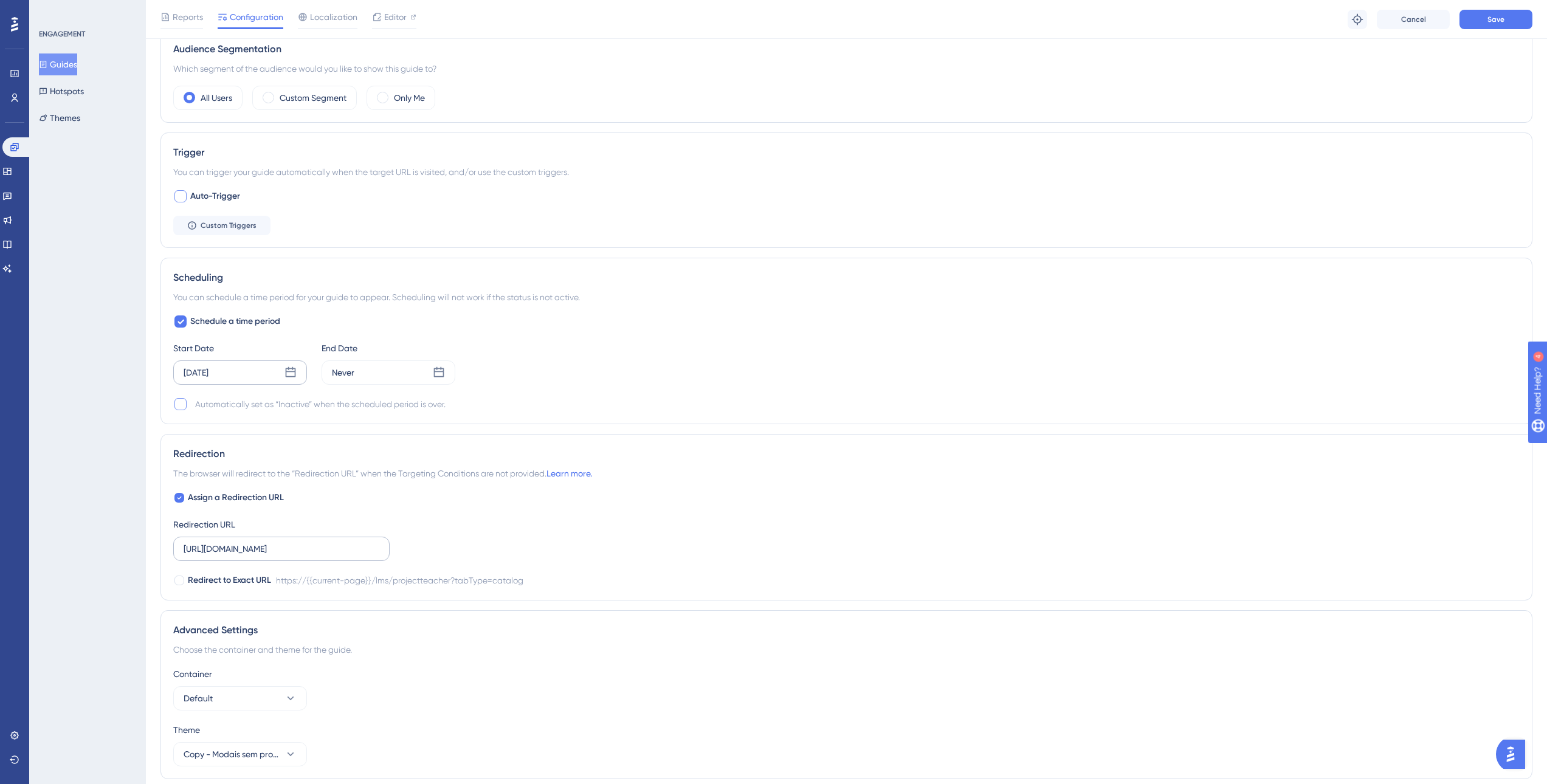
scroll to position [464, 0]
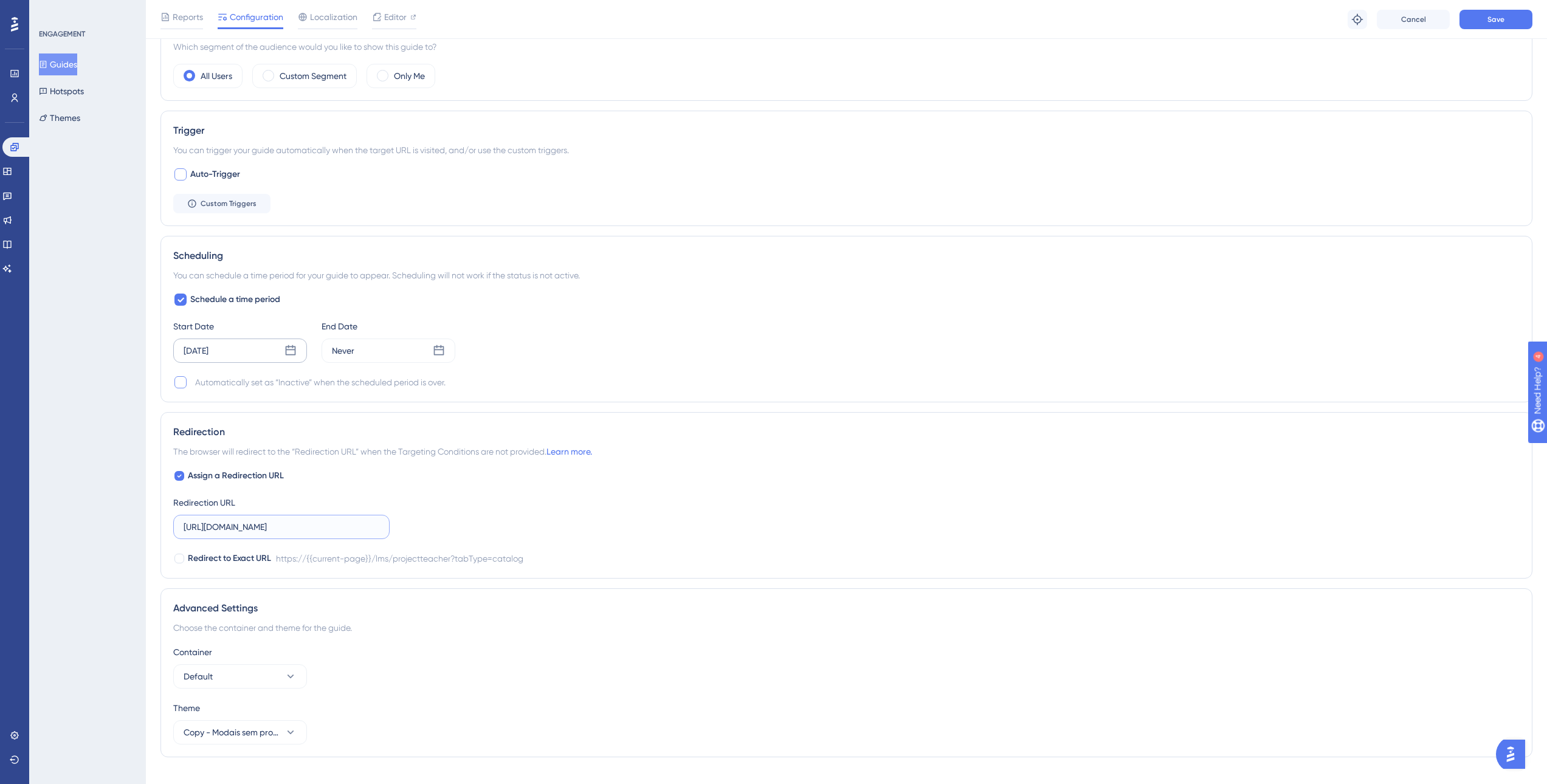
click at [321, 530] on input "[URL][DOMAIN_NAME]" at bounding box center [281, 527] width 196 height 13
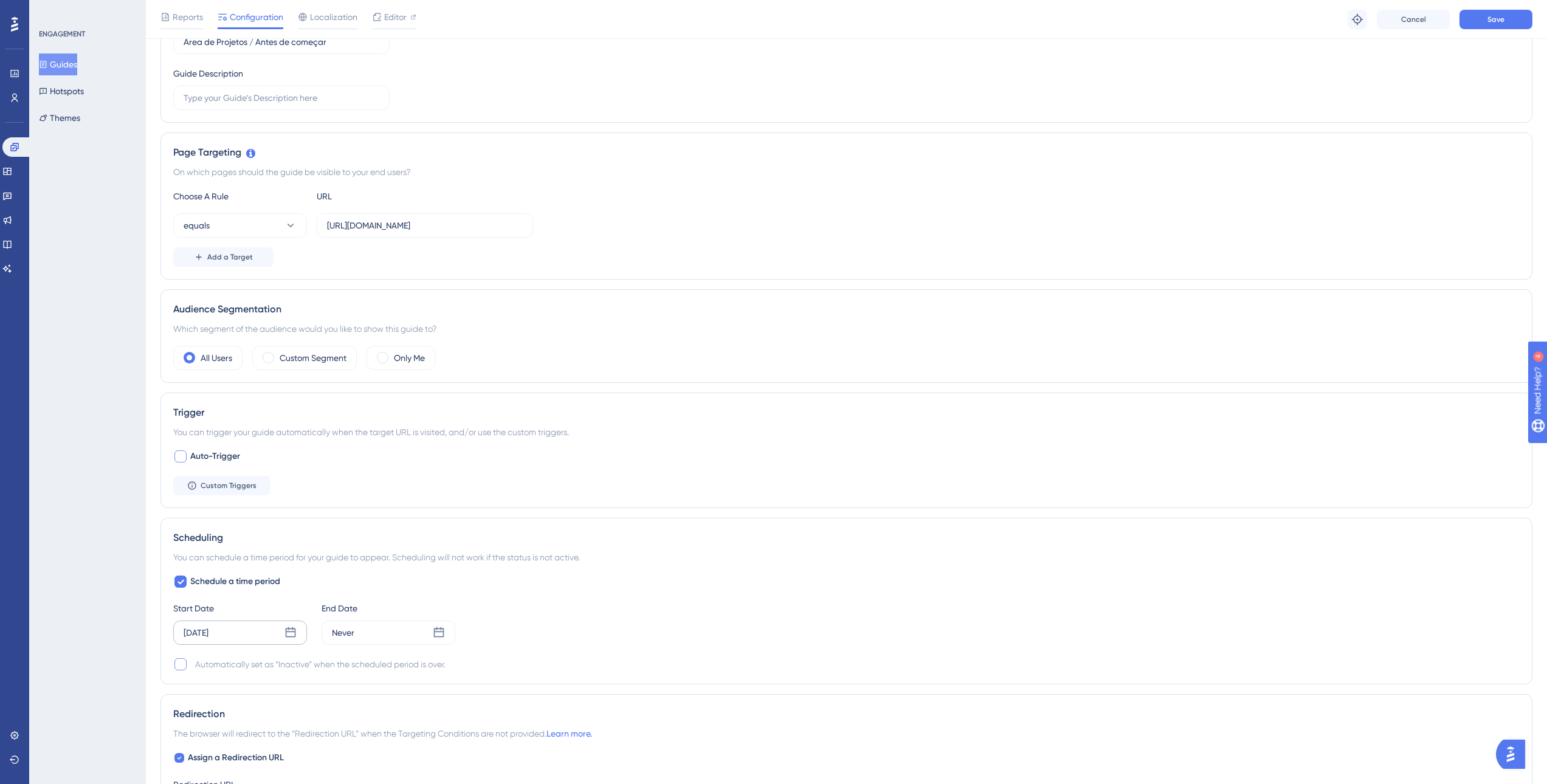
scroll to position [0, 0]
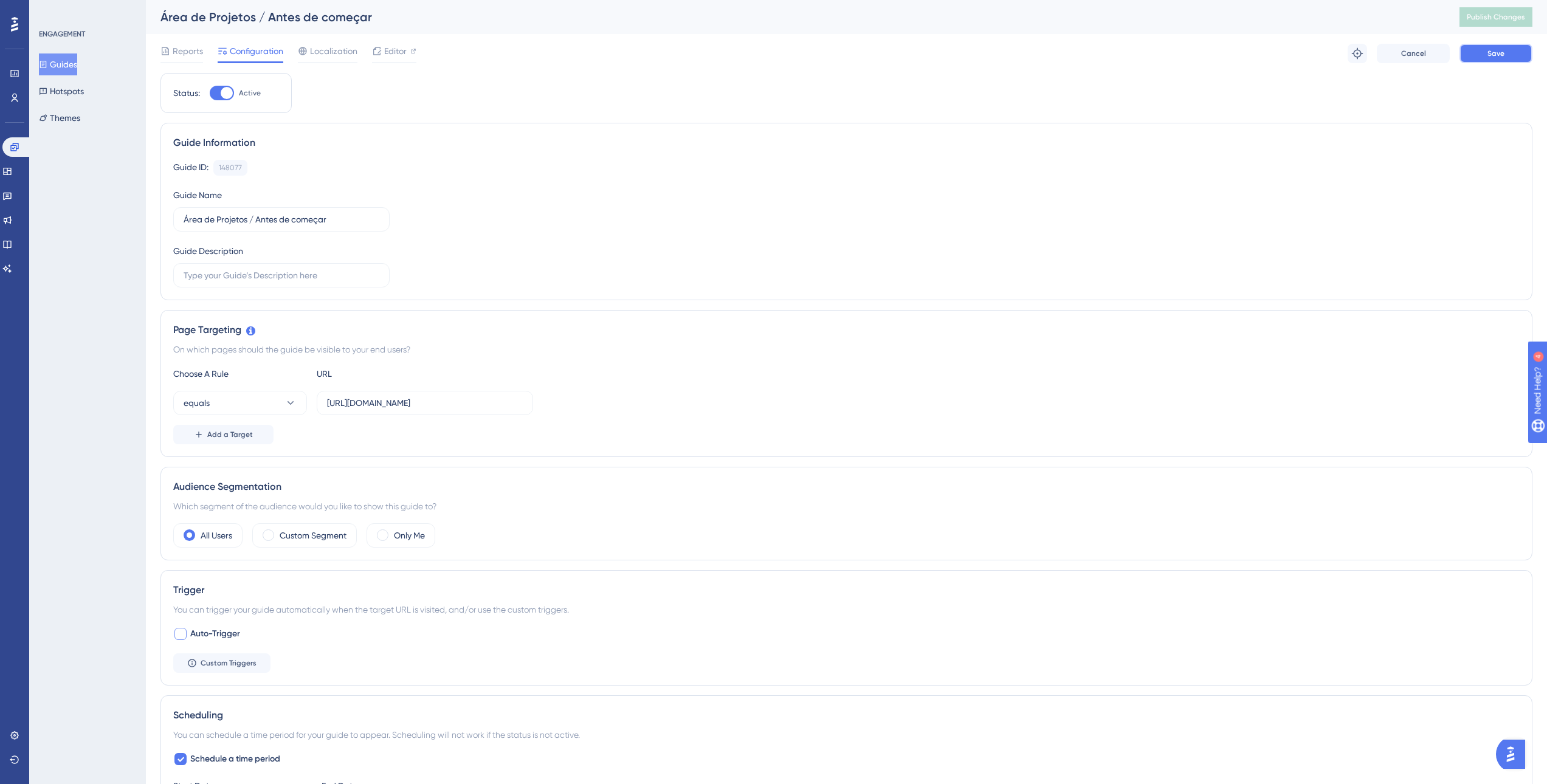
click at [1512, 53] on button "Save" at bounding box center [1496, 53] width 73 height 20
click at [1511, 14] on span "Publish Changes" at bounding box center [1496, 17] width 58 height 9
click at [399, 55] on span "Editor" at bounding box center [395, 51] width 23 height 15
click at [1505, 17] on span "Publish Changes" at bounding box center [1496, 17] width 58 height 9
click at [1096, 395] on div "equals https://app.escolavirtual.pt/lms/projectteacher?tabType=catalog" at bounding box center [847, 402] width 1347 height 24
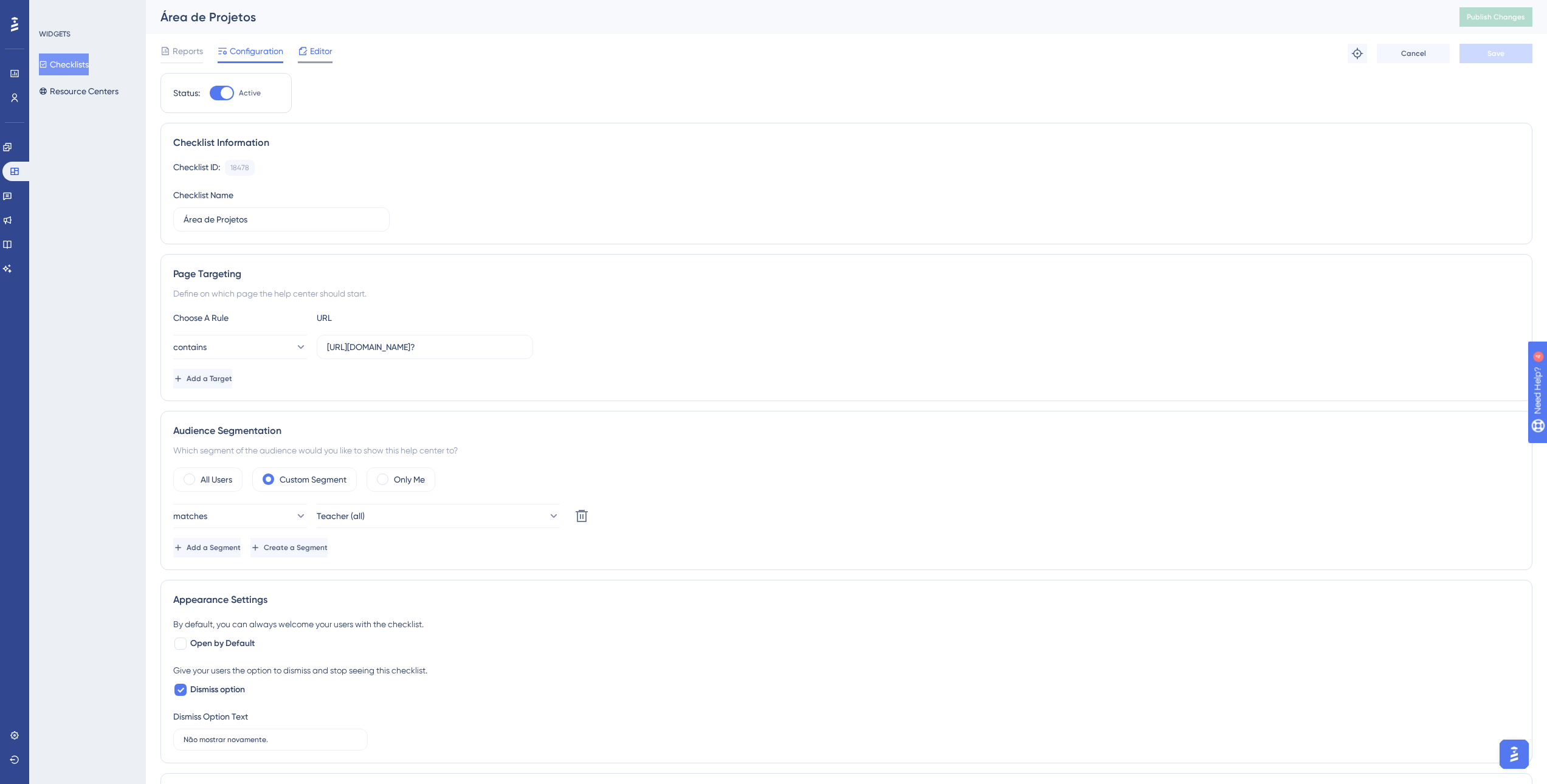
click at [321, 51] on span "Editor" at bounding box center [321, 51] width 23 height 15
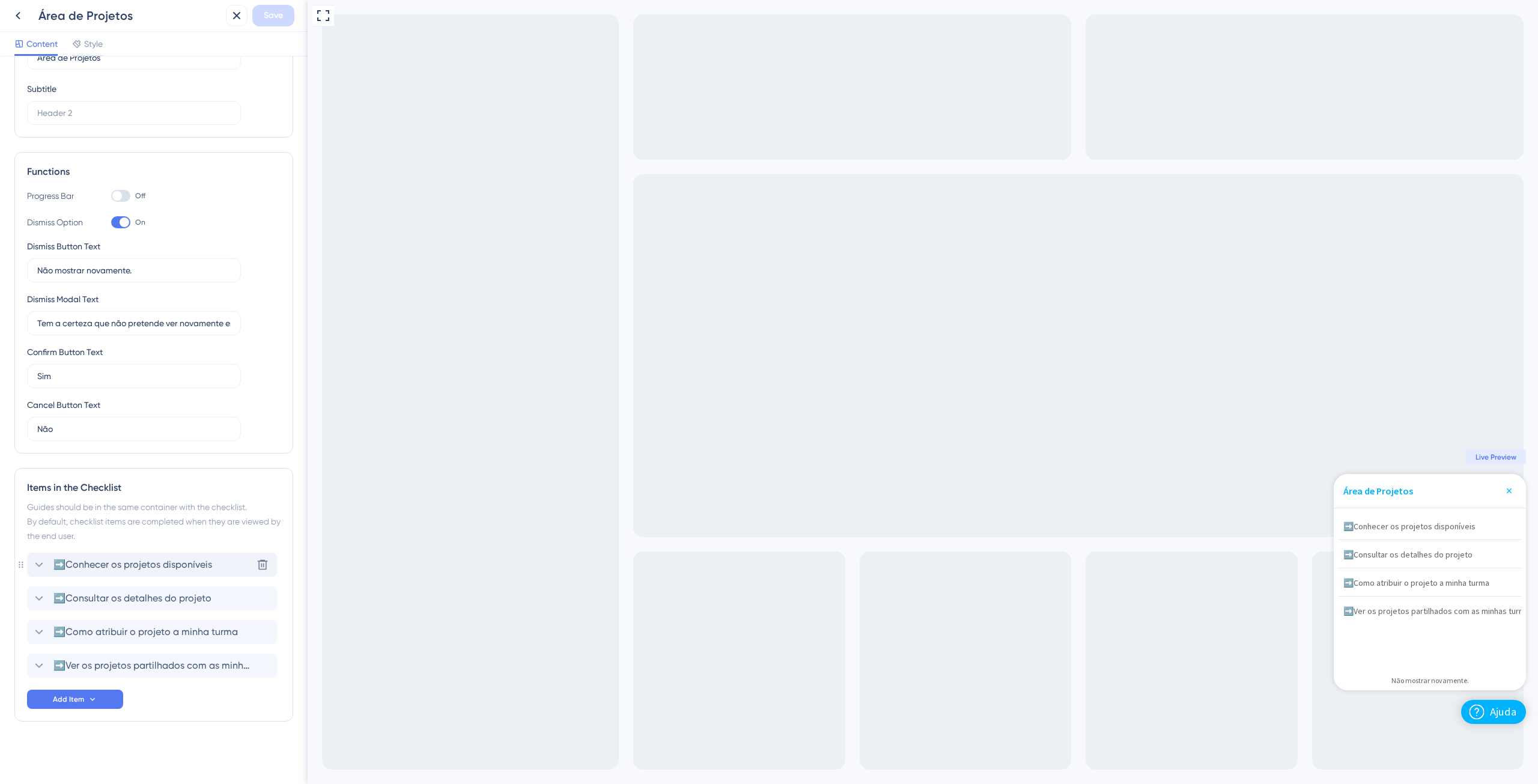
click at [106, 567] on span "➡️Conhecer os projetos disponíveis" at bounding box center [133, 564] width 158 height 14
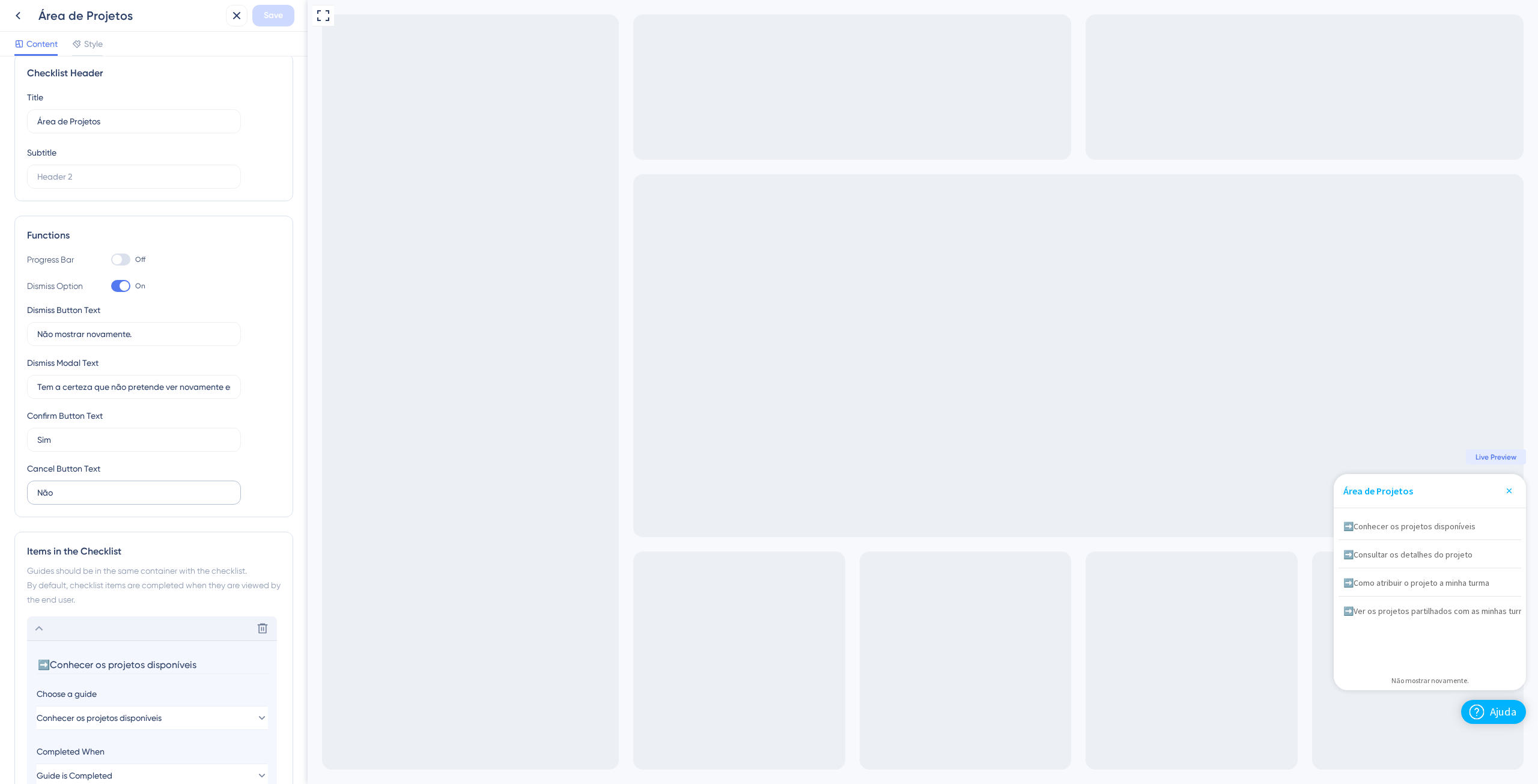
scroll to position [2, 0]
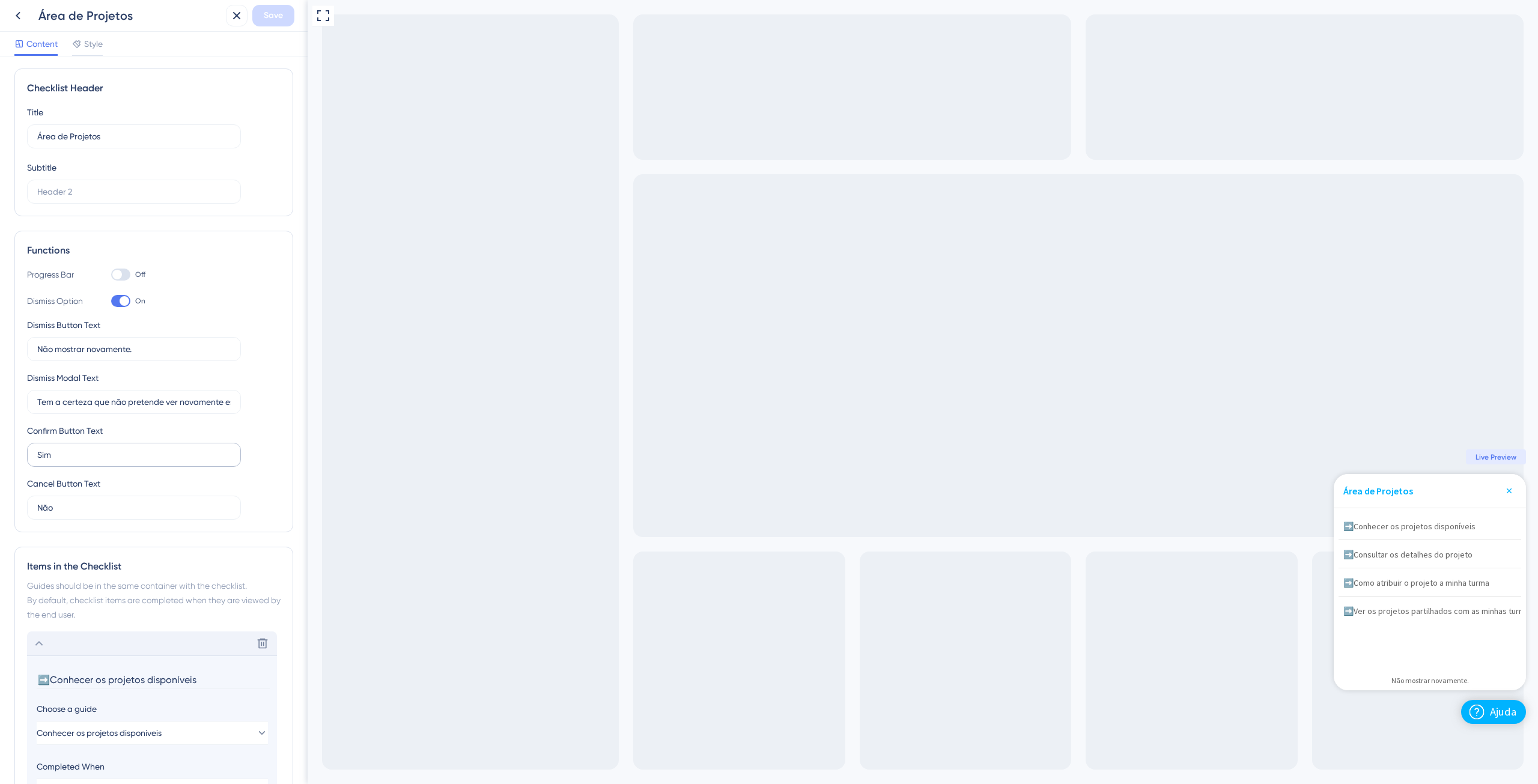
click at [232, 450] on label "Sim" at bounding box center [134, 454] width 214 height 24
click at [231, 450] on input "Sim" at bounding box center [134, 454] width 194 height 13
click at [244, 444] on div "Dismiss Option On Dismiss Button Text Não mostrar novamente. Dismiss Modal Text…" at bounding box center [154, 407] width 254 height 226
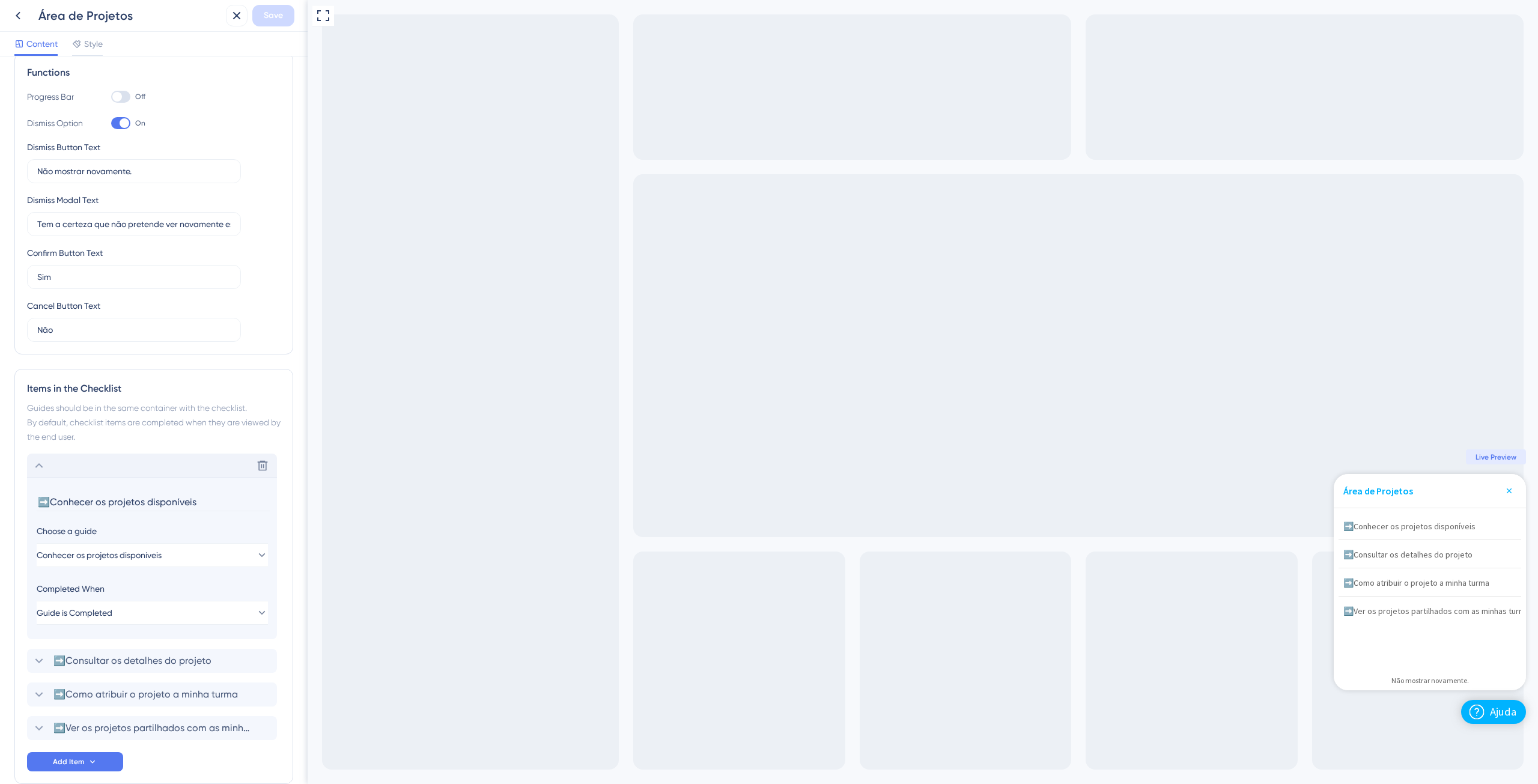
scroll to position [243, 0]
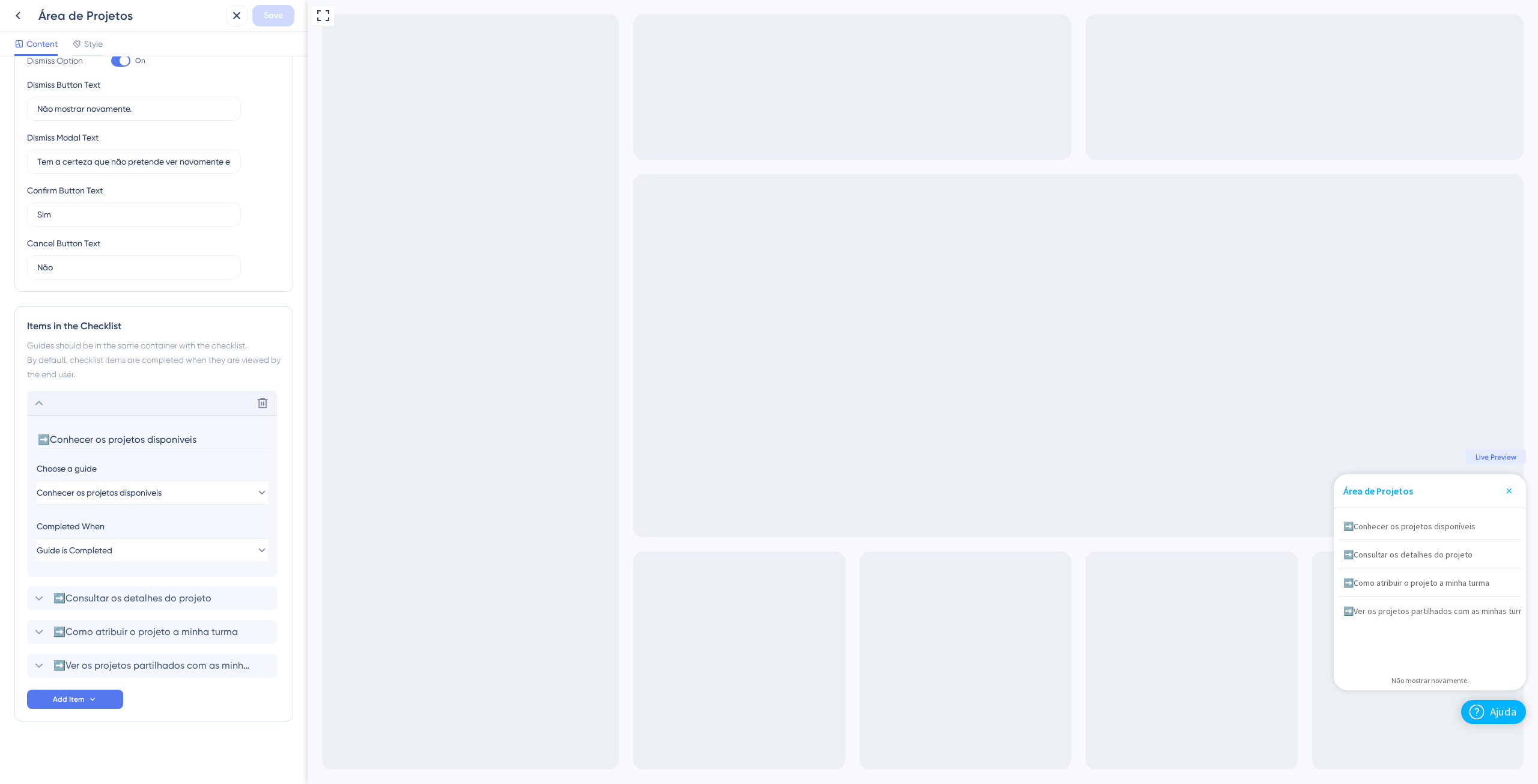
click at [156, 738] on div "Checklist Header Title Área de Projetos Subtitle Functions Progress Bar Off Dis…" at bounding box center [153, 298] width 279 height 941
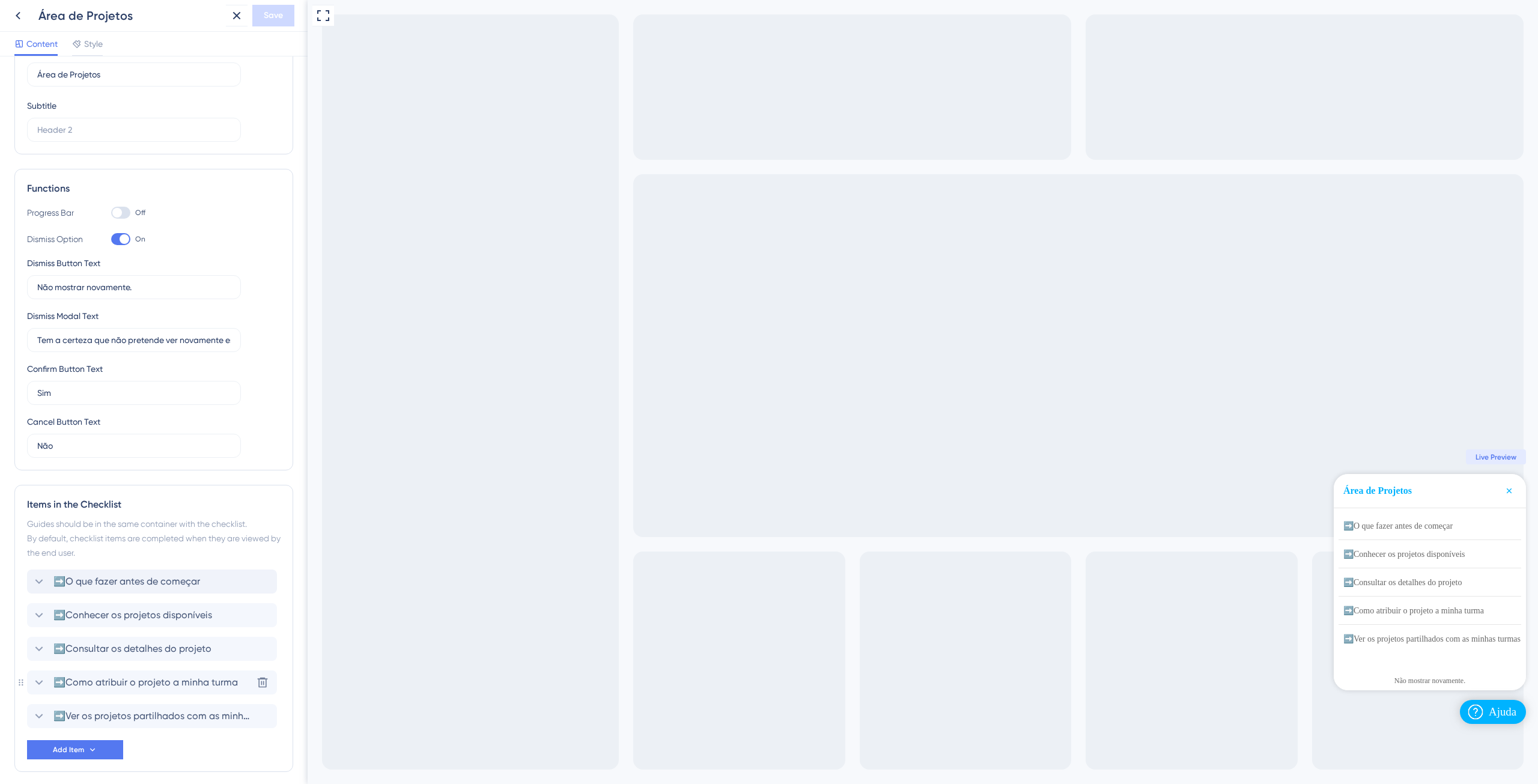
scroll to position [114, 0]
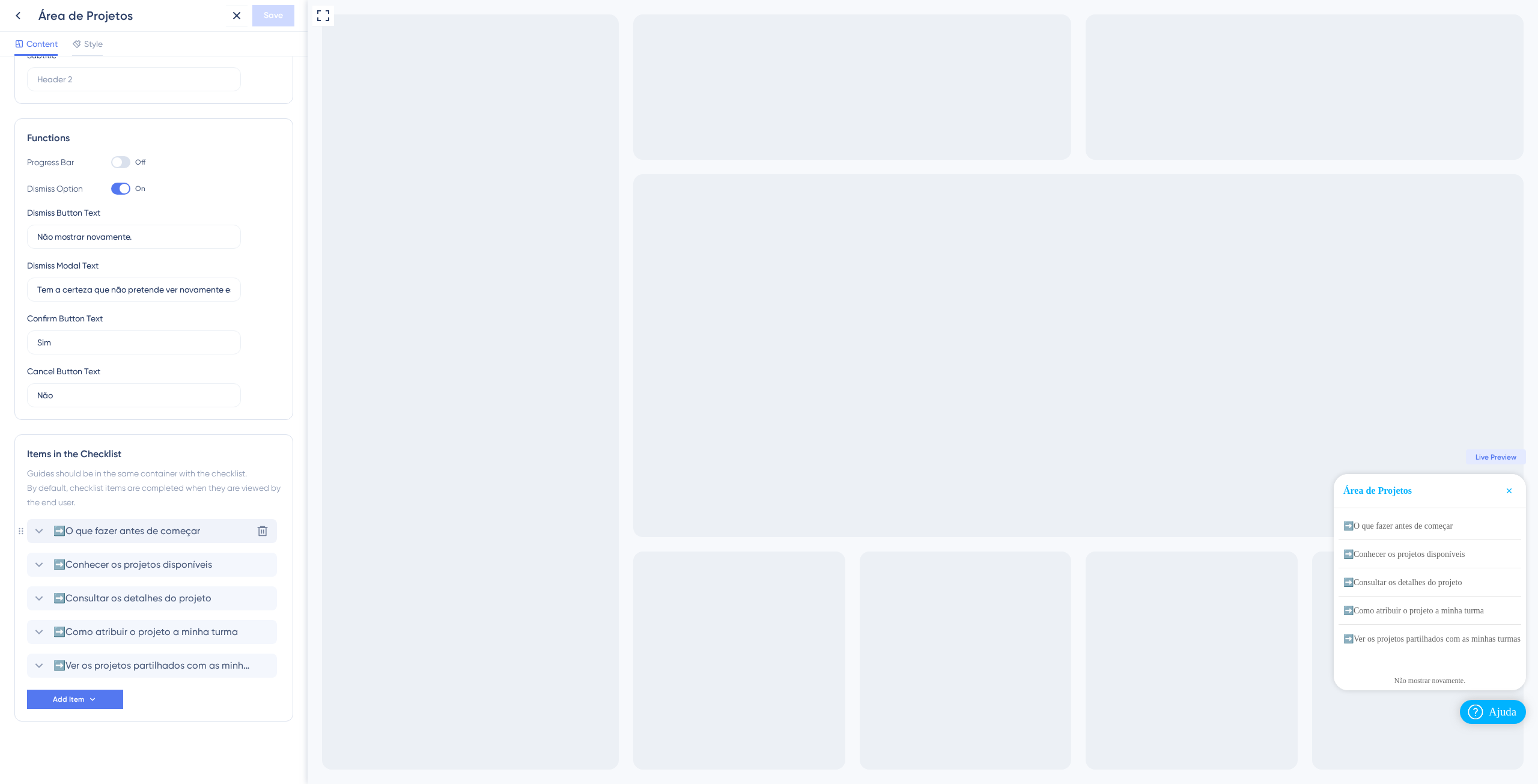
click at [38, 531] on icon at bounding box center [39, 531] width 8 height 5
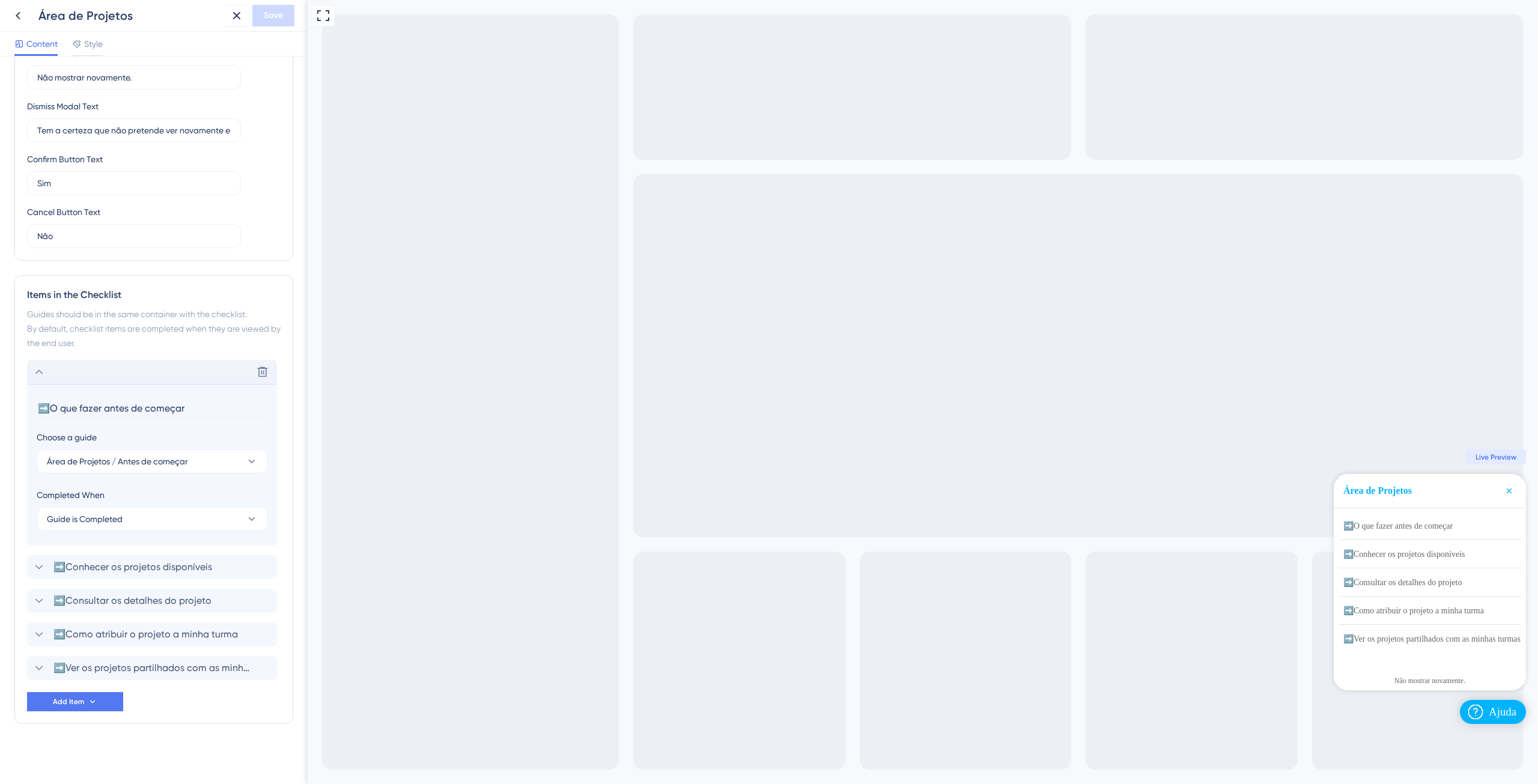
scroll to position [276, 0]
click at [38, 566] on icon at bounding box center [39, 564] width 14 height 14
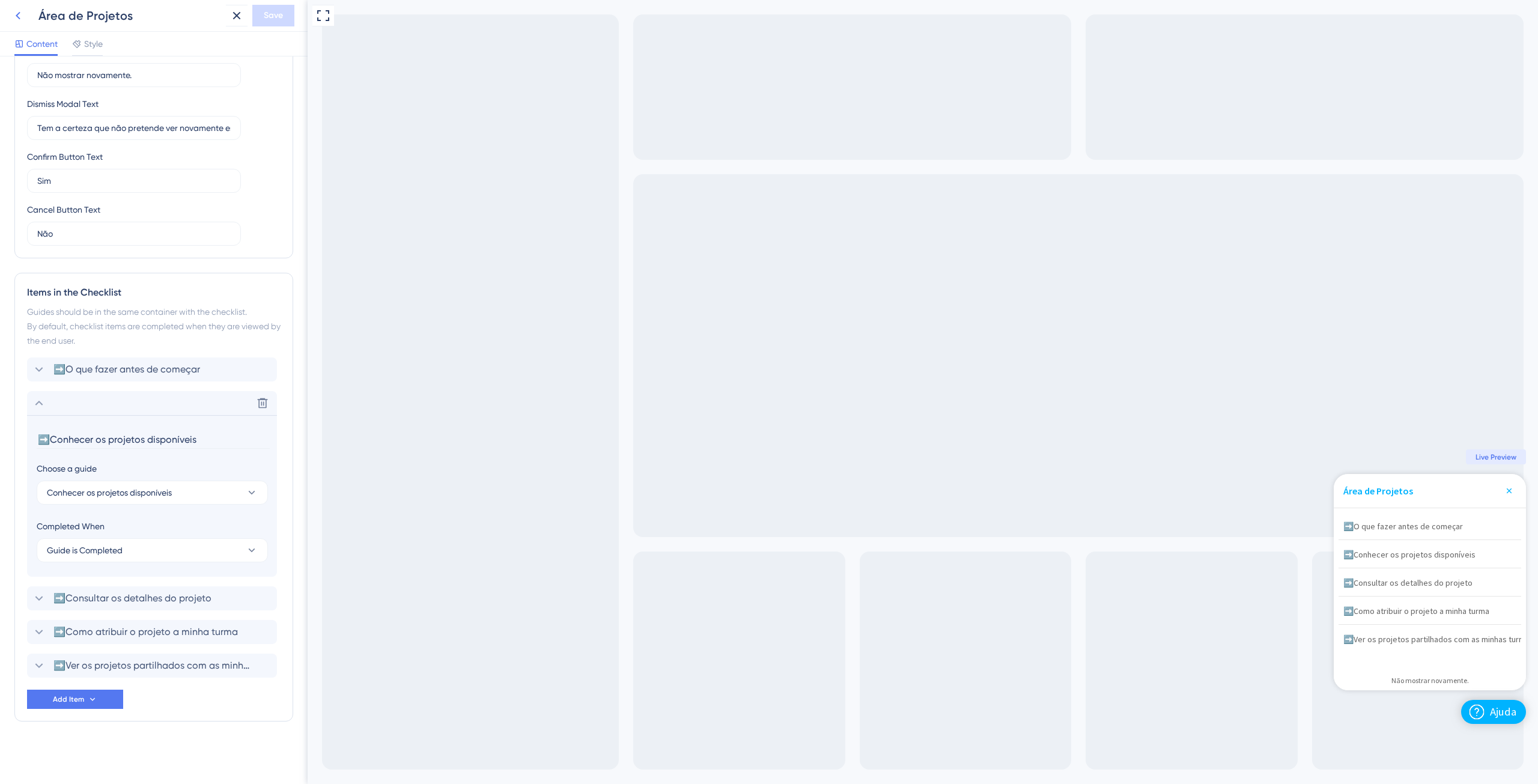
click at [20, 14] on icon at bounding box center [18, 16] width 14 height 14
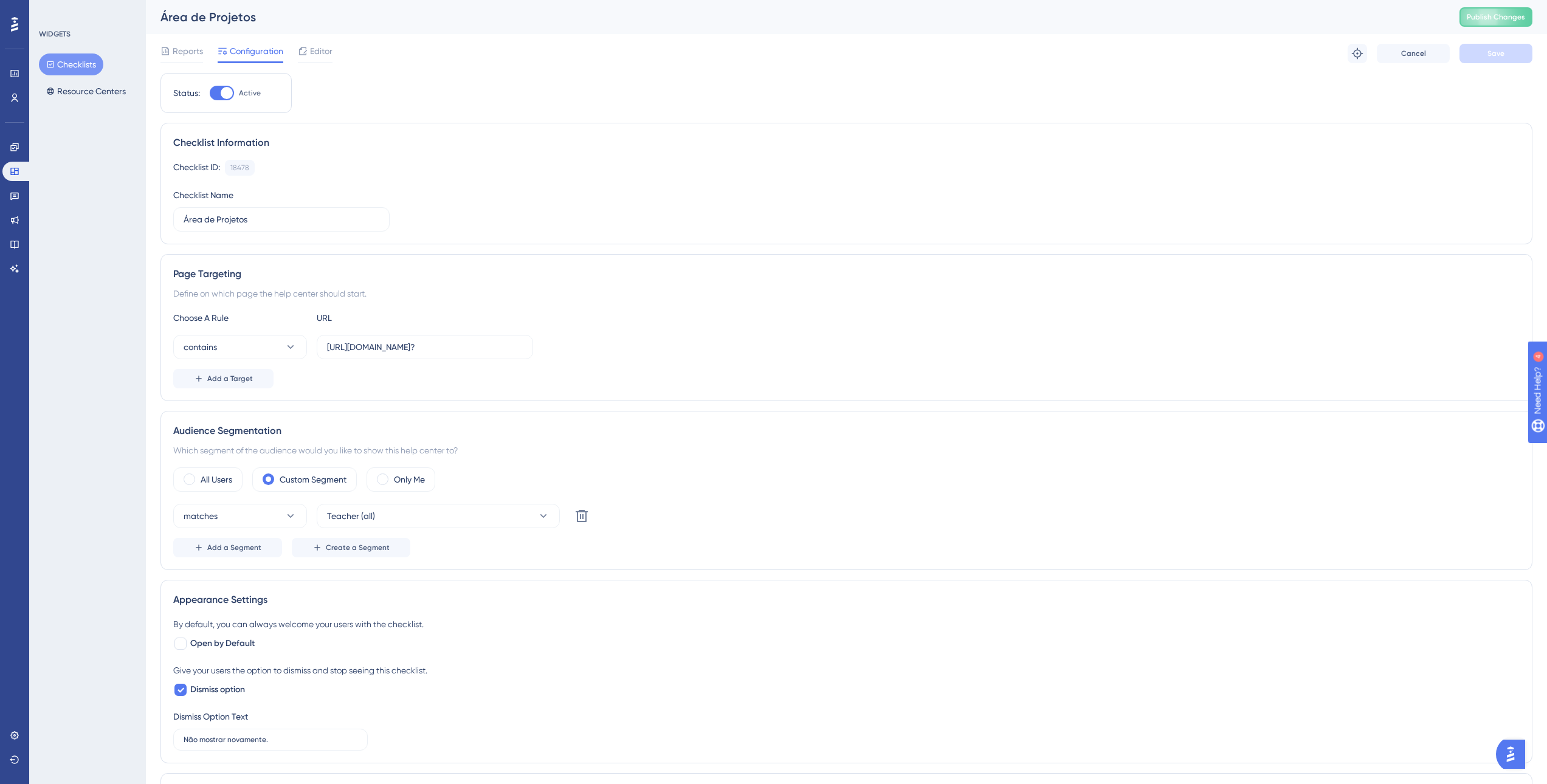
click at [70, 65] on button "Checklists" at bounding box center [71, 64] width 64 height 22
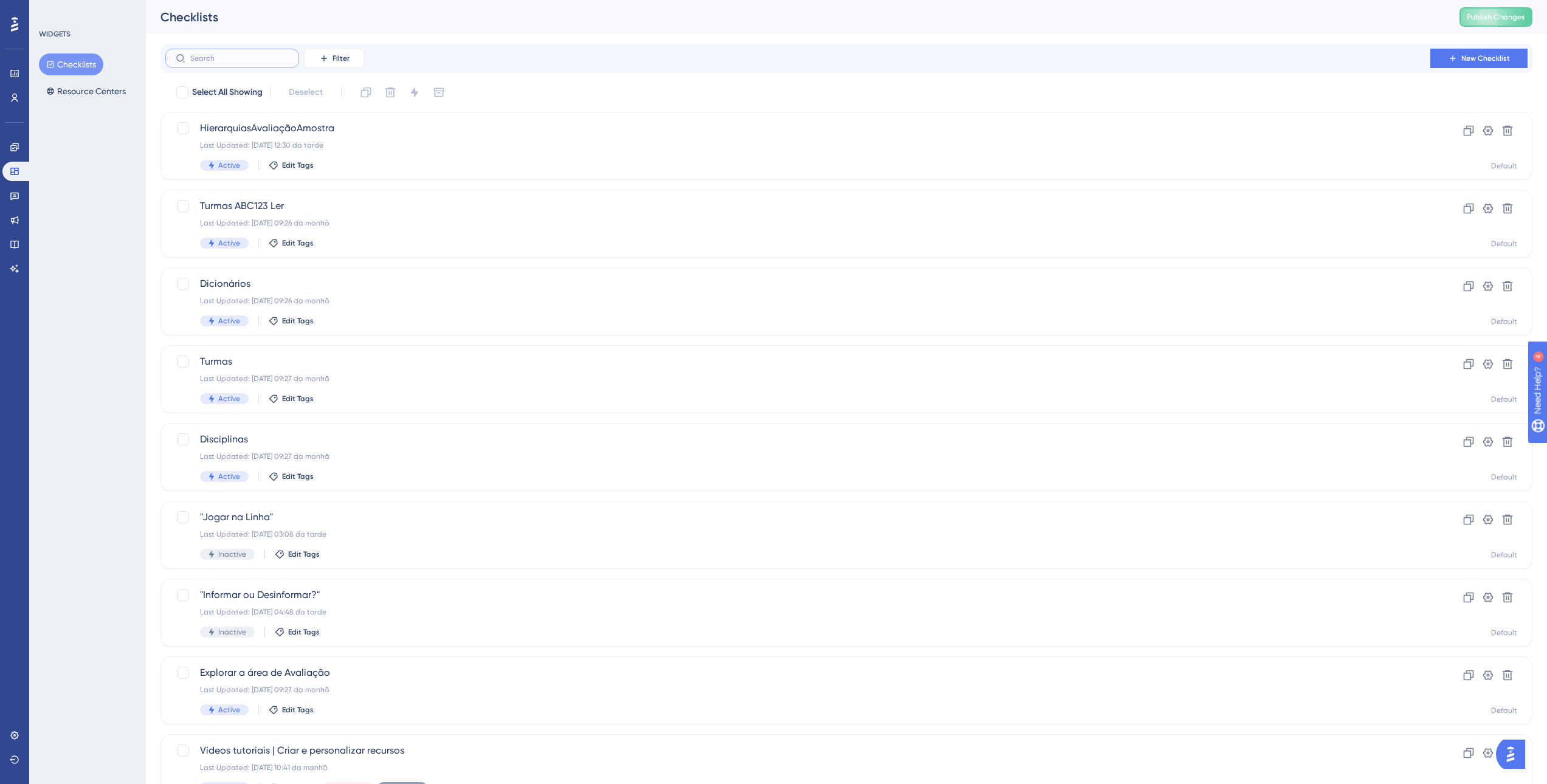
click at [232, 55] on input "text" at bounding box center [239, 58] width 98 height 9
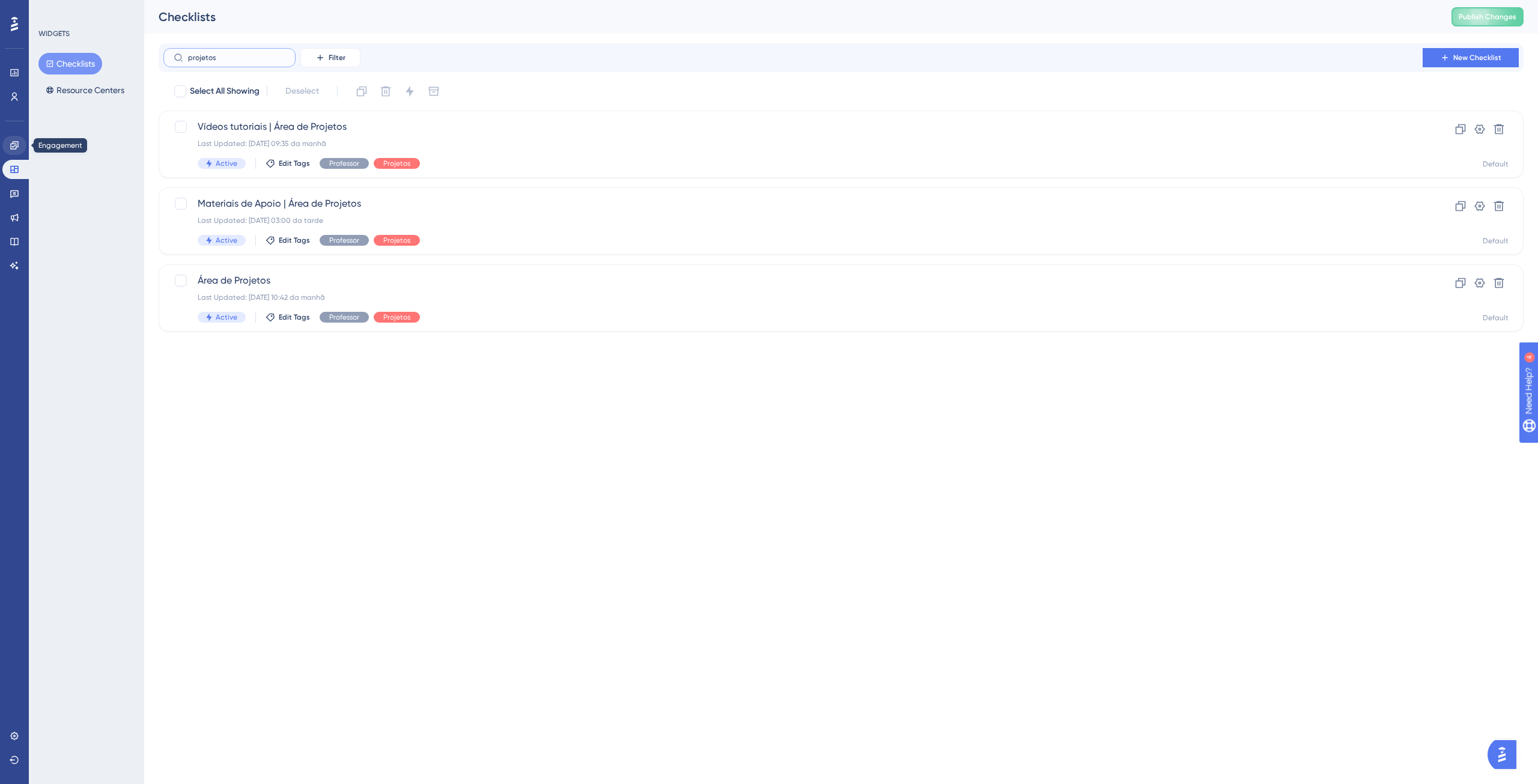
type input "projetos"
click at [12, 145] on icon at bounding box center [14, 145] width 9 height 9
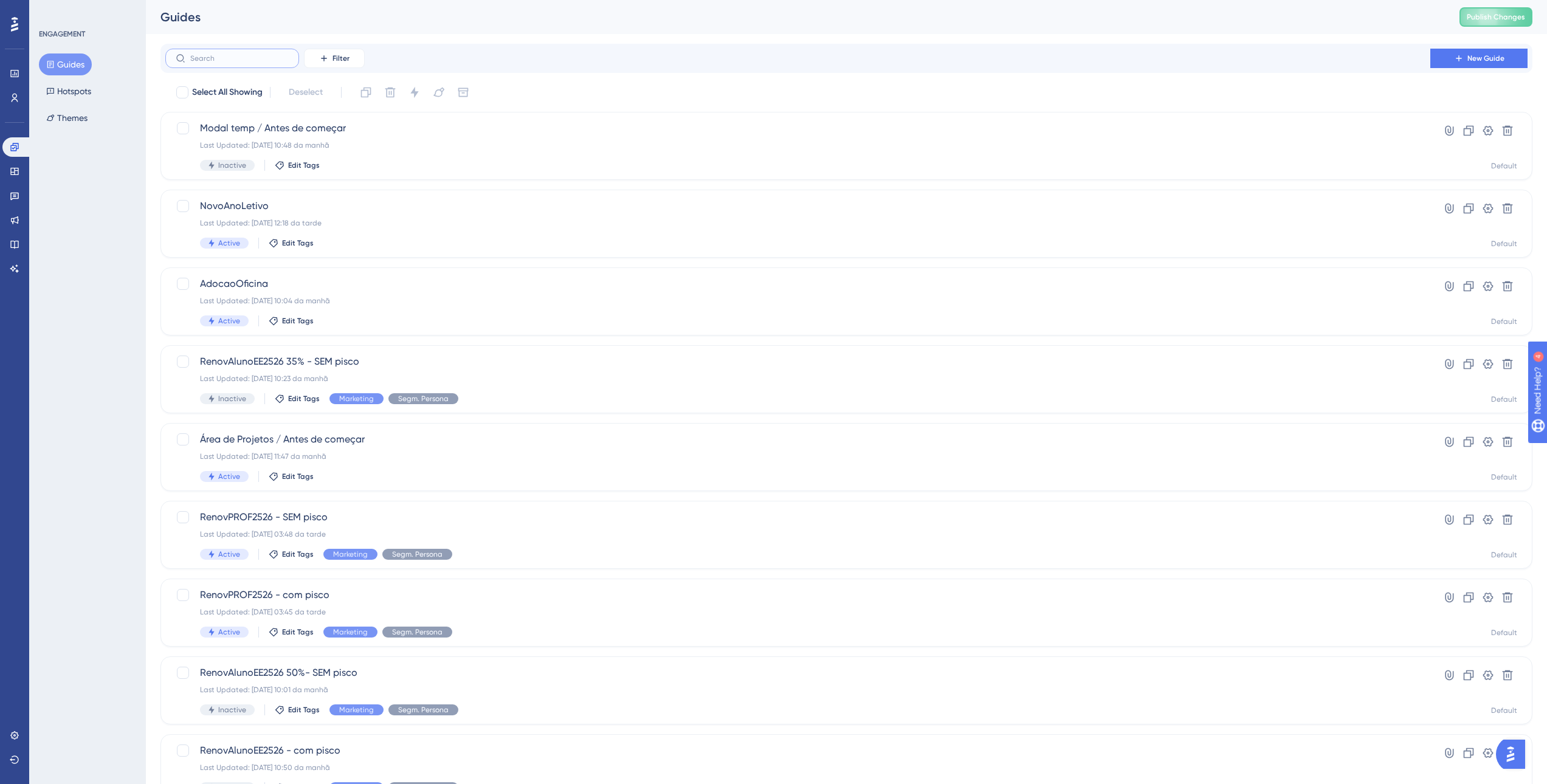
click at [220, 58] on input "text" at bounding box center [239, 58] width 98 height 9
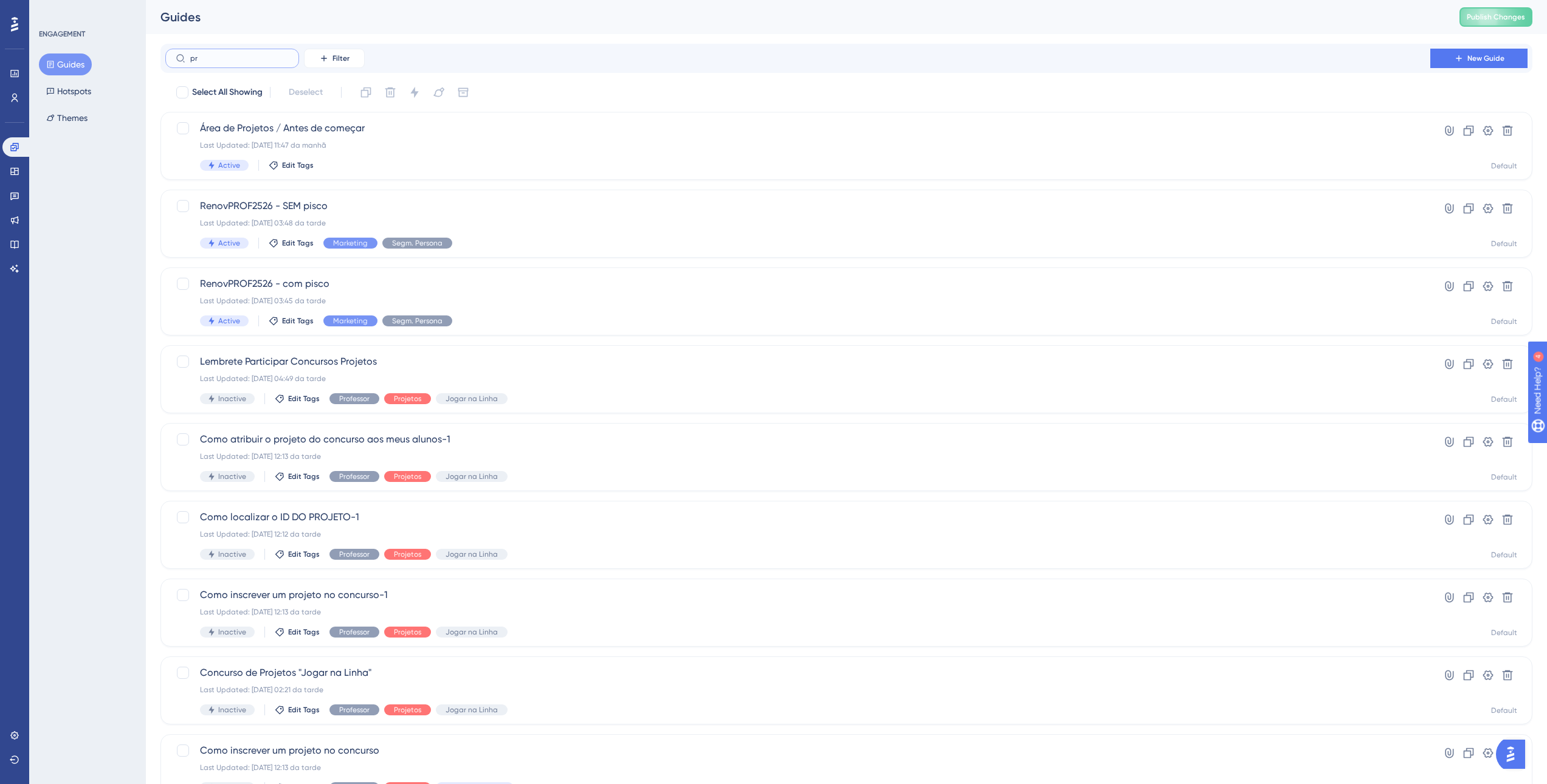
type input "p"
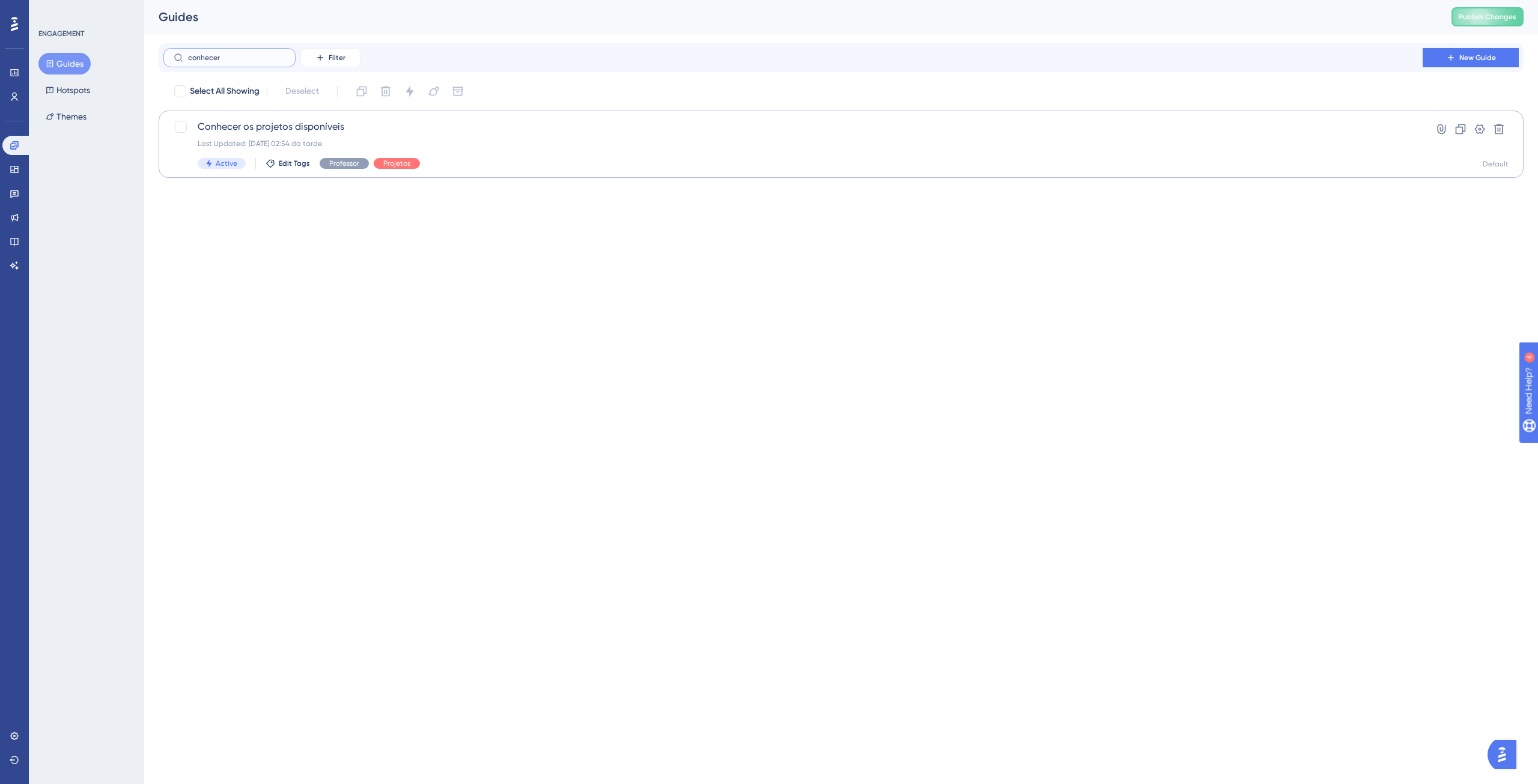
type input "conhecer"
click at [252, 129] on span "Conhecer os projetos disponíveis" at bounding box center [792, 127] width 1191 height 14
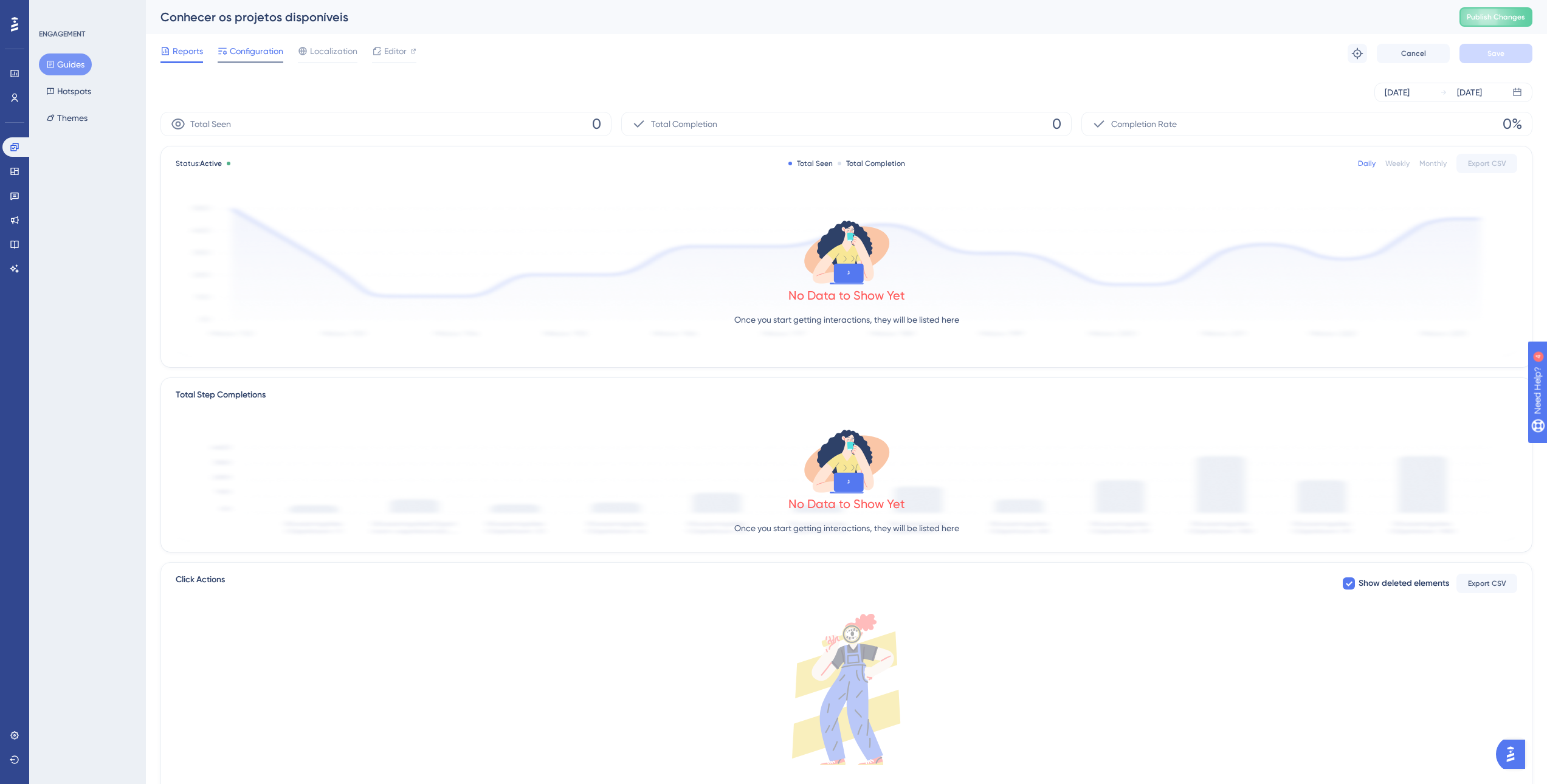
click at [251, 48] on span "Configuration" at bounding box center [256, 51] width 53 height 15
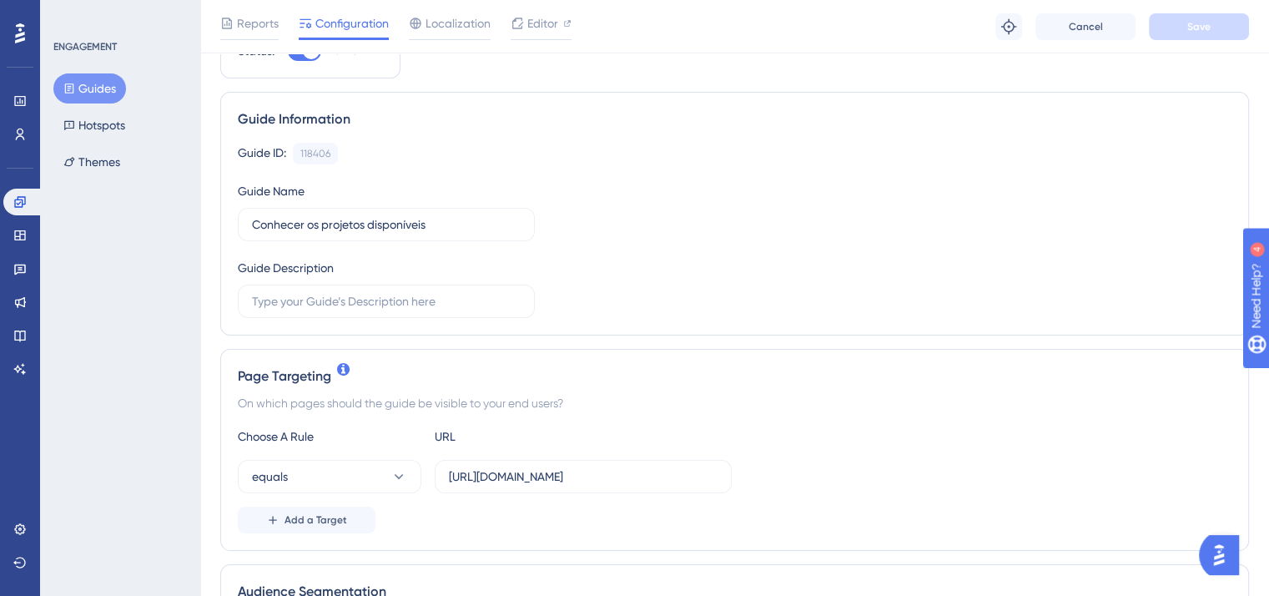
scroll to position [250, 0]
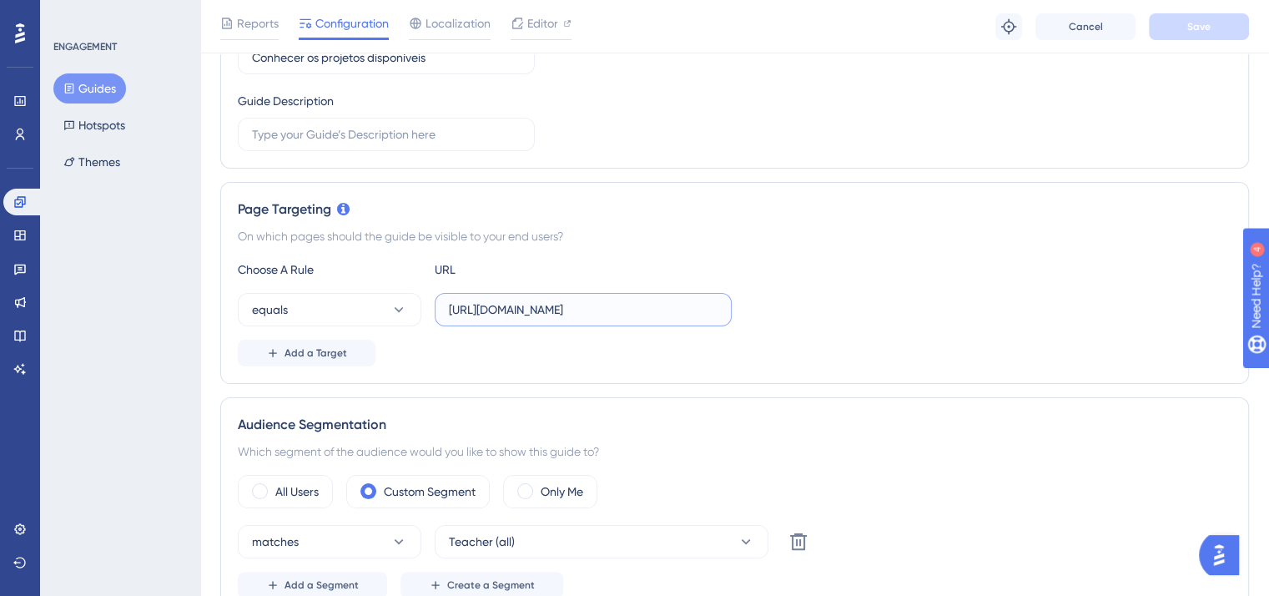
click at [671, 309] on input "[URL][DOMAIN_NAME]" at bounding box center [583, 309] width 269 height 18
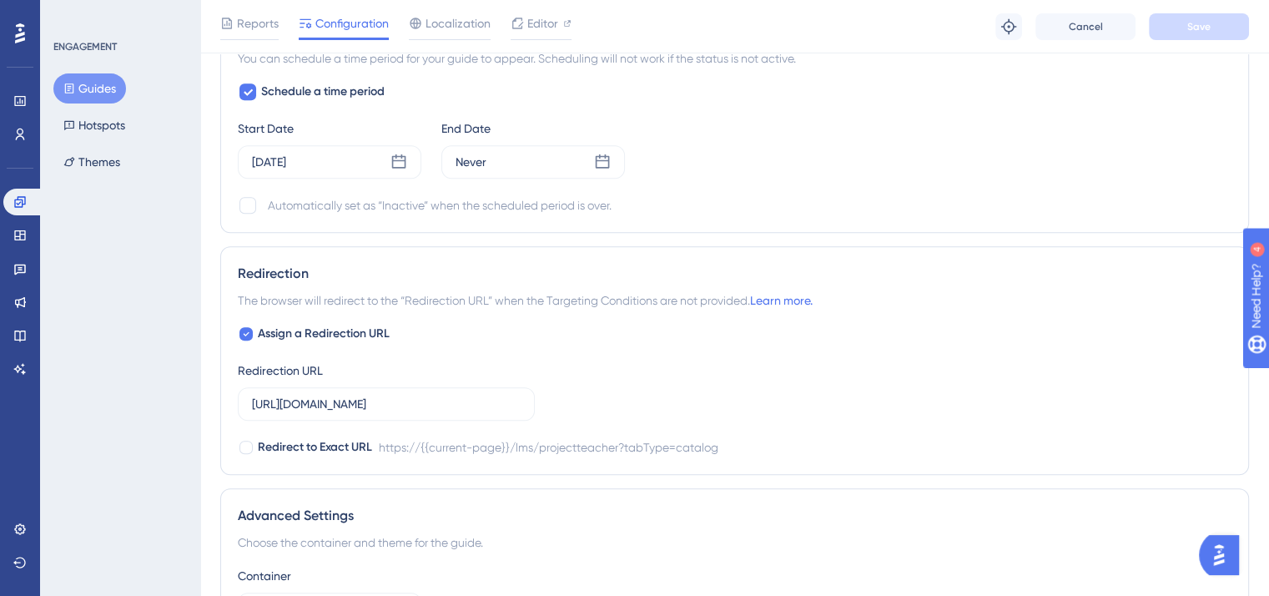
scroll to position [1235, 0]
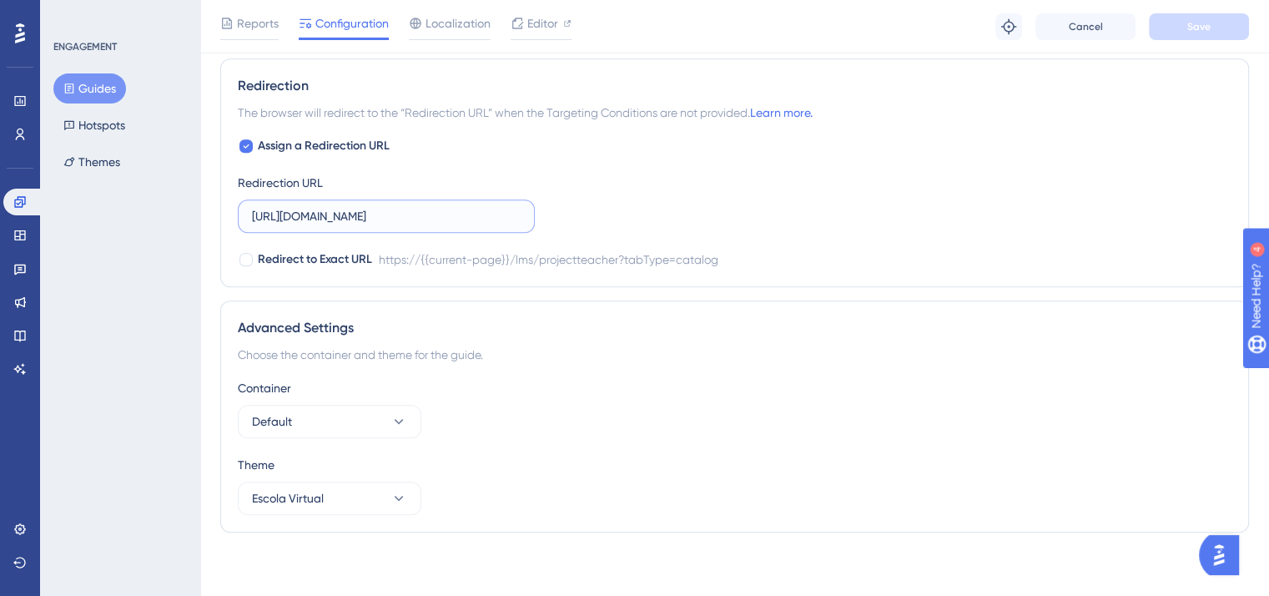
click at [501, 208] on input "[URL][DOMAIN_NAME]" at bounding box center [386, 216] width 269 height 18
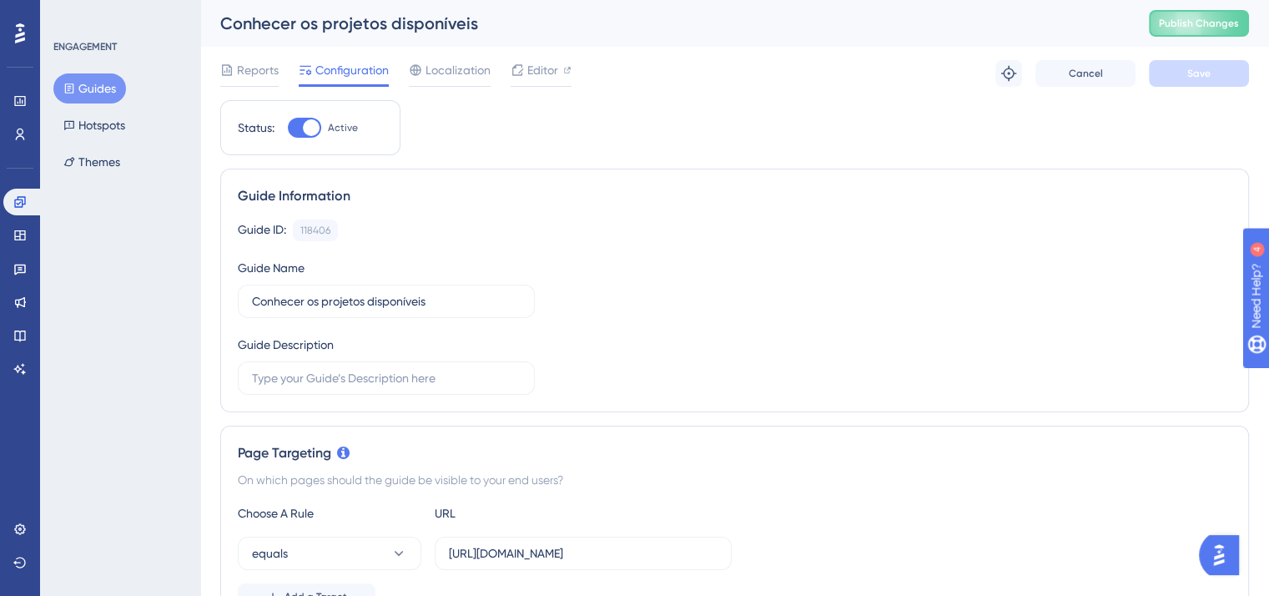
scroll to position [0, 0]
click at [1244, 581] on div "Page Targeting On which pages should the guide be visible to your end users? Ch…" at bounding box center [734, 526] width 1029 height 202
